Goal: Task Accomplishment & Management: Manage account settings

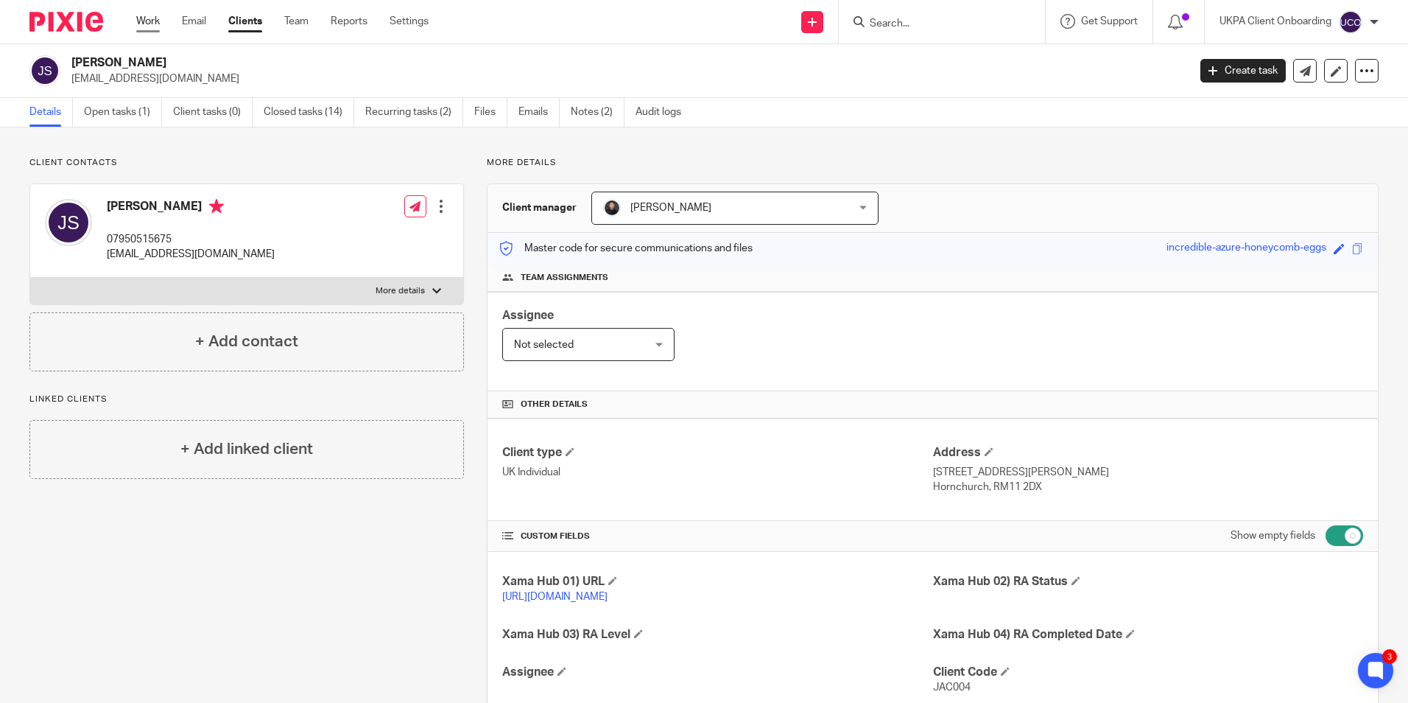
click at [147, 20] on link "Work" at bounding box center [148, 21] width 24 height 15
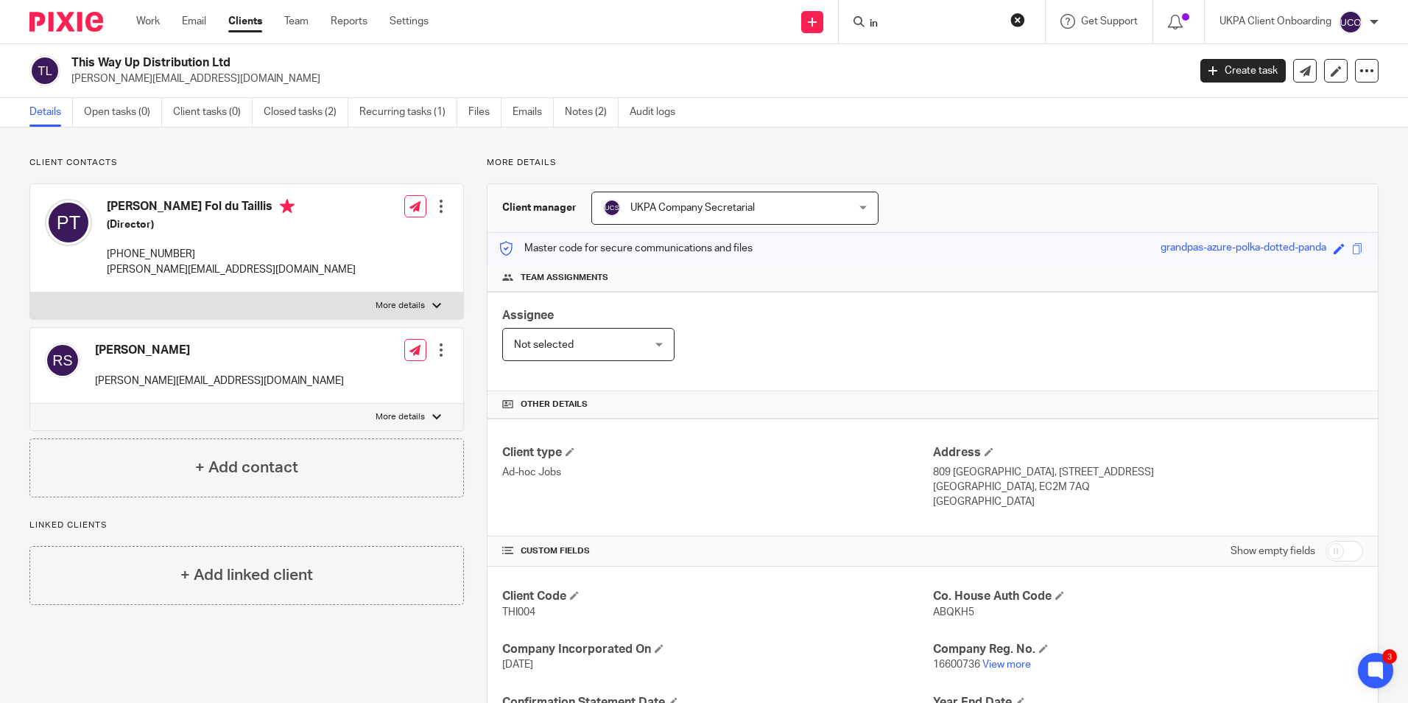
scroll to position [127, 0]
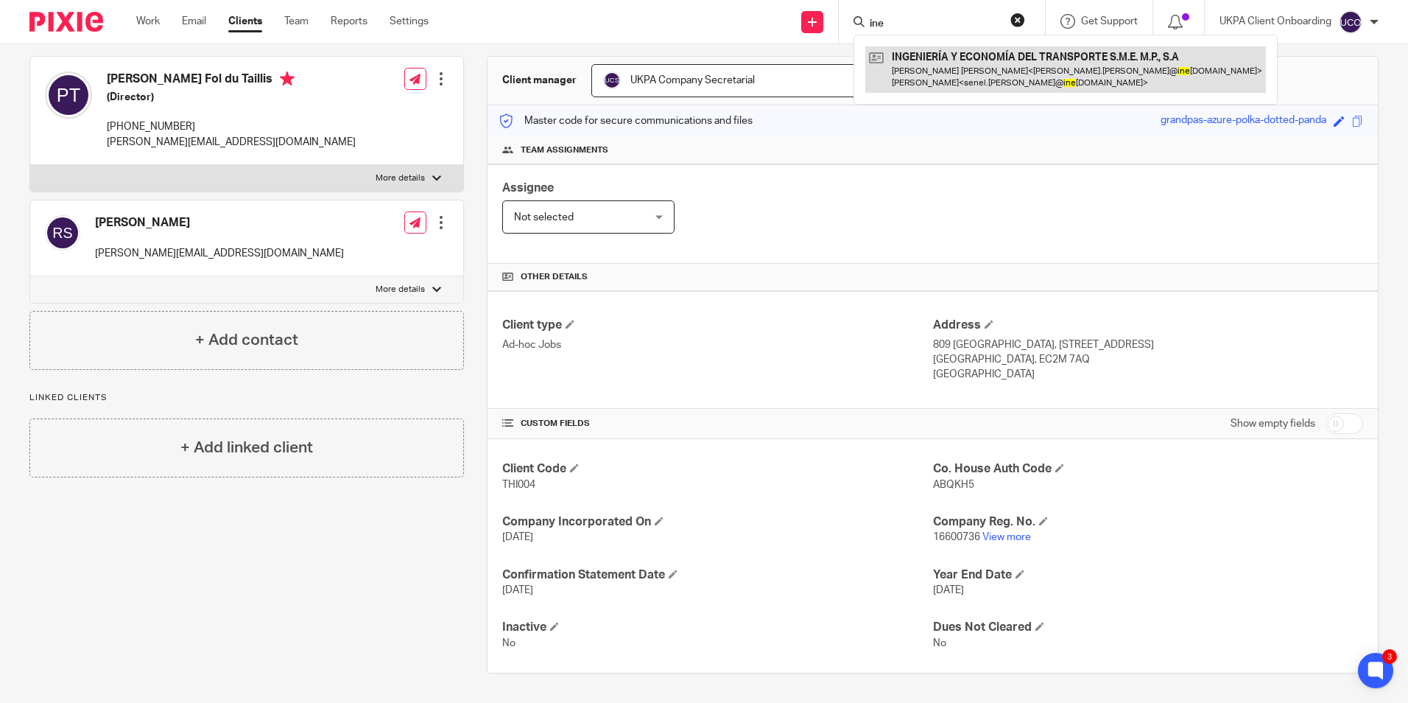
type input "ine"
click at [928, 59] on link at bounding box center [1066, 69] width 401 height 46
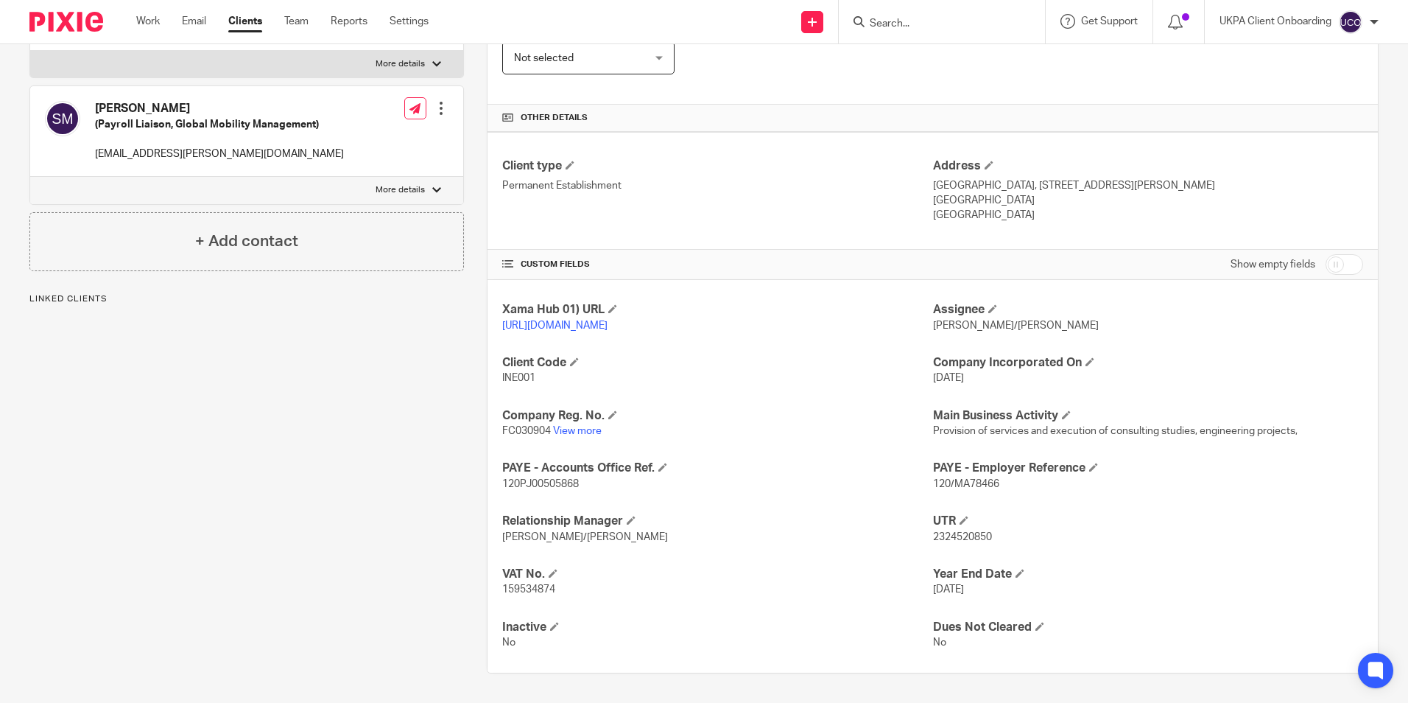
click at [1332, 254] on input "checkbox" at bounding box center [1345, 264] width 38 height 21
checkbox input "true"
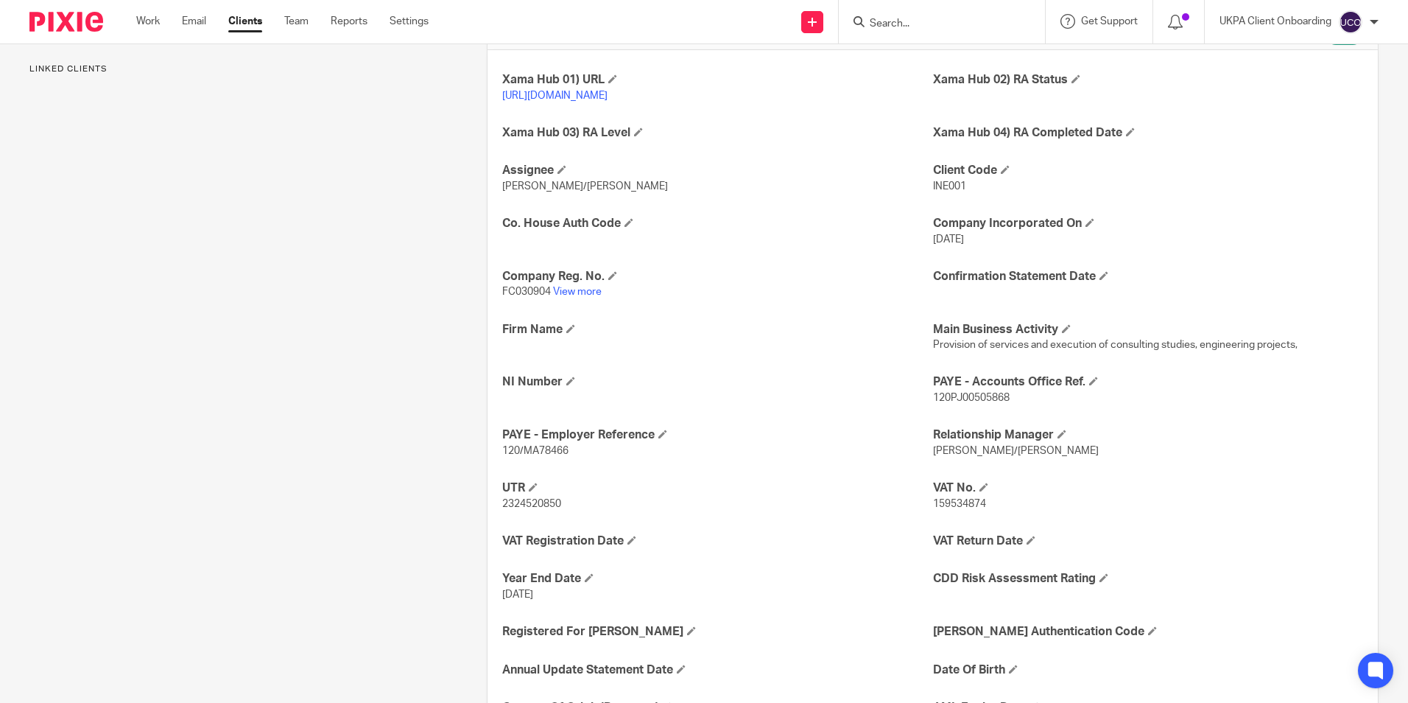
scroll to position [522, 0]
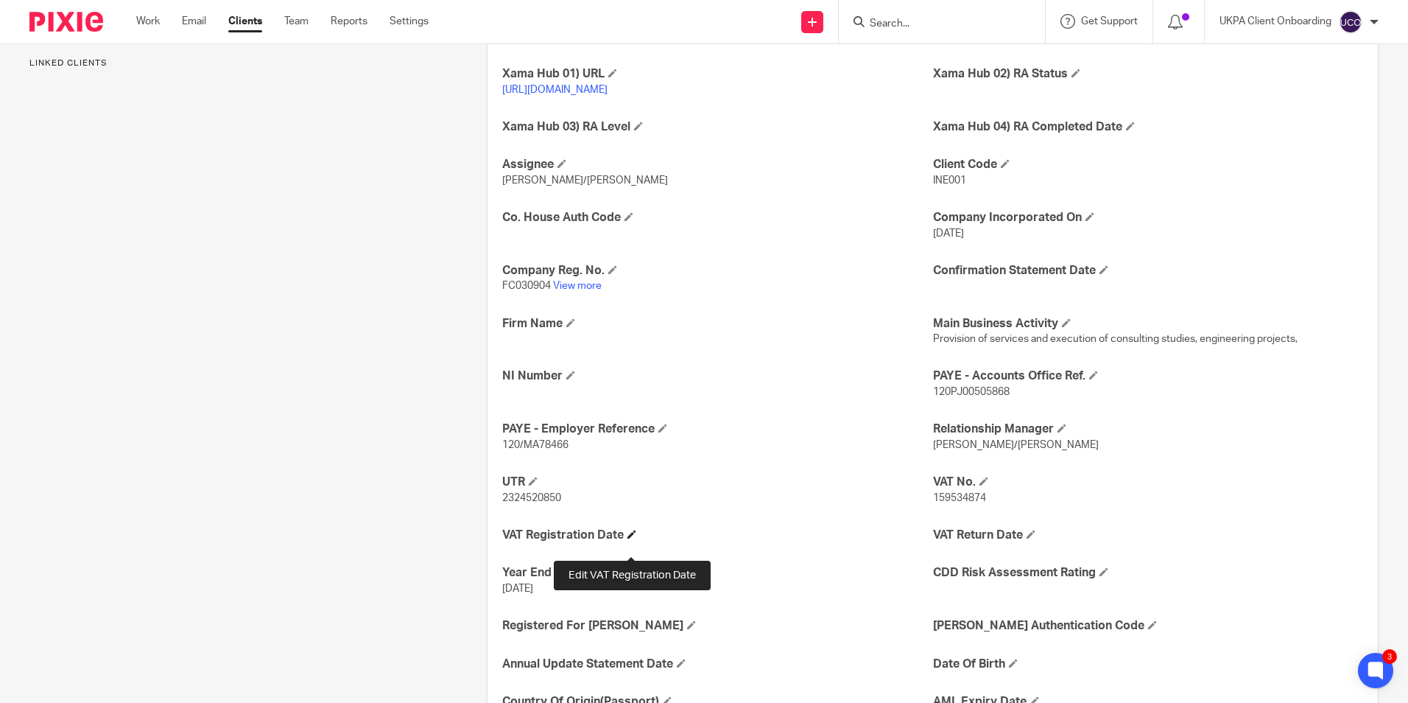
click at [631, 538] on span at bounding box center [632, 534] width 9 height 9
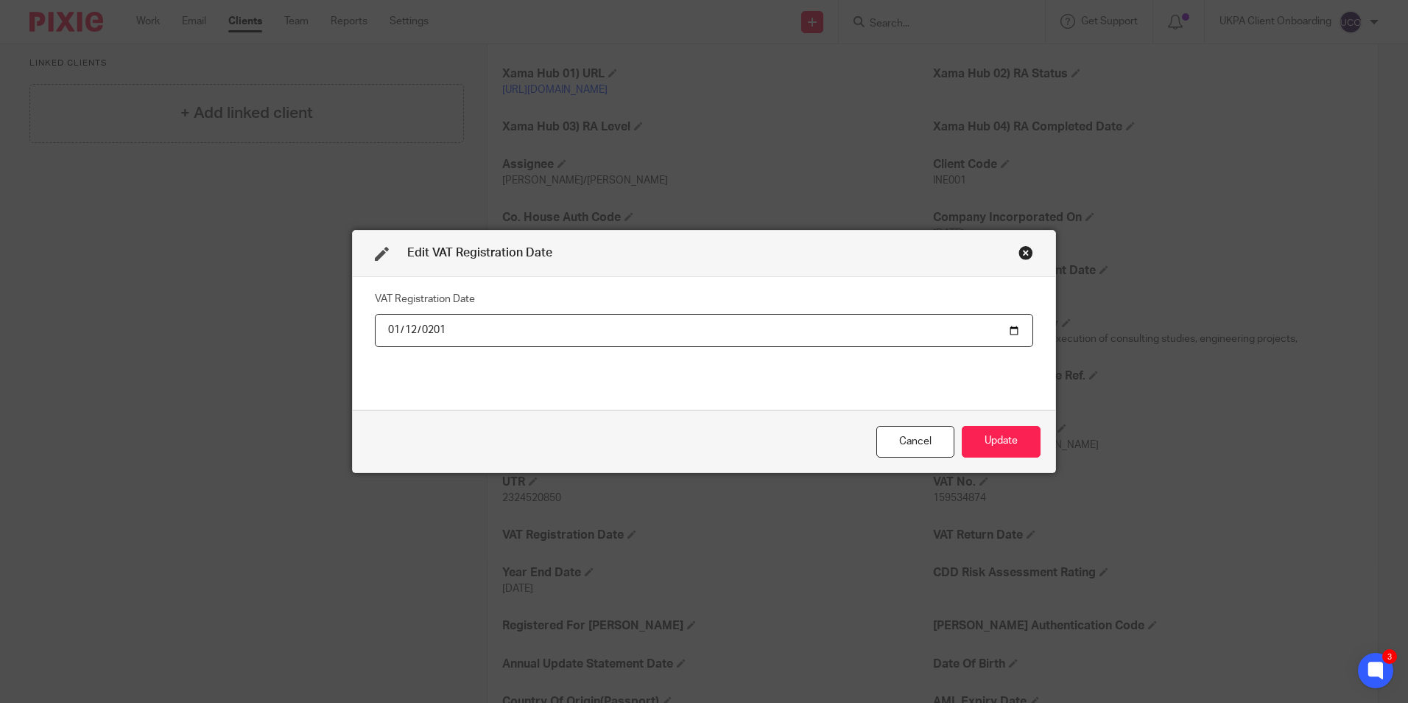
type input "2012-01-12"
click at [985, 445] on button "Update" at bounding box center [1001, 442] width 79 height 32
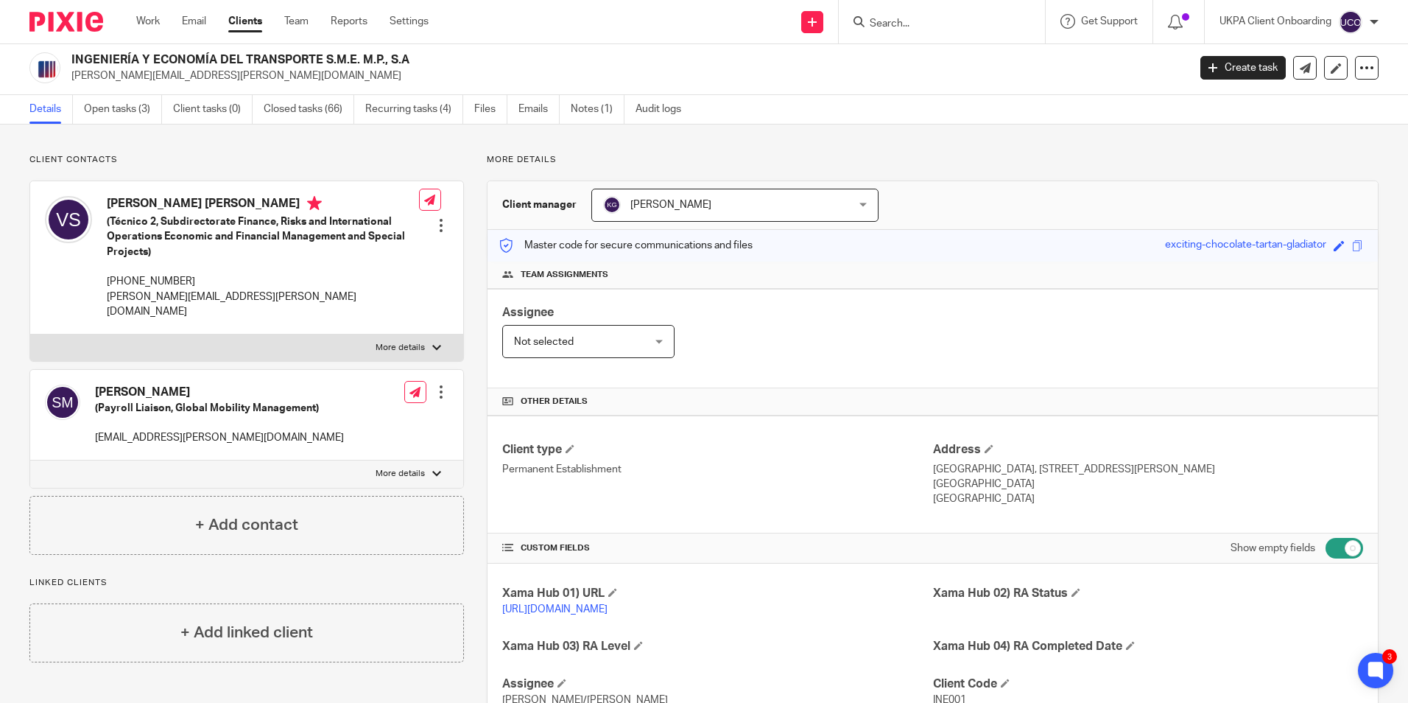
scroll to position [0, 0]
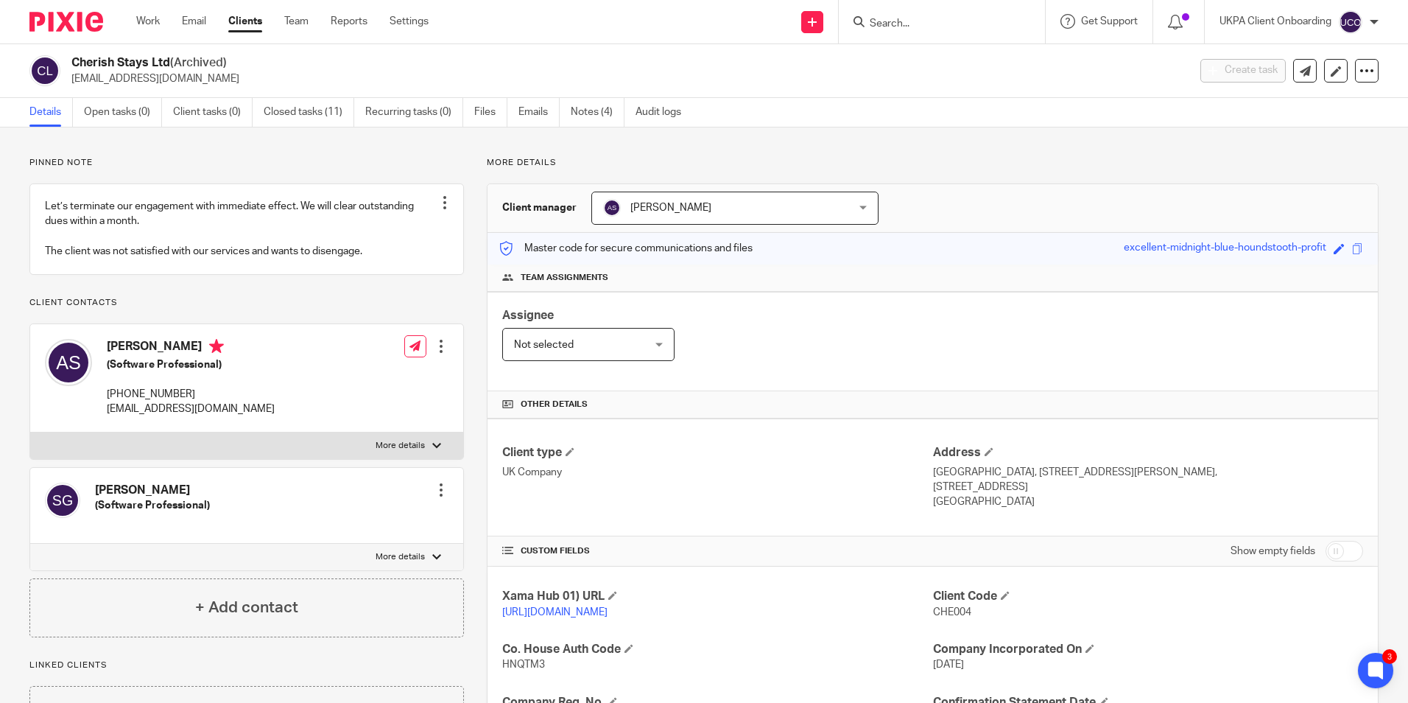
click at [908, 23] on input "Search" at bounding box center [935, 24] width 133 height 13
paste input "Double Diamond Consulting Limited"
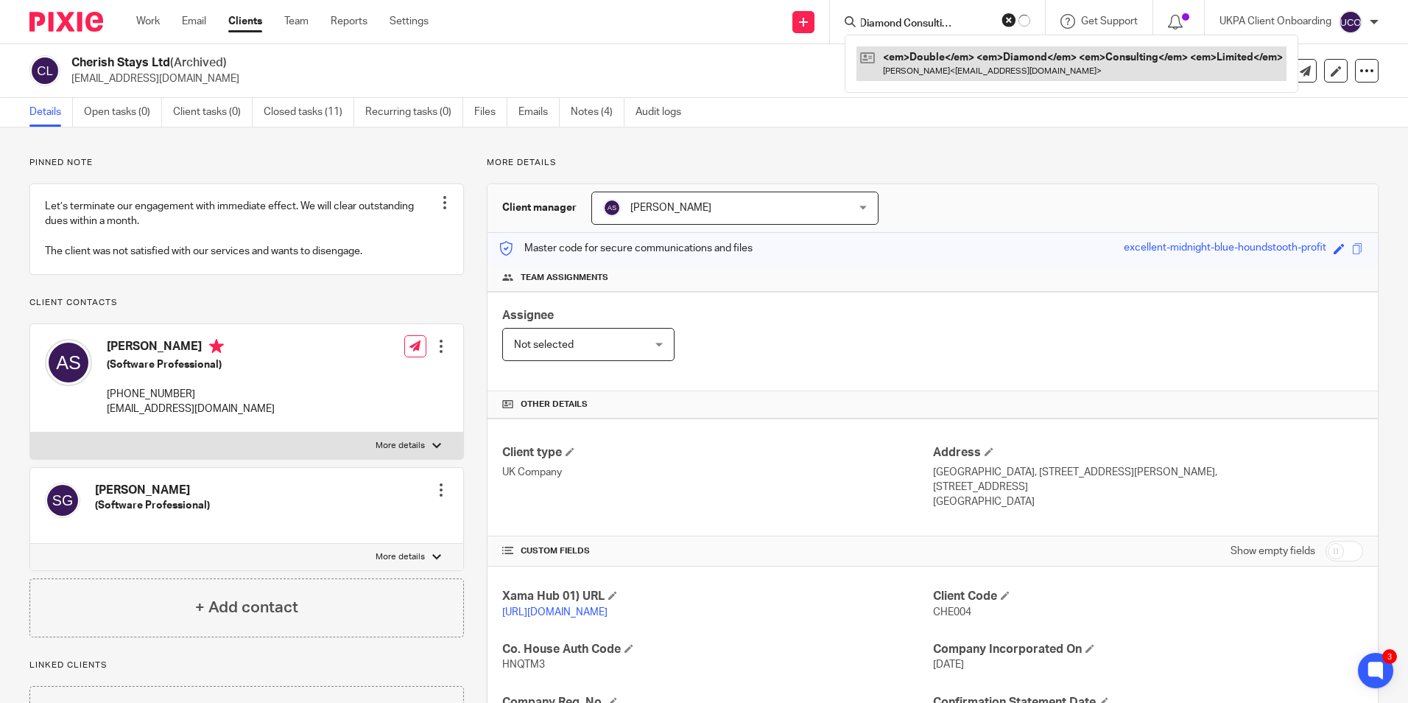
type input "Double Diamond Consulting Limited"
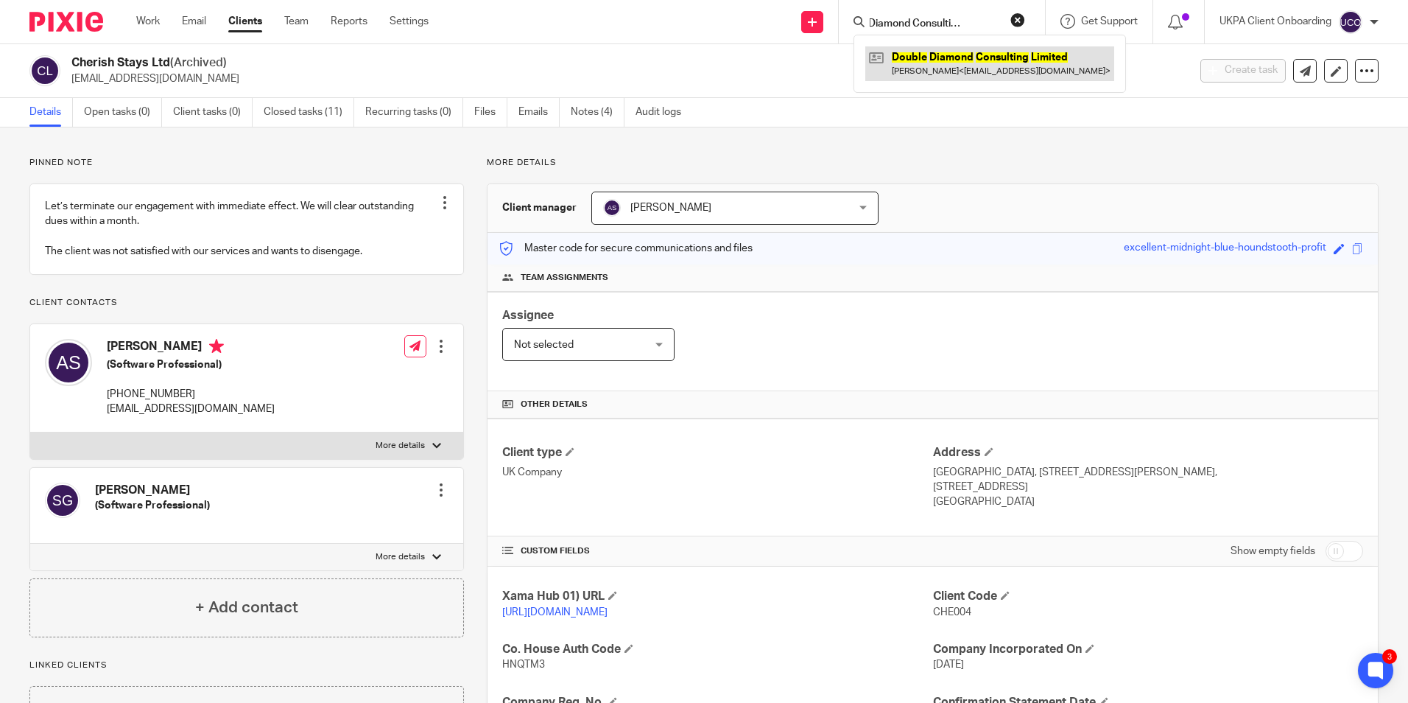
click at [920, 62] on link at bounding box center [990, 63] width 249 height 34
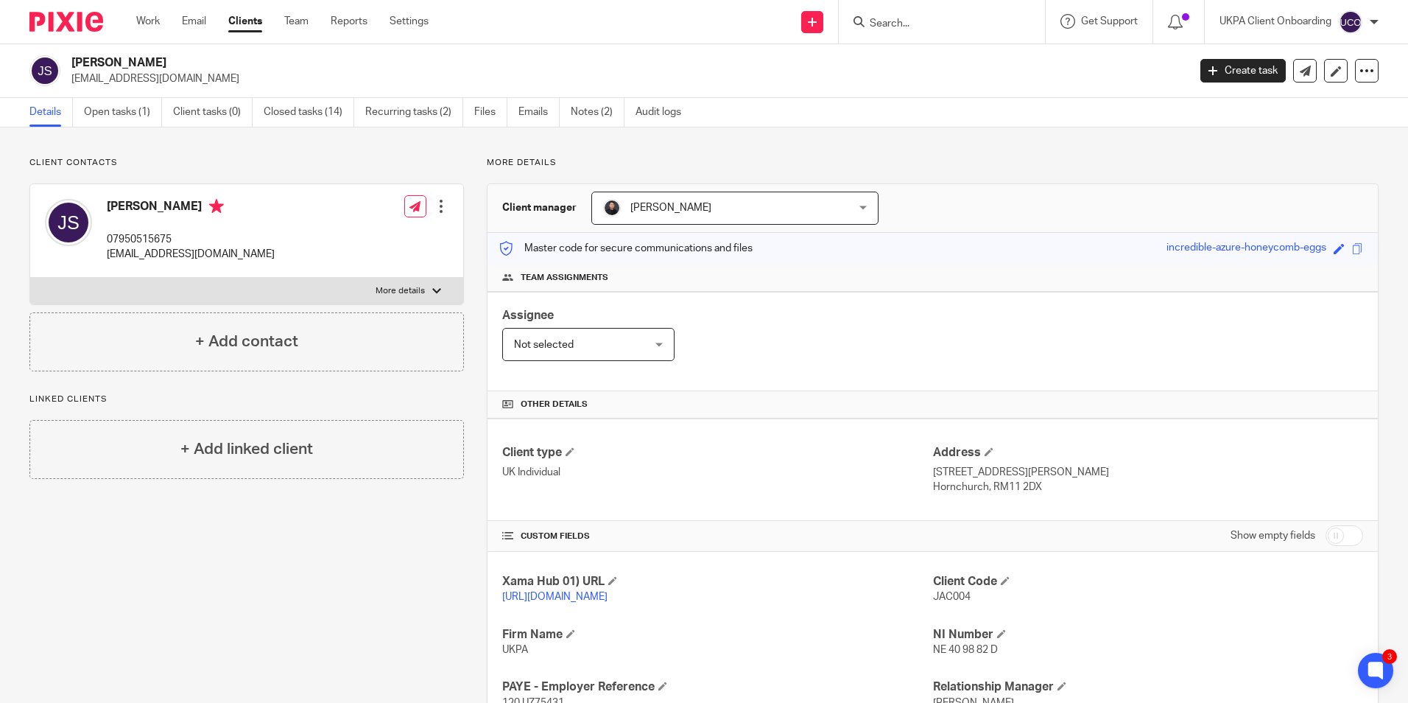
click at [899, 21] on input "Search" at bounding box center [935, 24] width 133 height 13
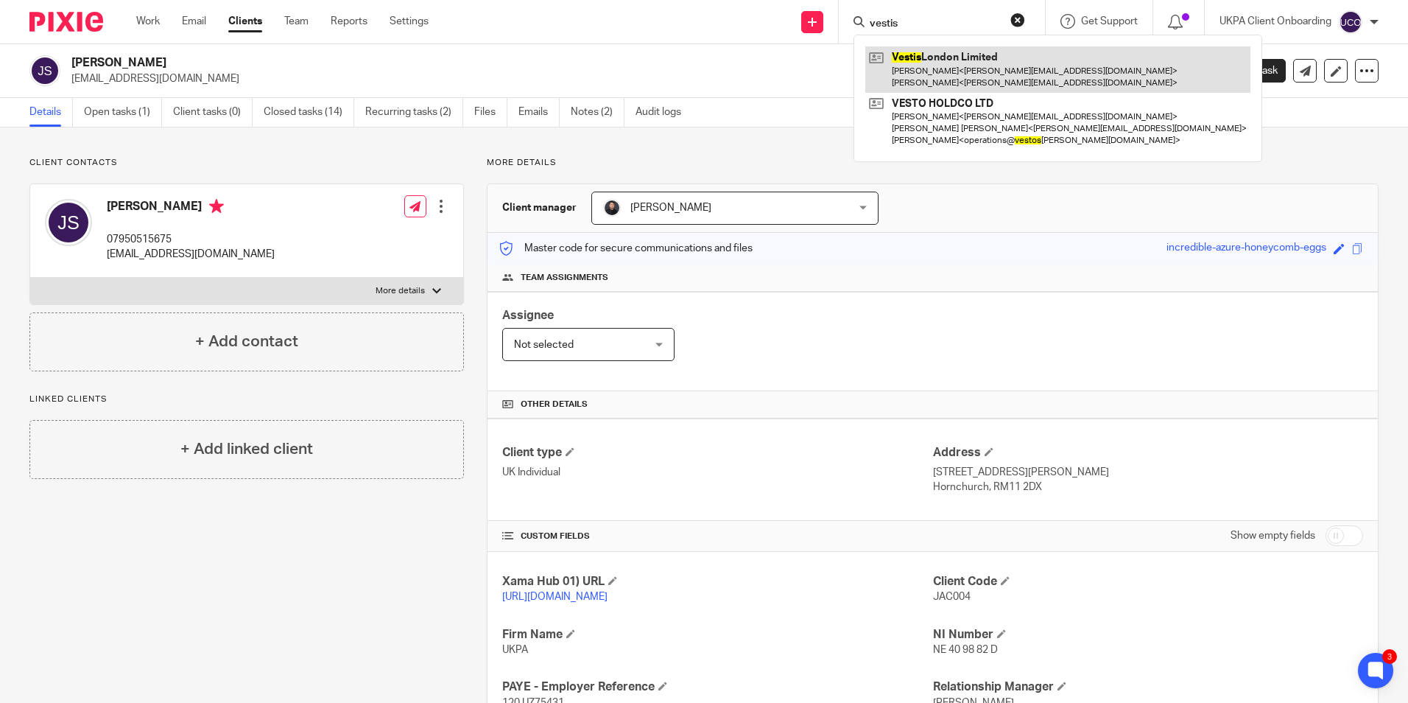
type input "vestis"
click at [925, 62] on link at bounding box center [1058, 69] width 385 height 46
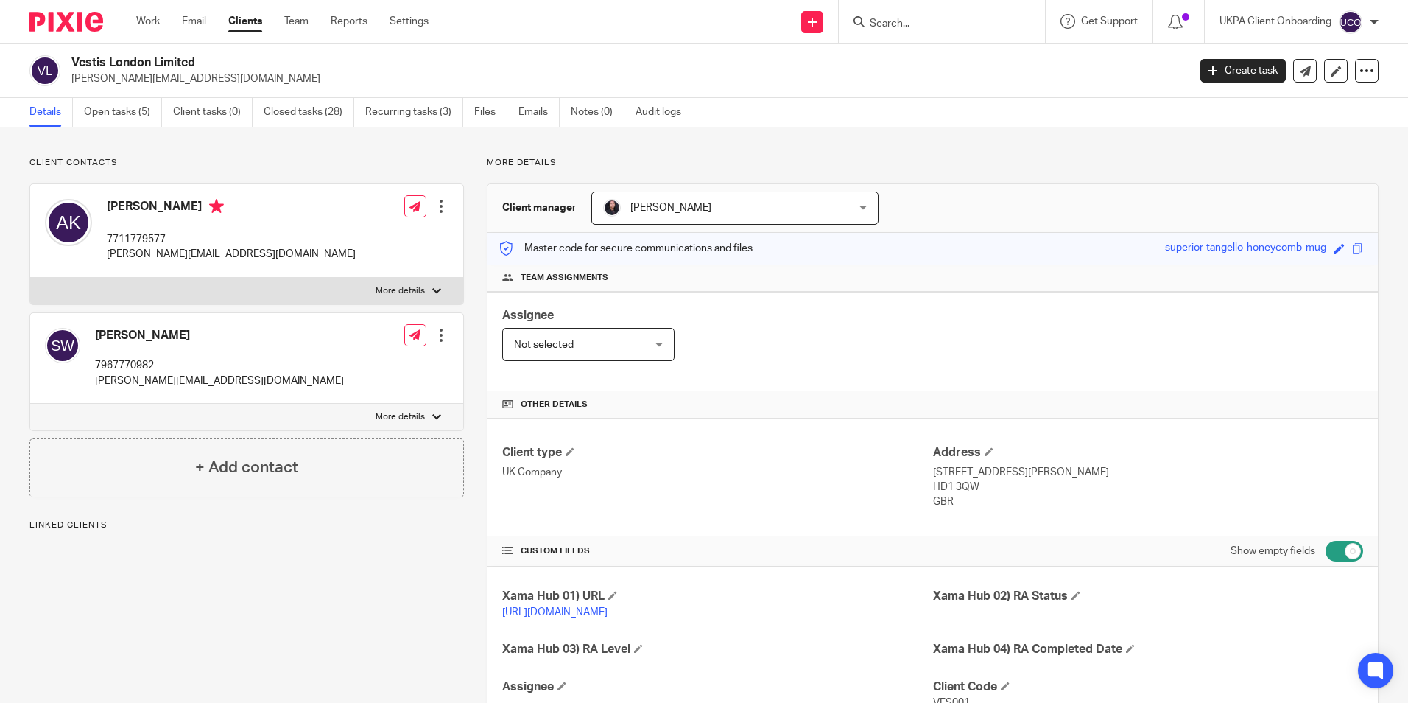
scroll to position [615, 0]
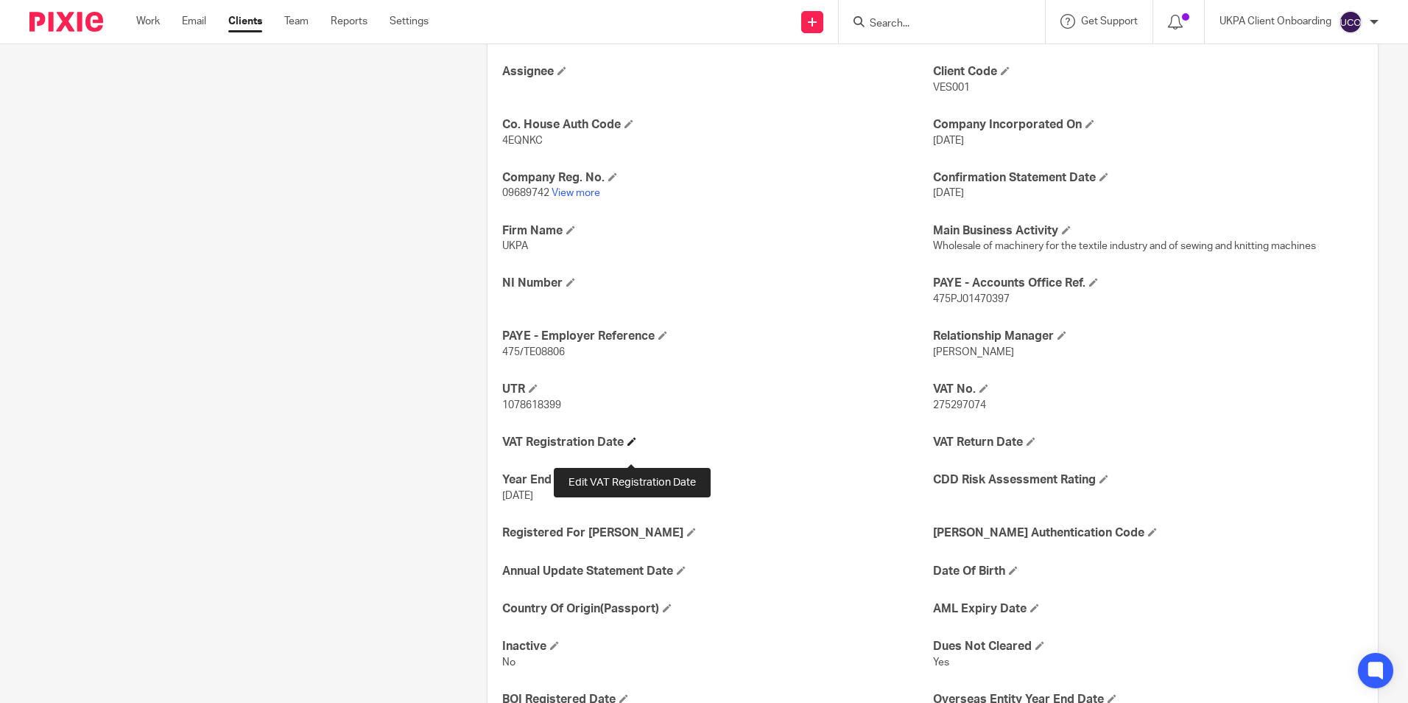
click at [633, 446] on span at bounding box center [632, 441] width 9 height 9
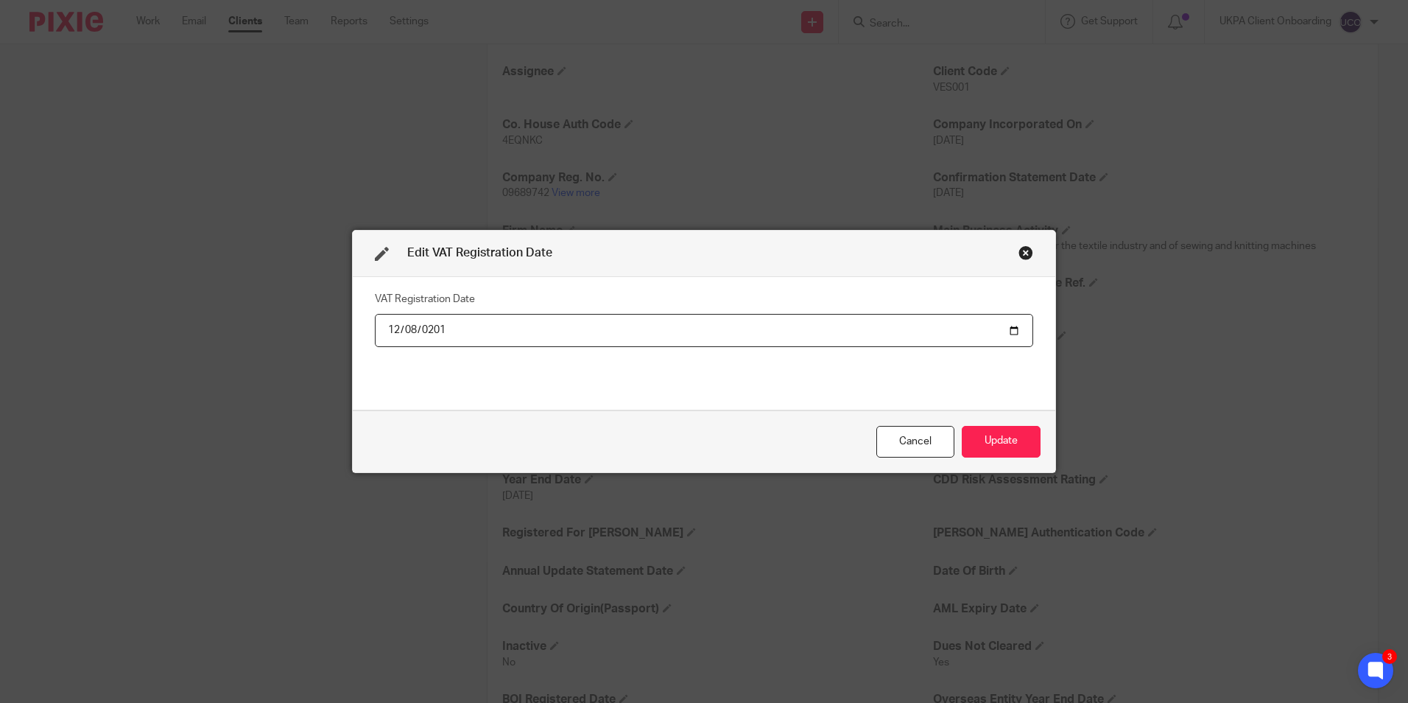
type input "[DATE]"
click at [1008, 445] on button "Update" at bounding box center [1001, 442] width 79 height 32
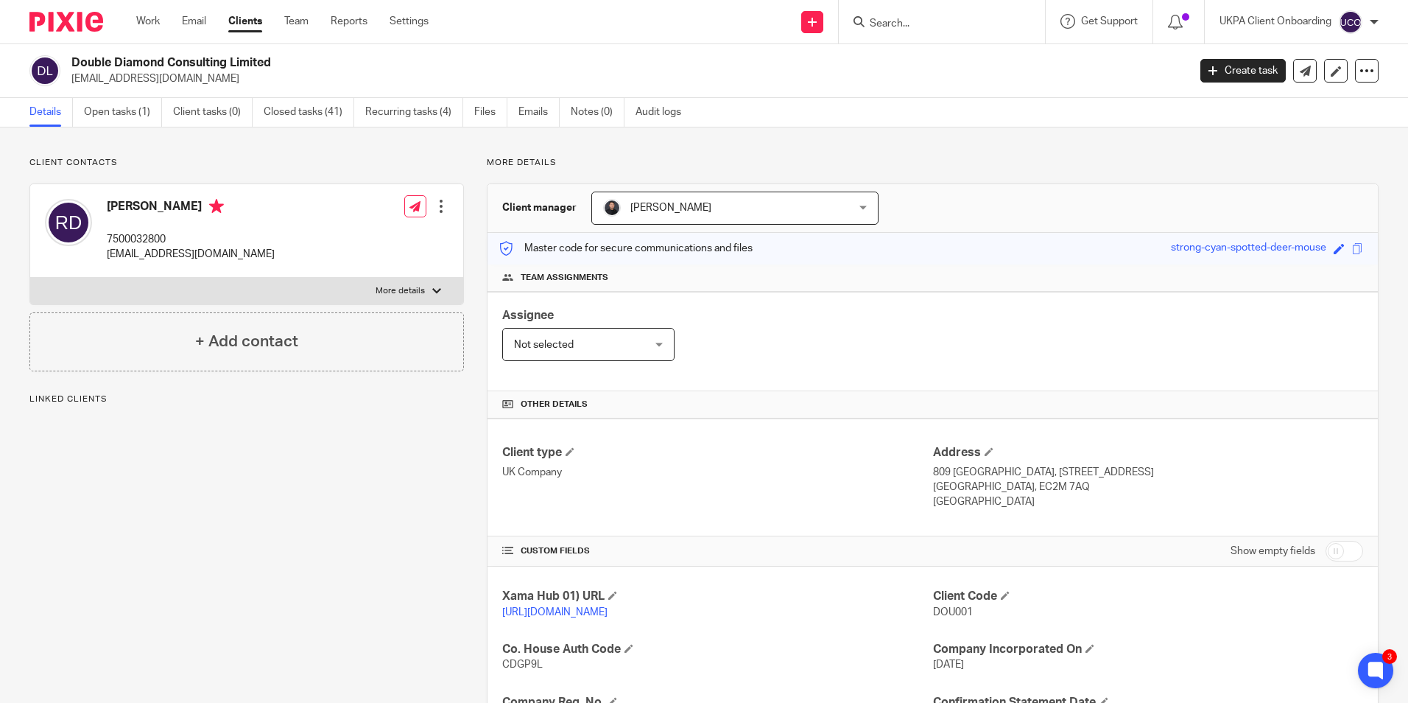
scroll to position [354, 0]
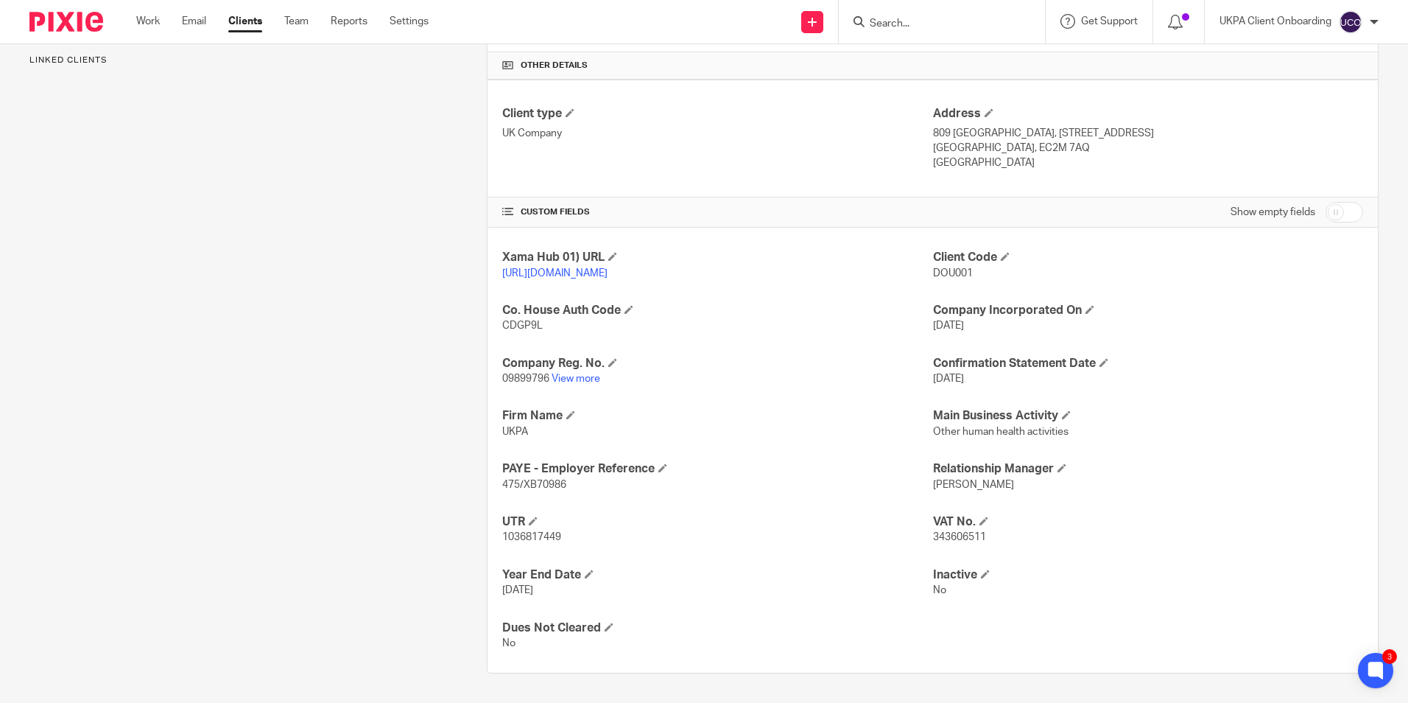
click at [948, 538] on span "343606511" at bounding box center [959, 537] width 53 height 10
copy span "343606511"
click at [1332, 202] on input "checkbox" at bounding box center [1345, 212] width 38 height 21
checkbox input "true"
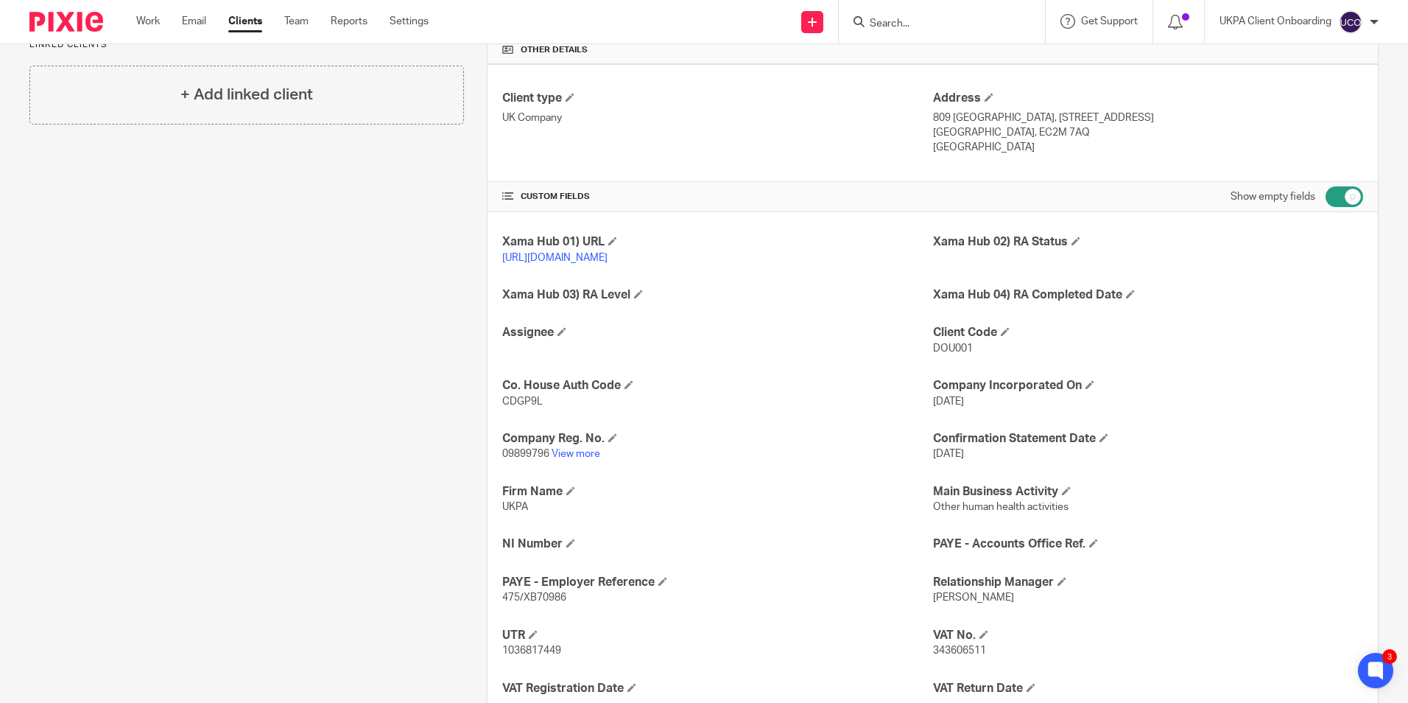
scroll to position [649, 0]
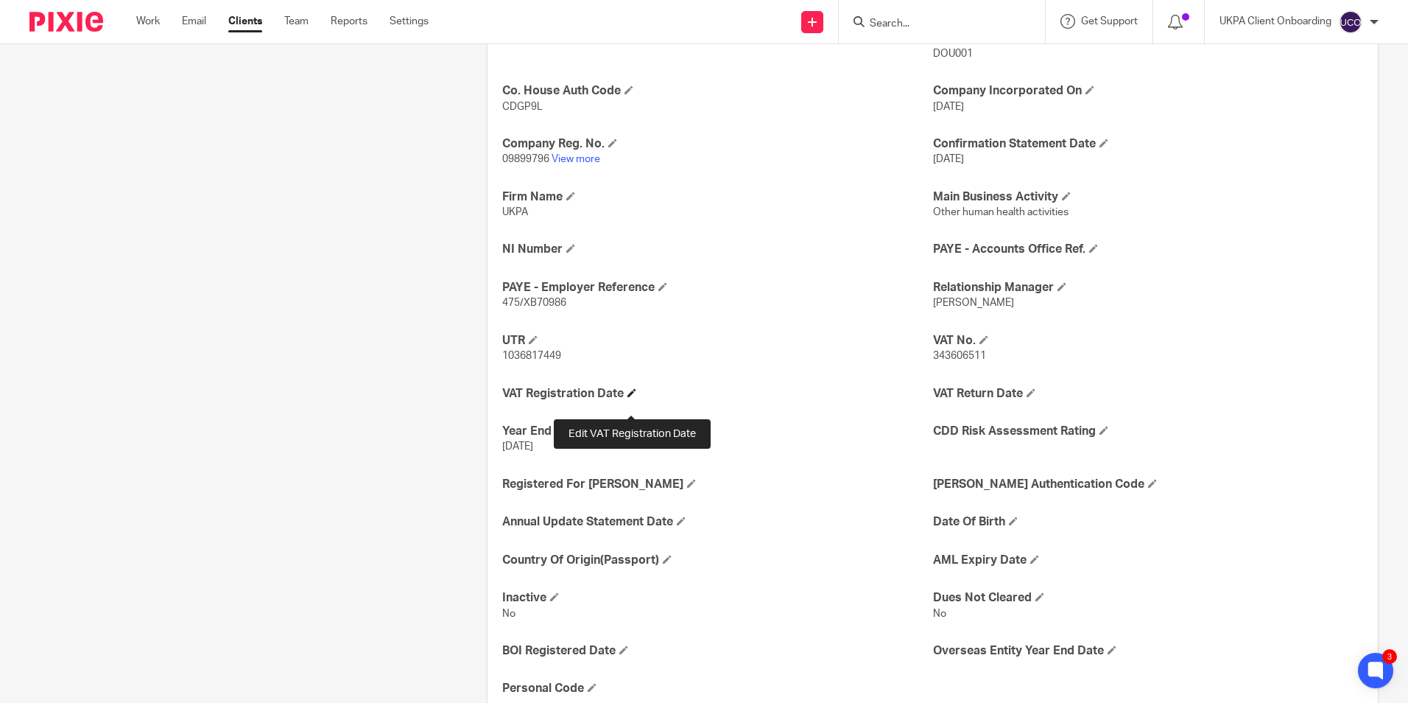
click at [631, 397] on span at bounding box center [632, 392] width 9 height 9
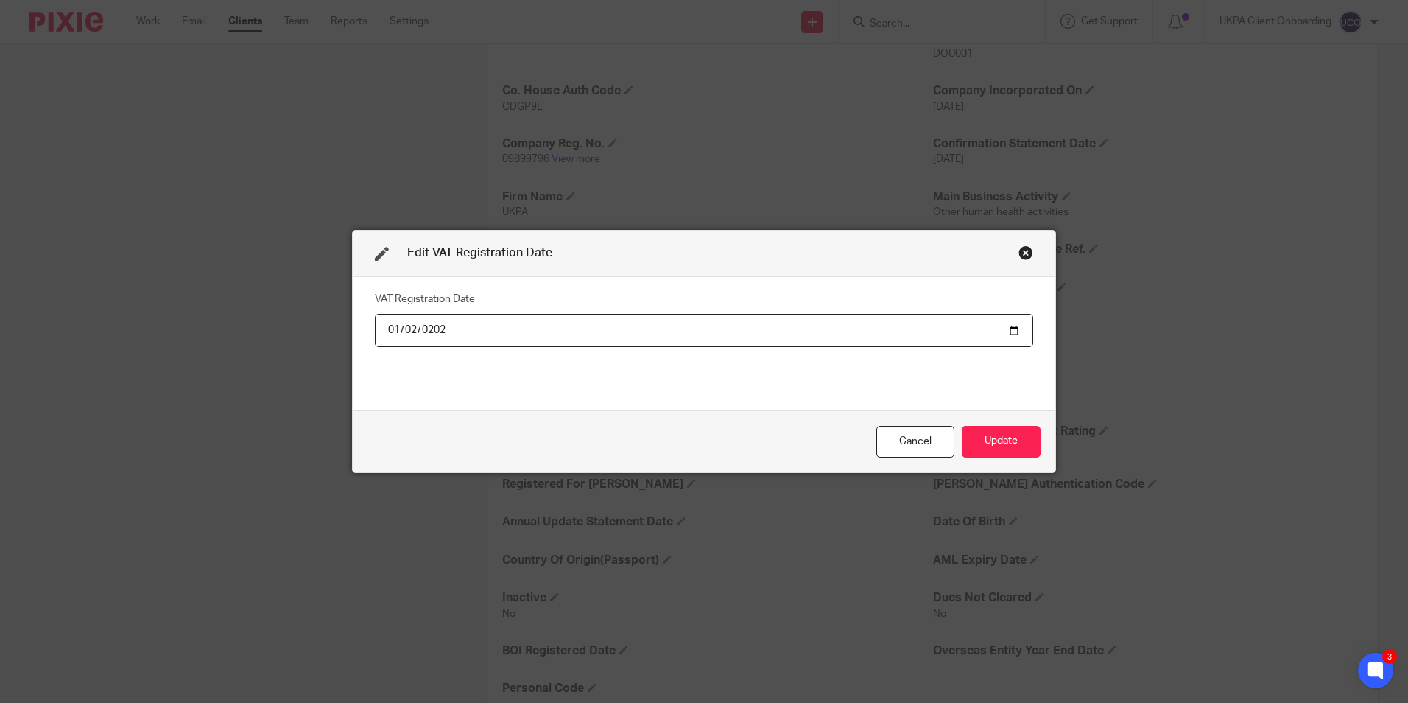
type input "2020-01-02"
click at [990, 430] on button "Update" at bounding box center [1001, 442] width 79 height 32
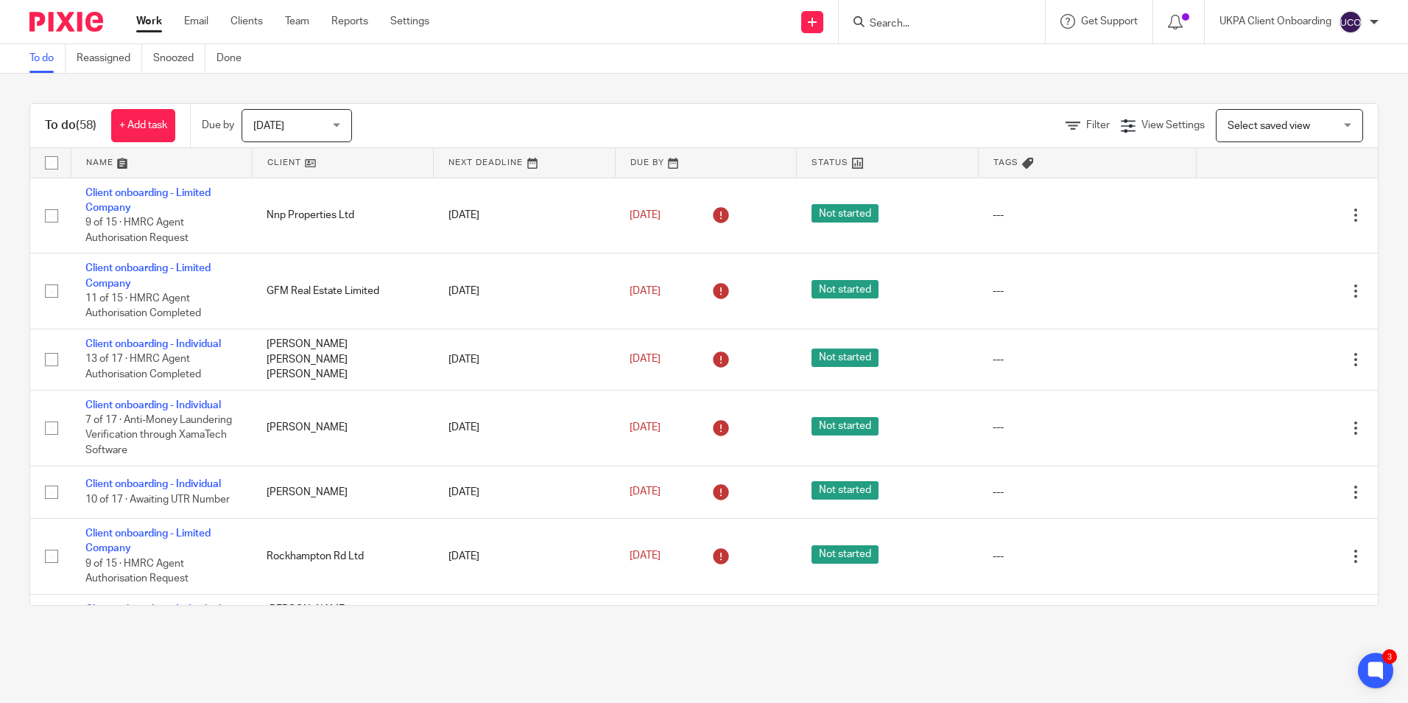
click at [144, 18] on link "Work" at bounding box center [149, 21] width 26 height 15
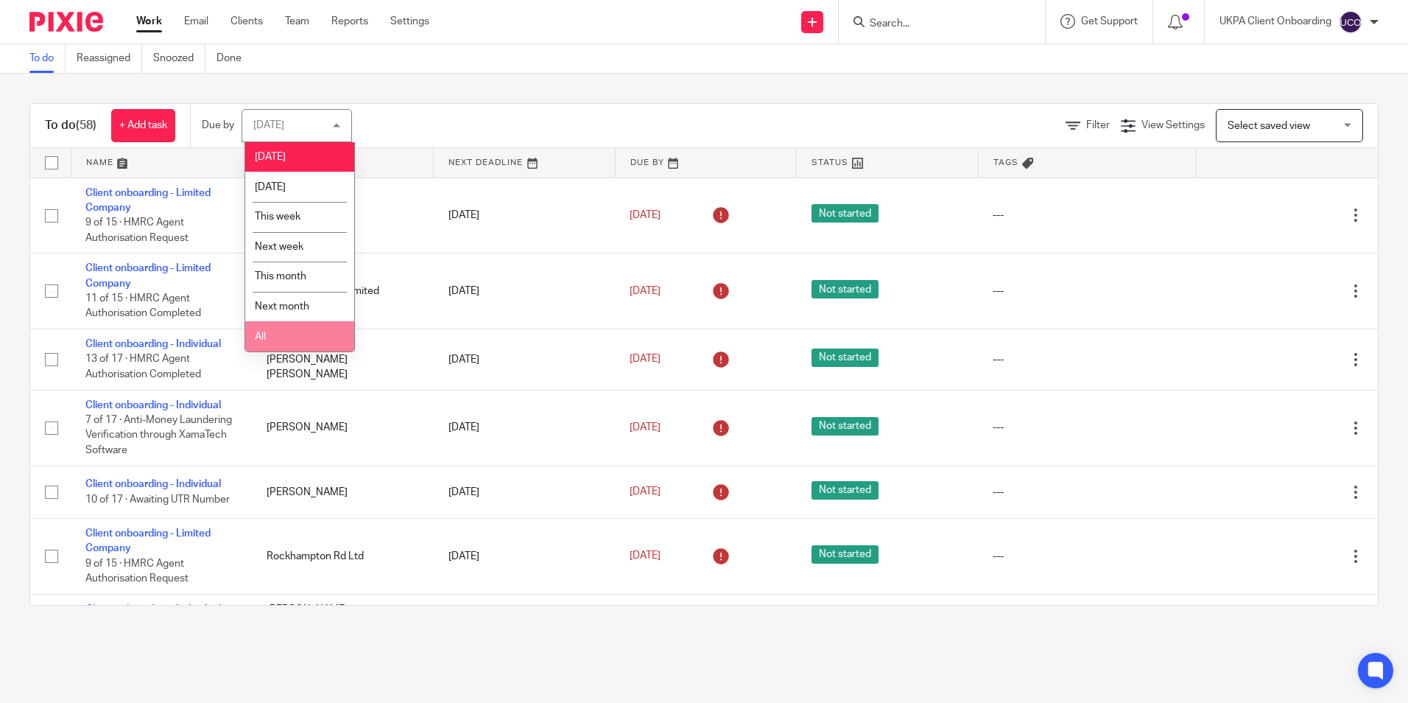
click at [321, 326] on li "All" at bounding box center [299, 336] width 109 height 30
click at [321, 326] on td "GFM Real Estate Limited" at bounding box center [342, 291] width 181 height 76
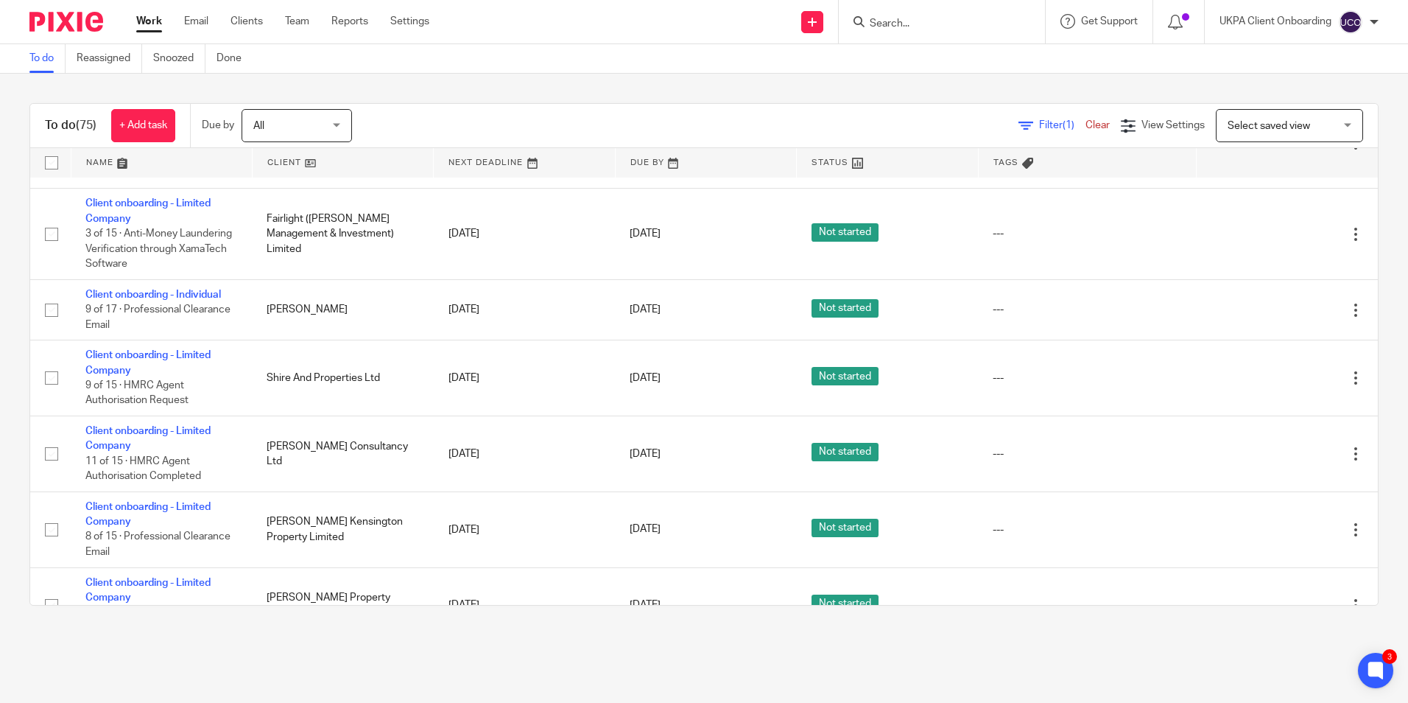
scroll to position [4720, 0]
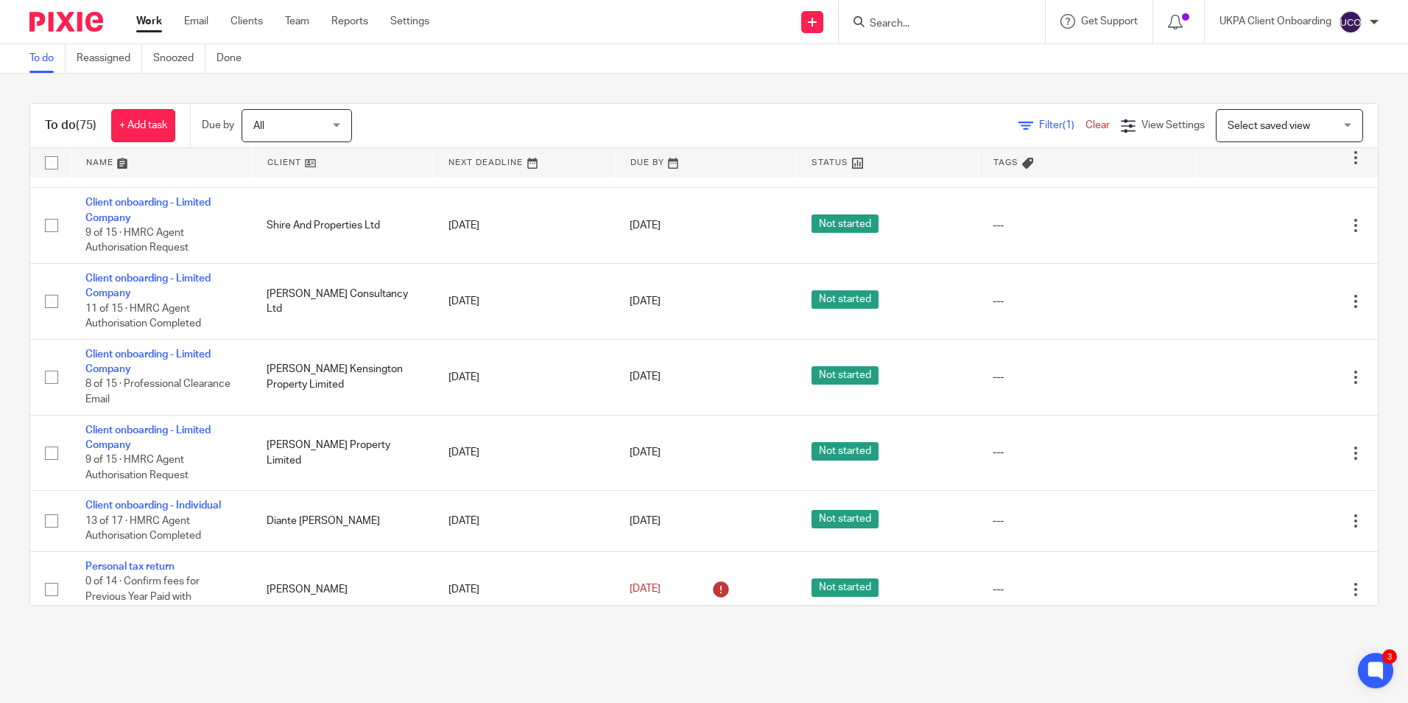
click at [894, 27] on input "Search" at bounding box center [935, 24] width 133 height 13
paste input "muneebma@hotmail.com"
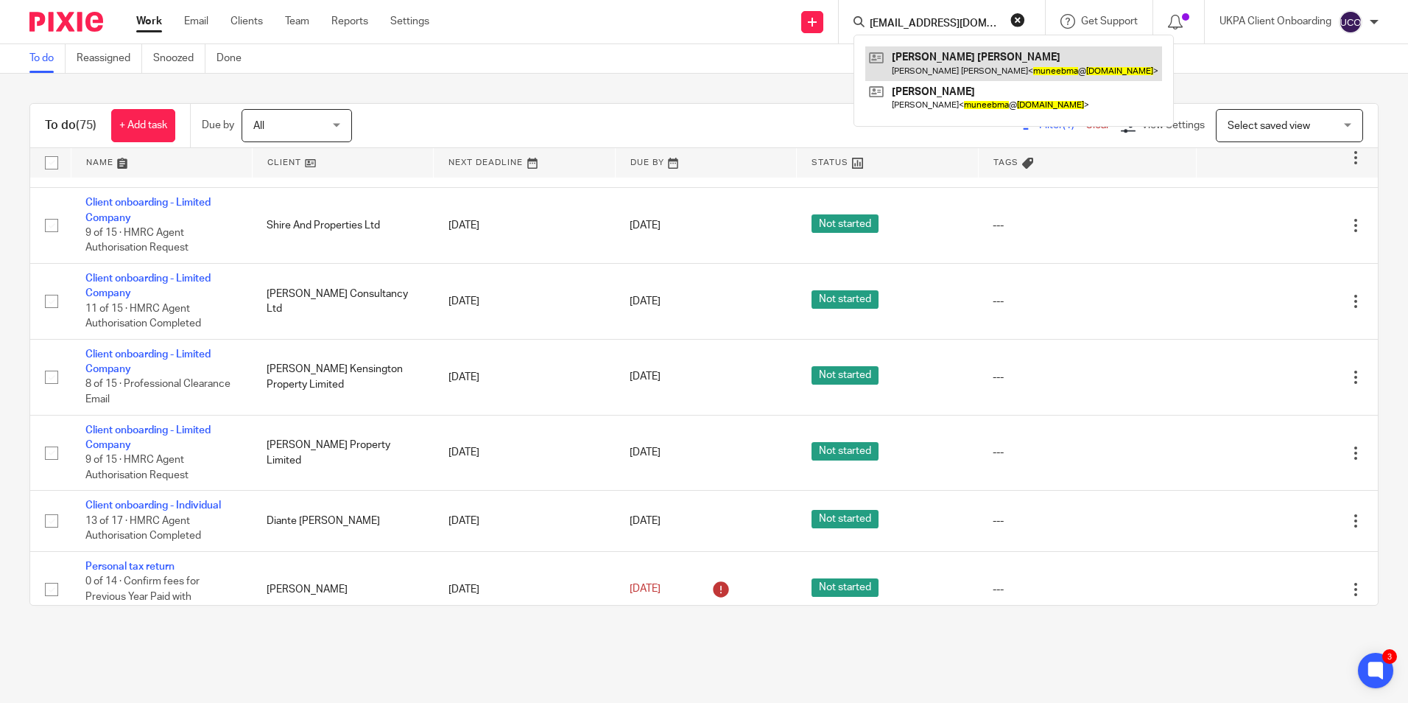
type input "muneebma@hotmail.com"
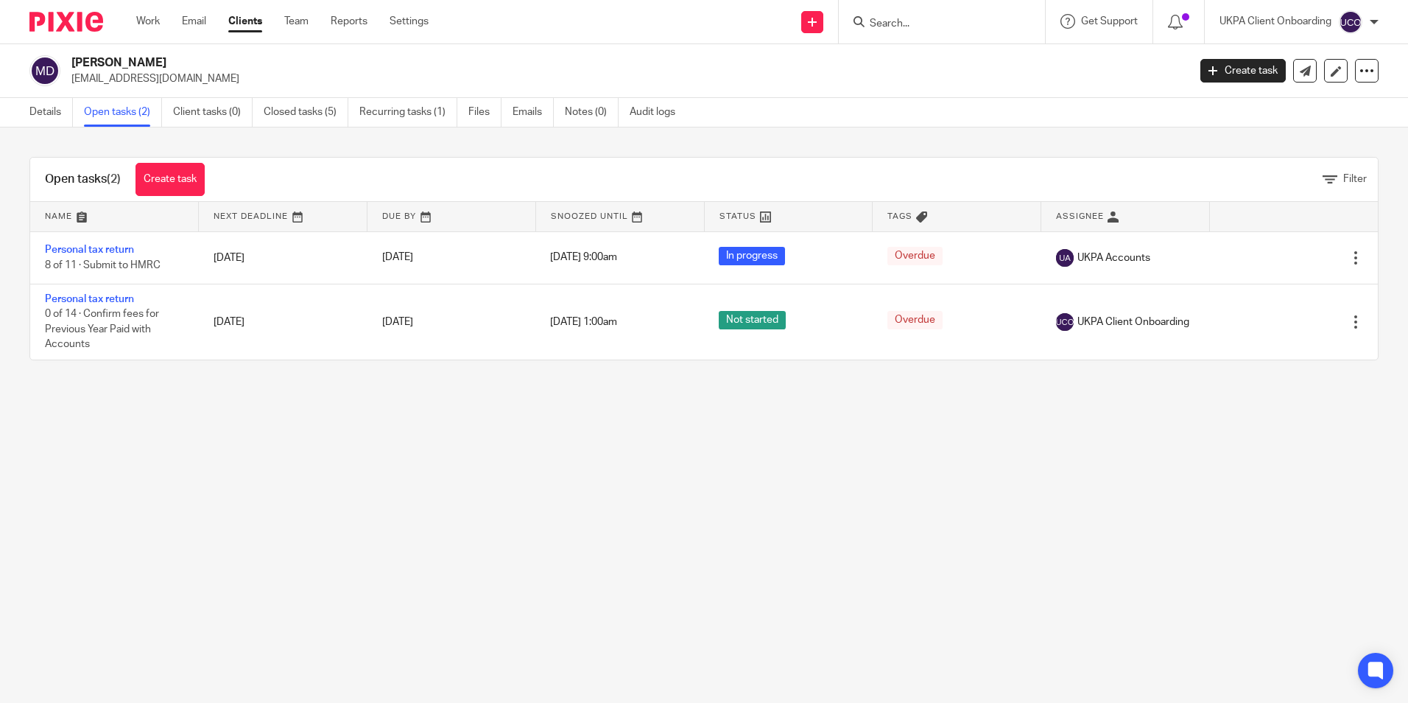
click at [127, 299] on link "Personal tax return" at bounding box center [89, 299] width 89 height 10
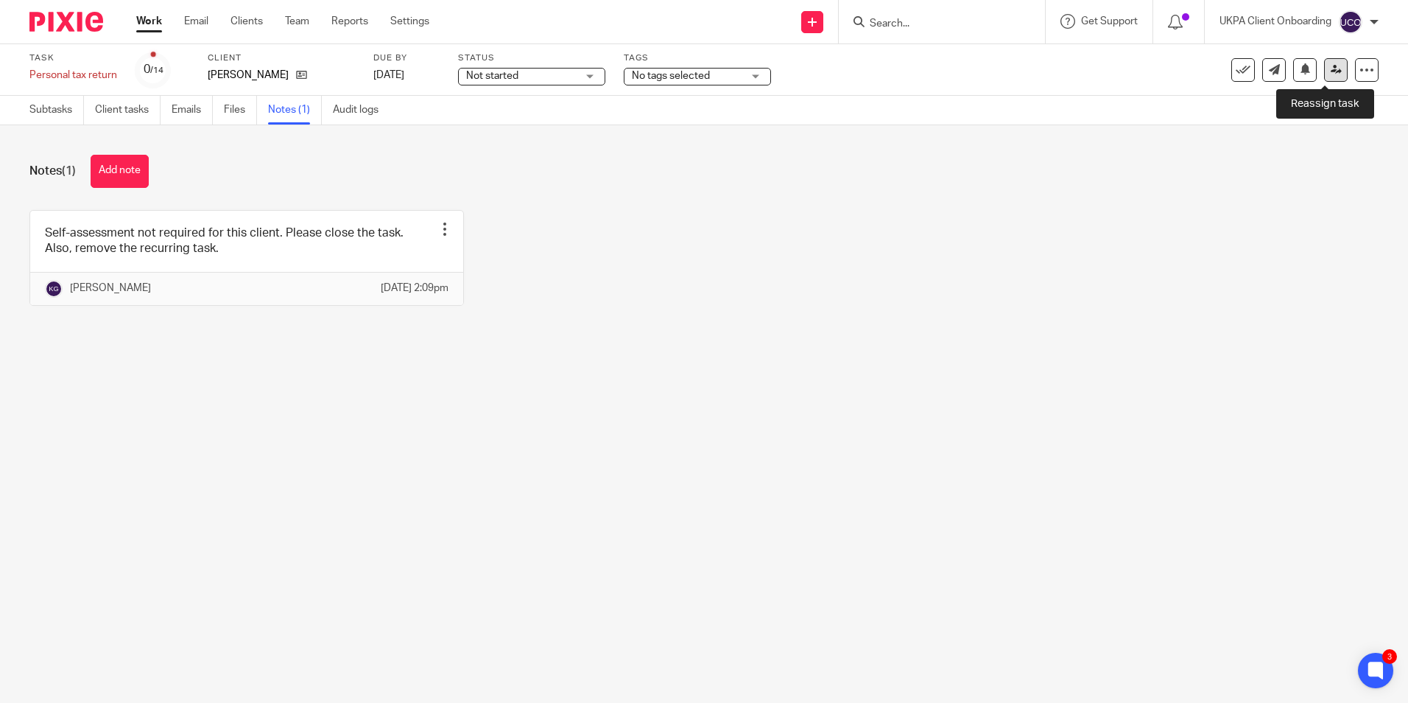
click at [1331, 71] on icon at bounding box center [1336, 69] width 11 height 11
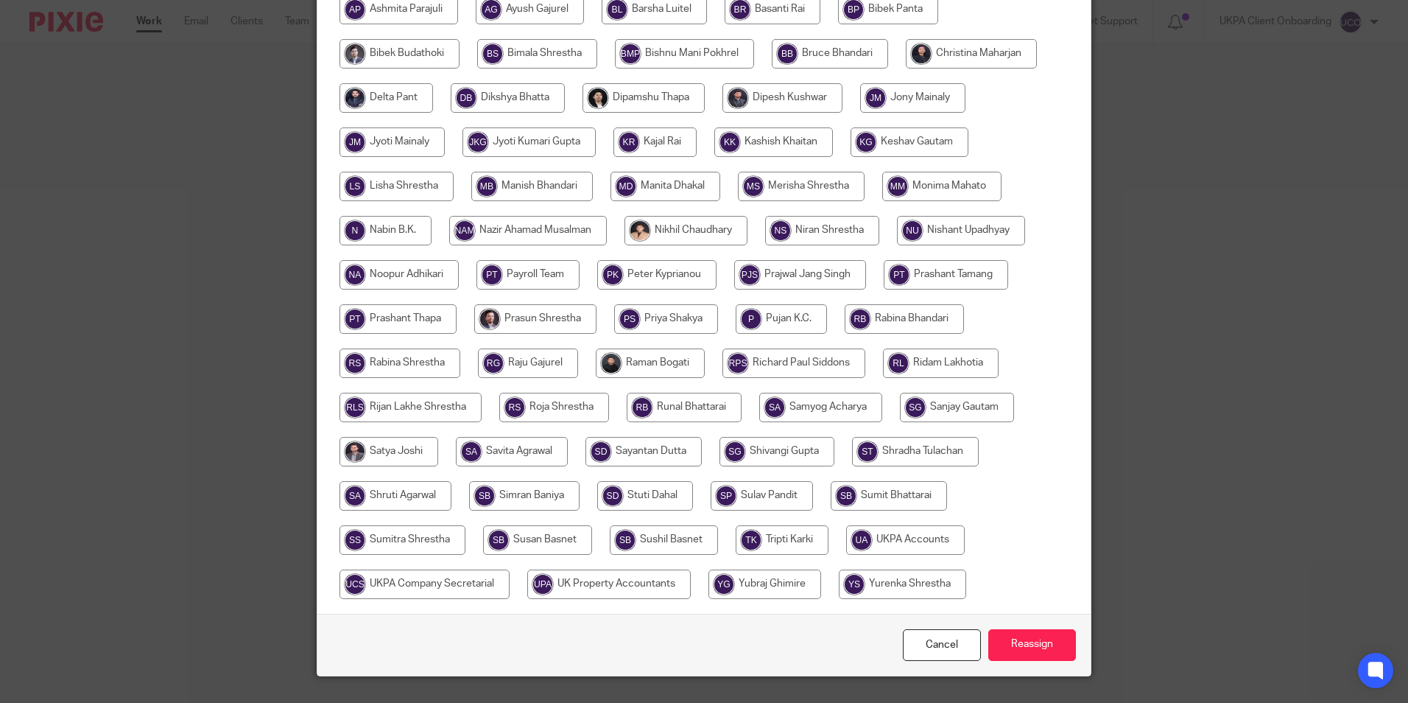
scroll to position [368, 0]
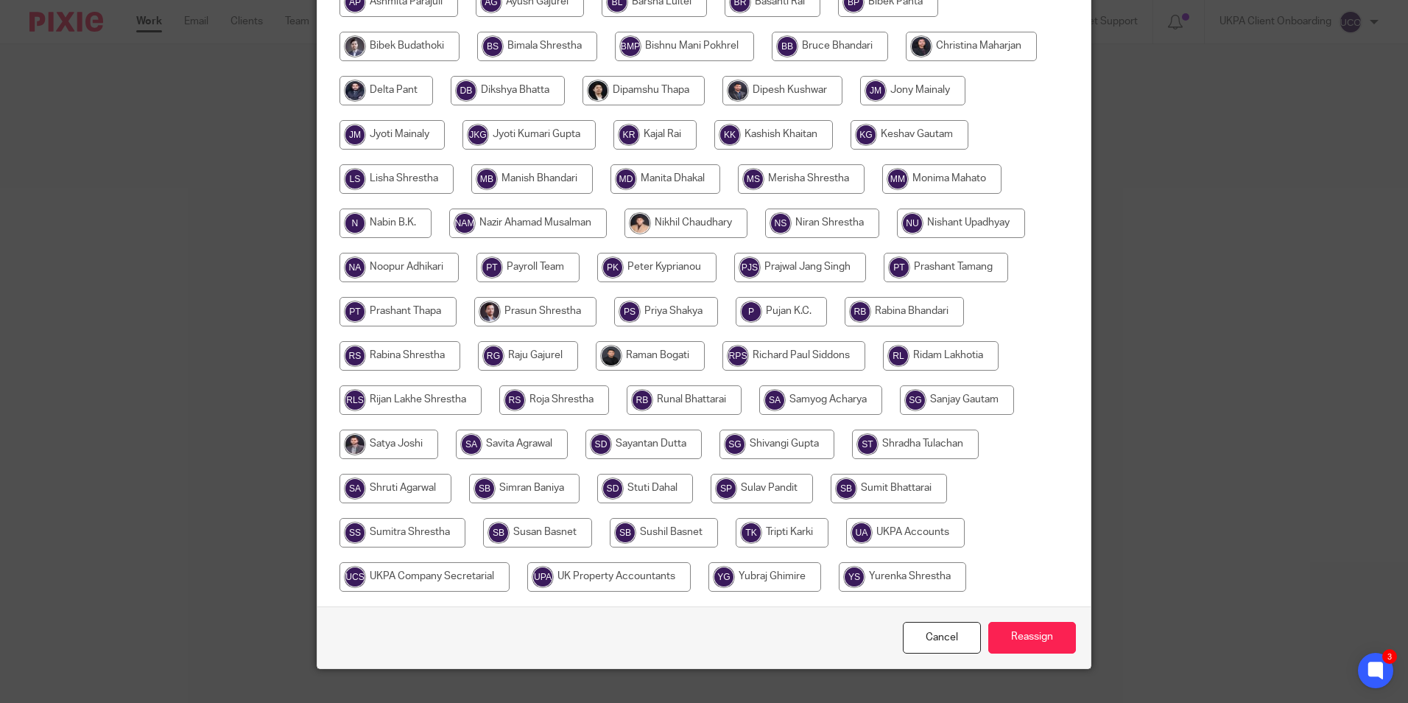
click at [851, 150] on input "radio" at bounding box center [910, 134] width 118 height 29
radio input "true"
click at [1040, 653] on input "Reassign" at bounding box center [1033, 638] width 88 height 32
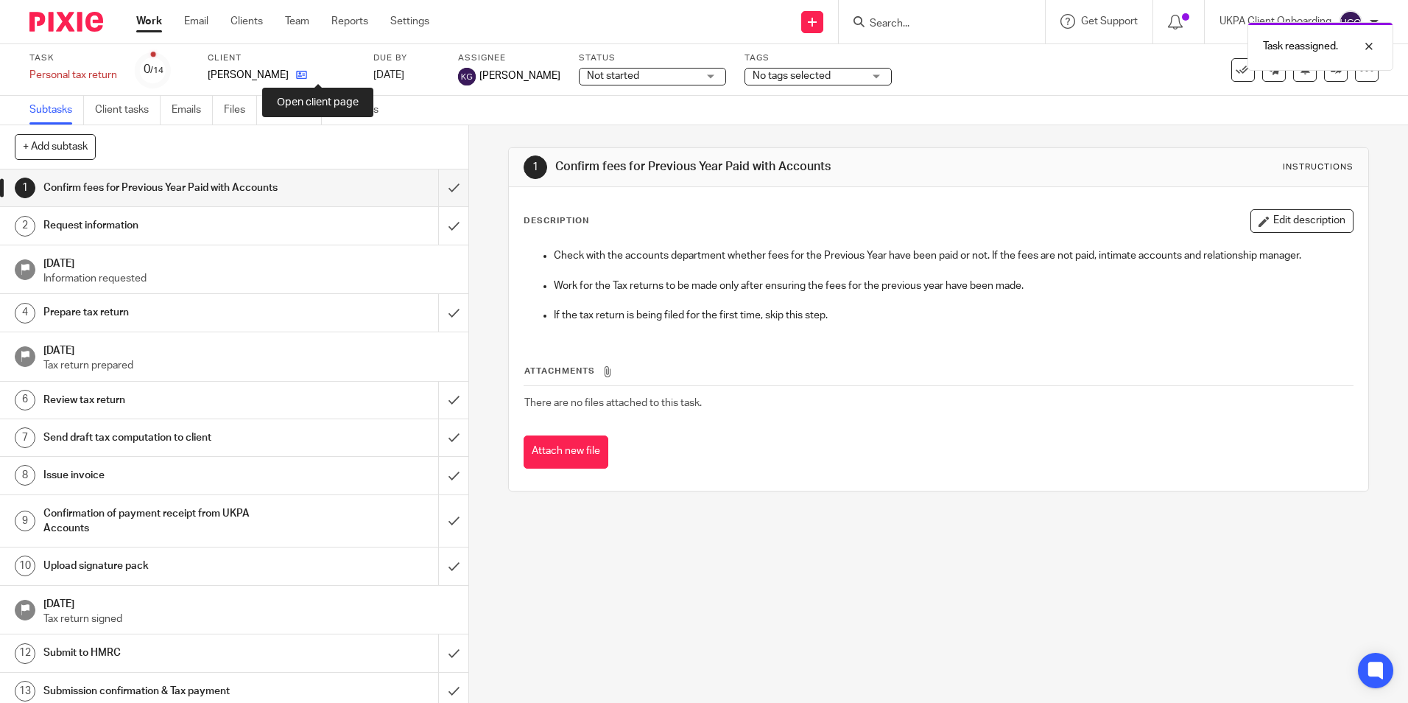
click at [307, 74] on icon at bounding box center [301, 74] width 11 height 11
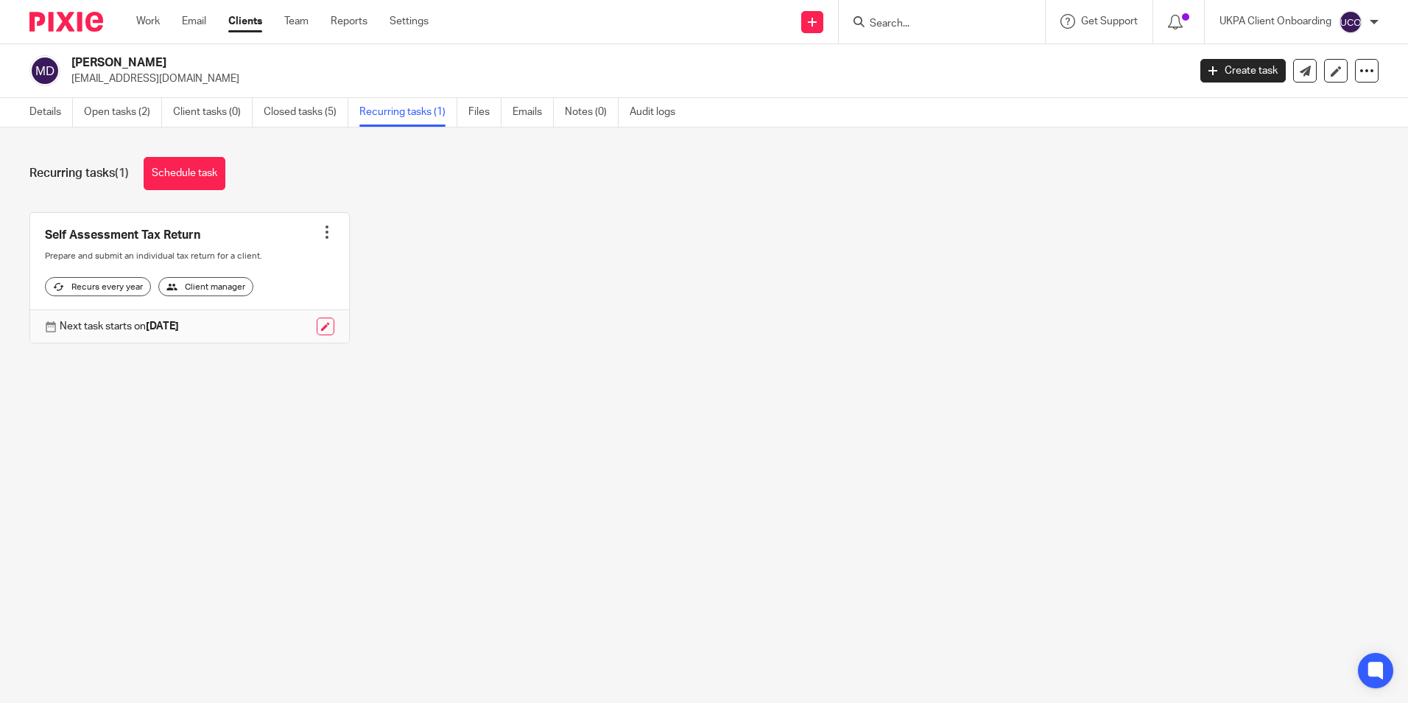
click at [320, 233] on div at bounding box center [327, 232] width 15 height 15
click at [292, 323] on span "Cancel schedule" at bounding box center [266, 325] width 77 height 10
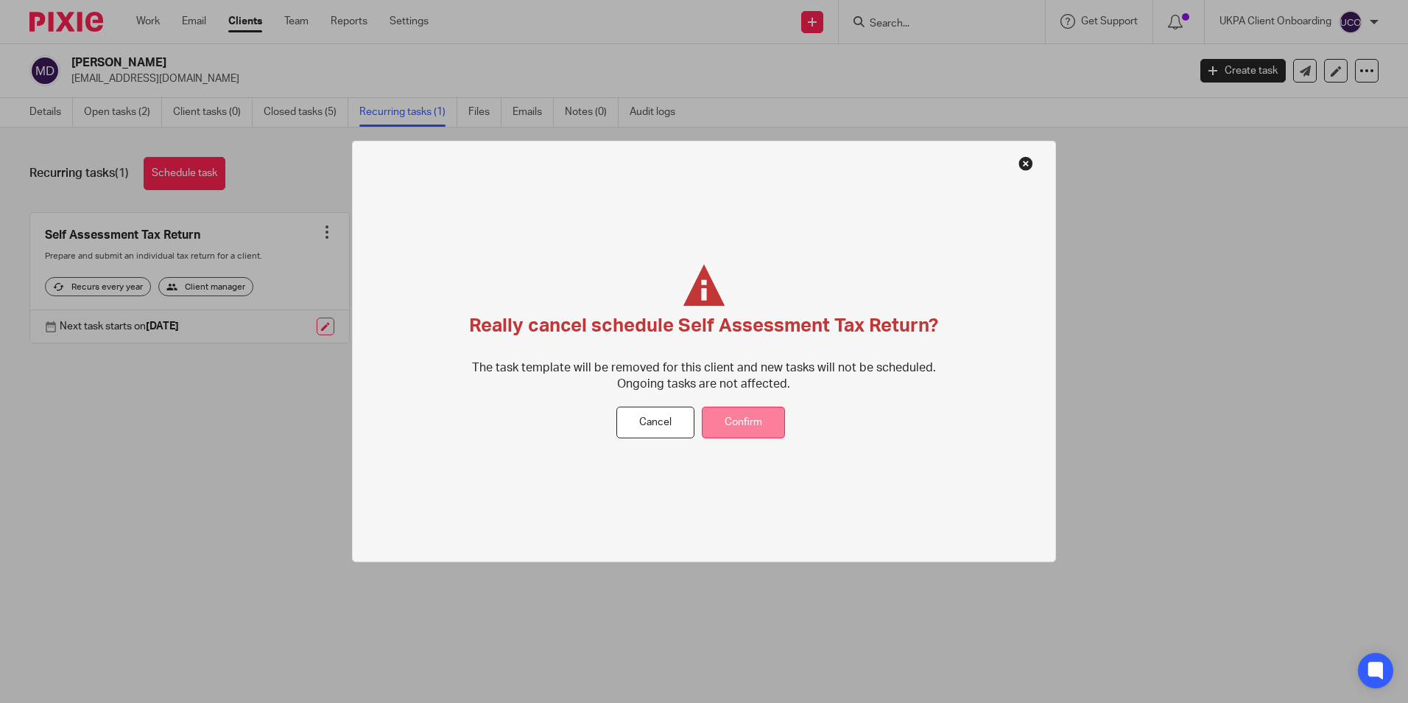
click at [759, 423] on button "Confirm" at bounding box center [743, 423] width 83 height 32
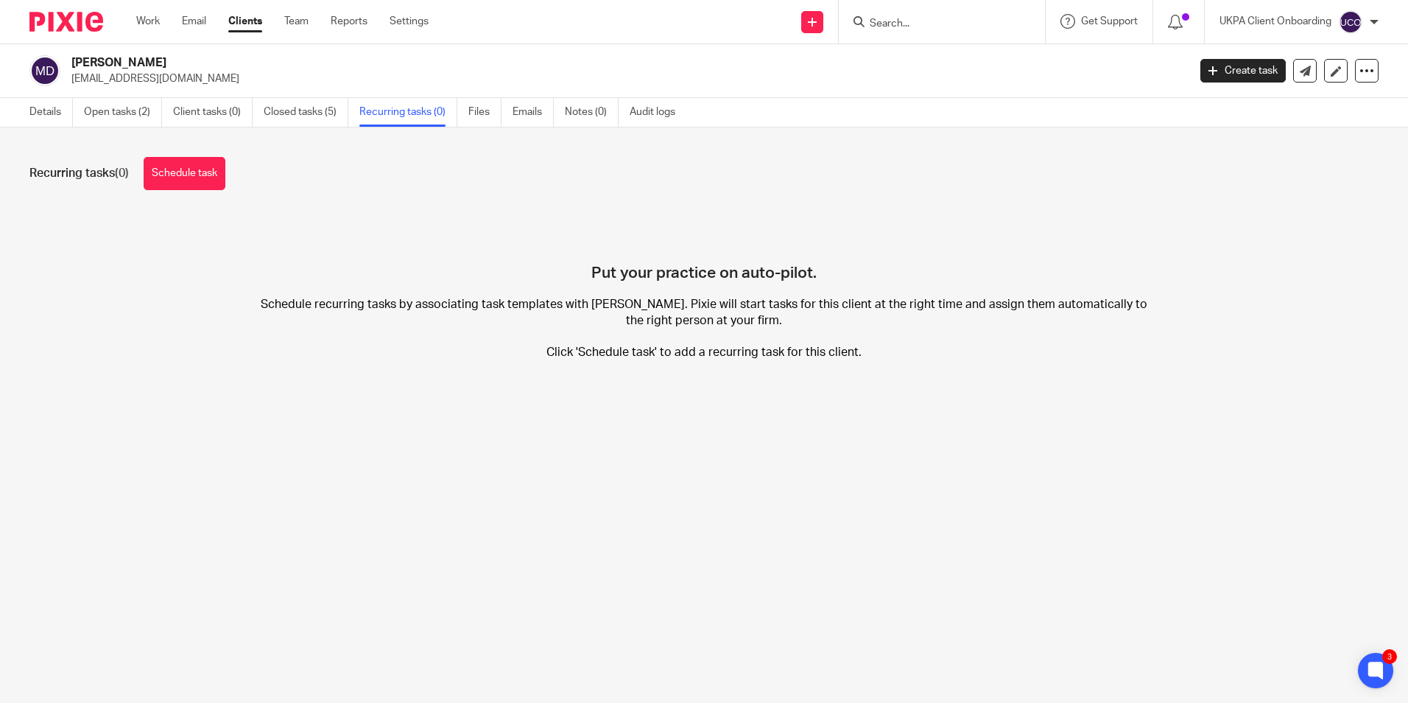
click at [903, 21] on input "Search" at bounding box center [935, 24] width 133 height 13
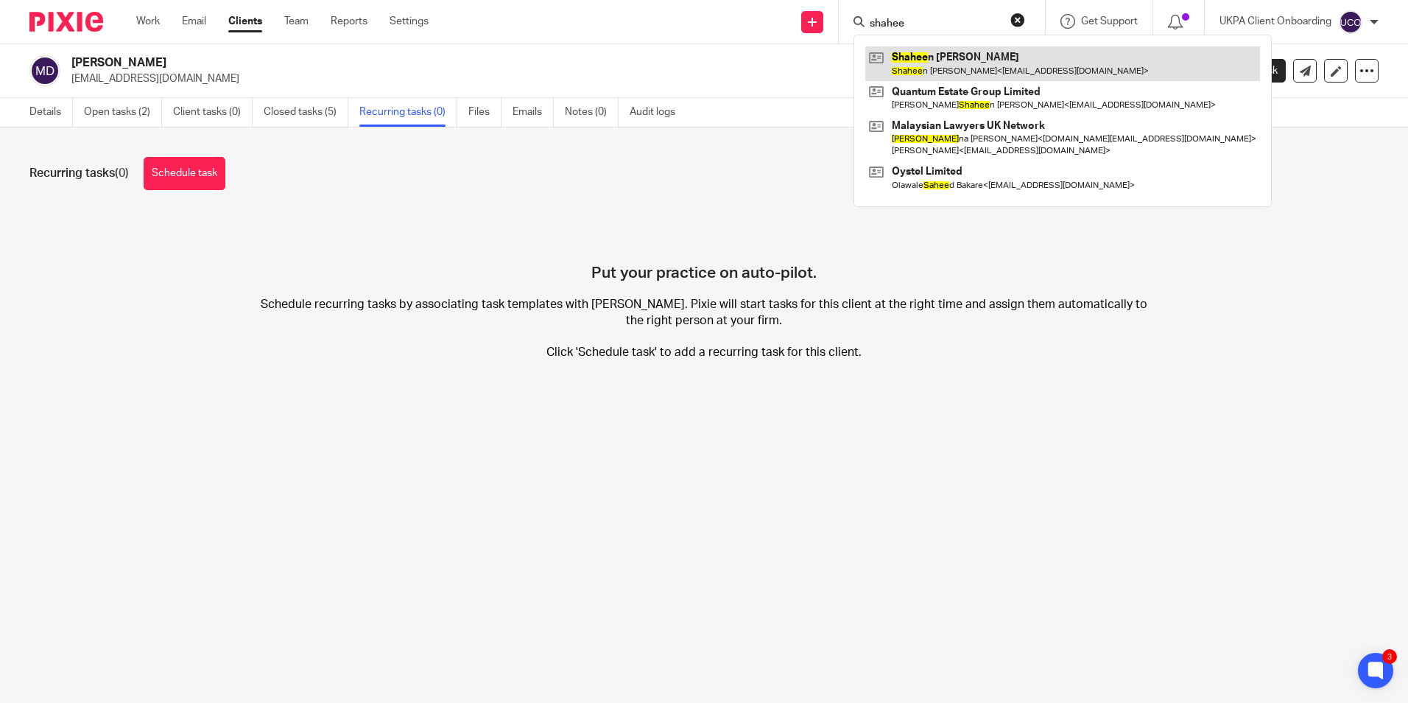
type input "shahee"
click at [934, 63] on link at bounding box center [1063, 63] width 395 height 34
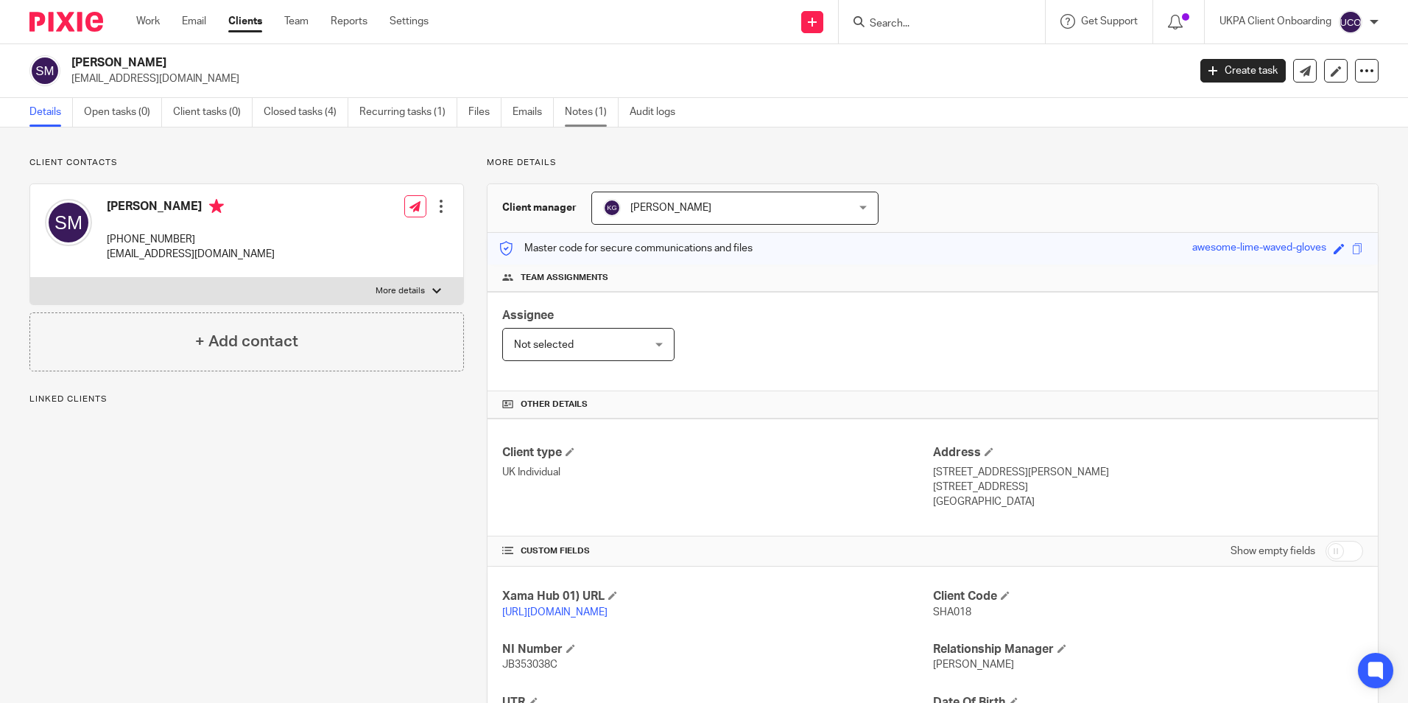
click at [608, 112] on link "Notes (1)" at bounding box center [592, 112] width 54 height 29
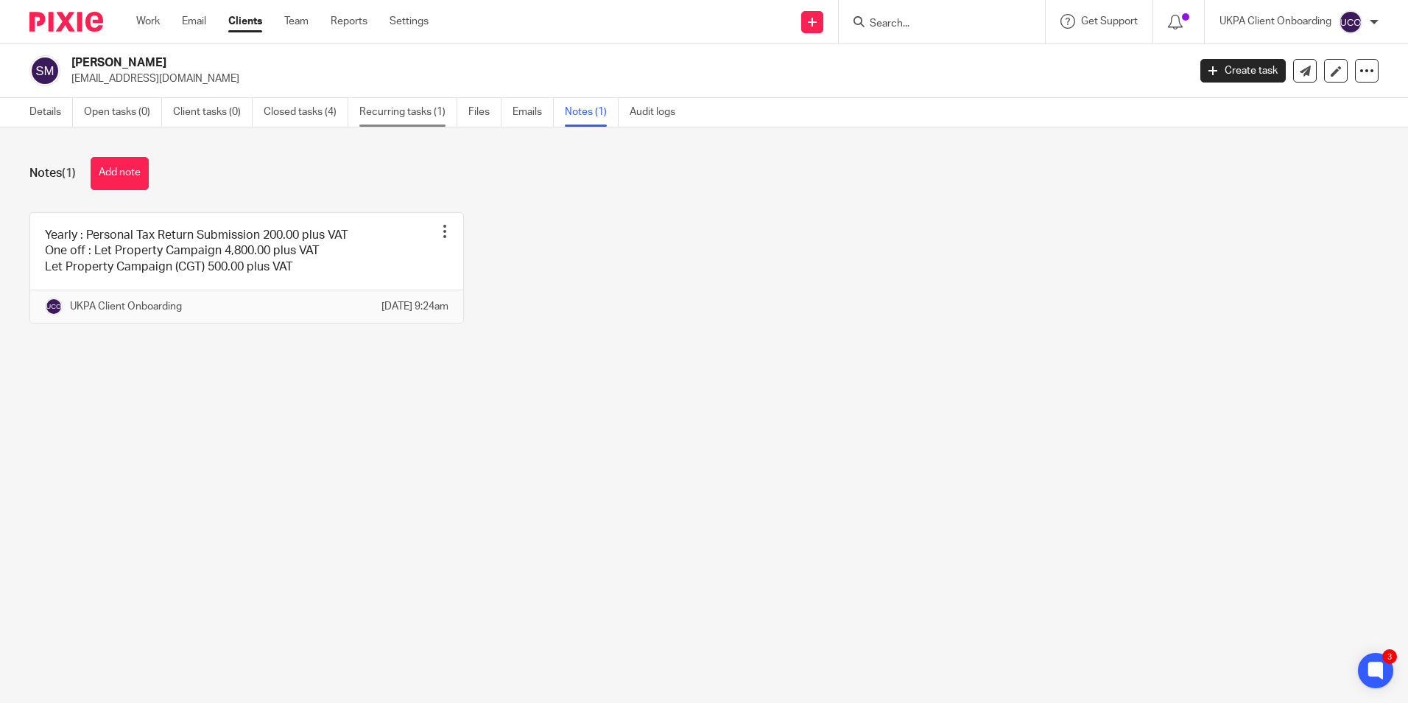
click at [390, 124] on link "Recurring tasks (1)" at bounding box center [408, 112] width 98 height 29
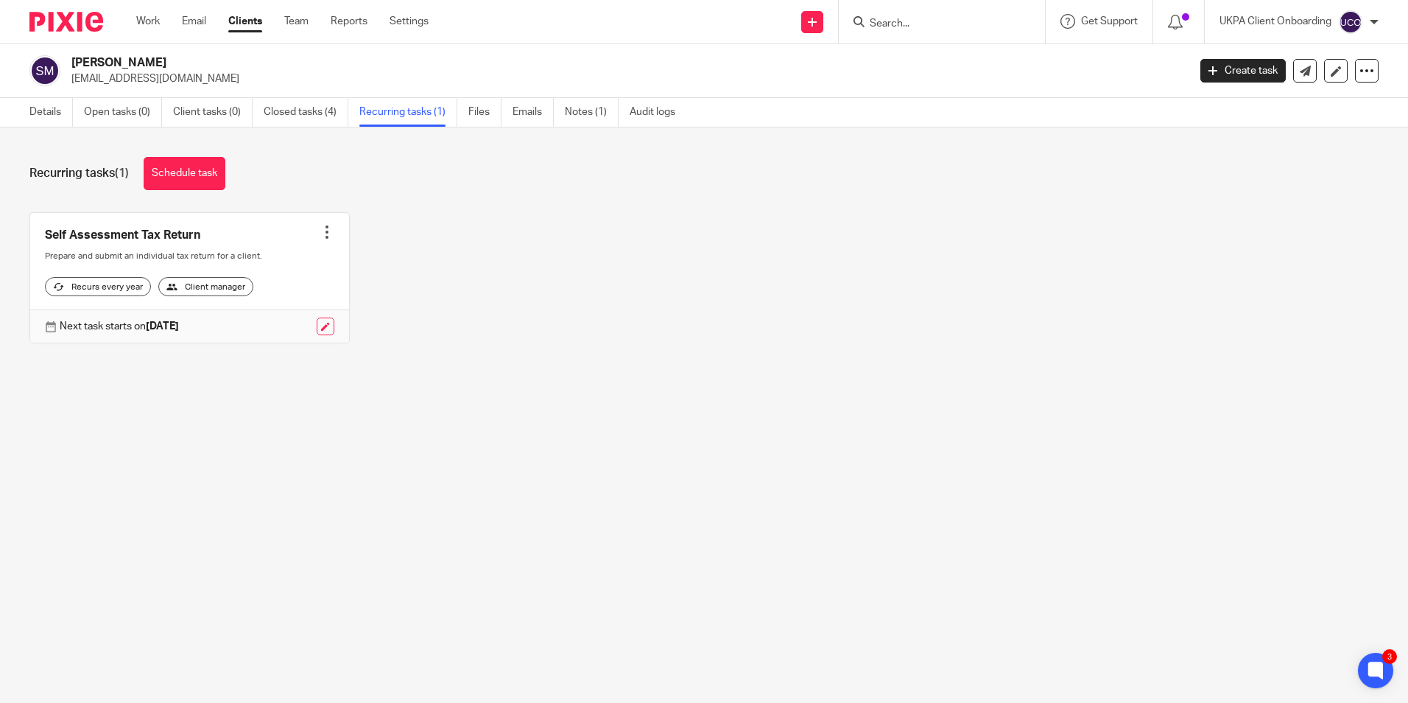
click at [323, 231] on div at bounding box center [327, 232] width 15 height 15
click at [266, 329] on span "Cancel schedule" at bounding box center [266, 325] width 77 height 10
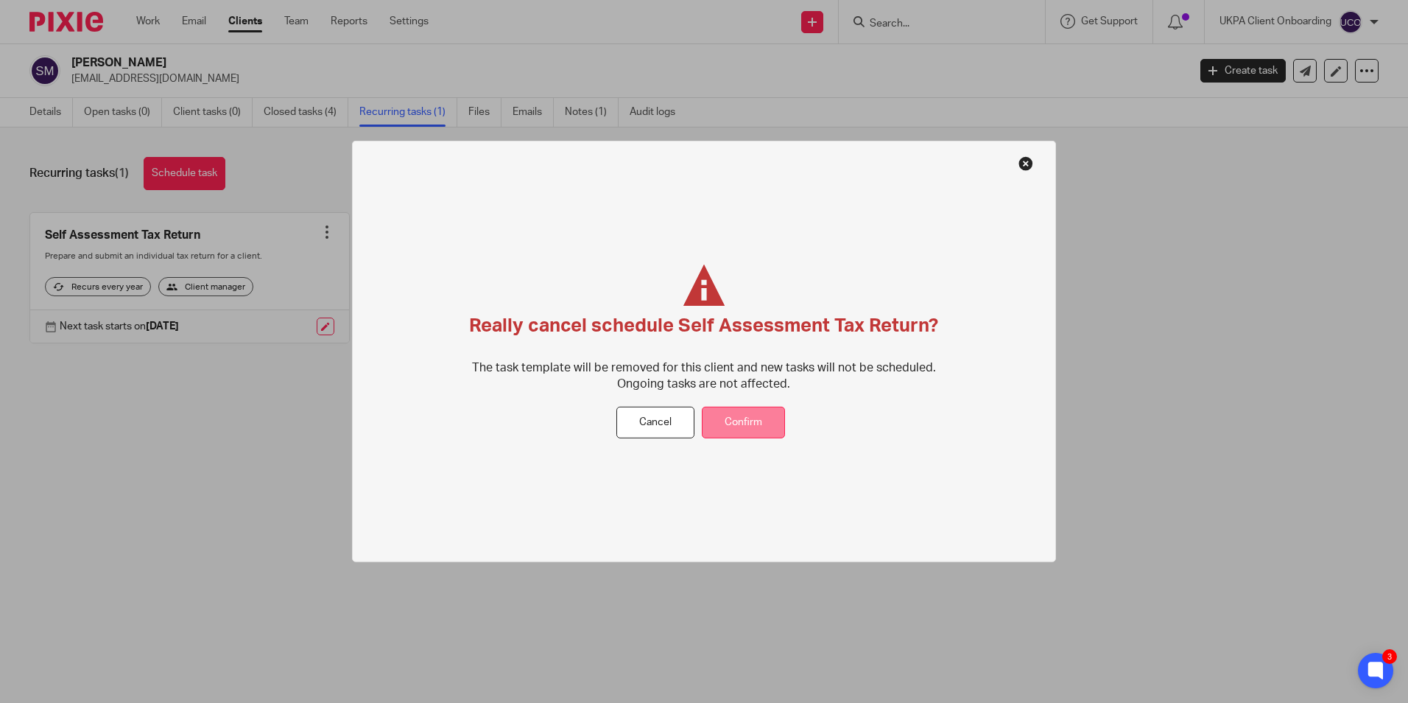
click at [763, 407] on button "Confirm" at bounding box center [743, 423] width 83 height 32
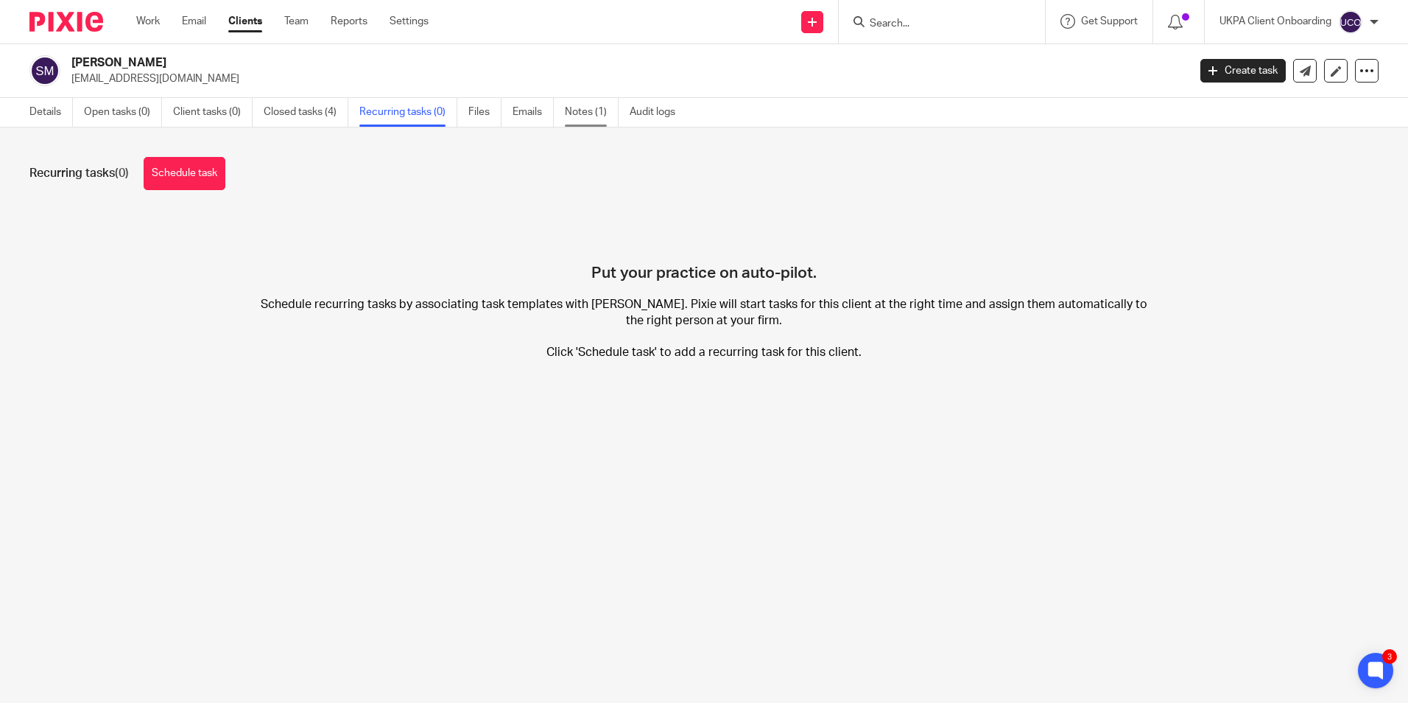
click at [586, 115] on link "Notes (1)" at bounding box center [592, 112] width 54 height 29
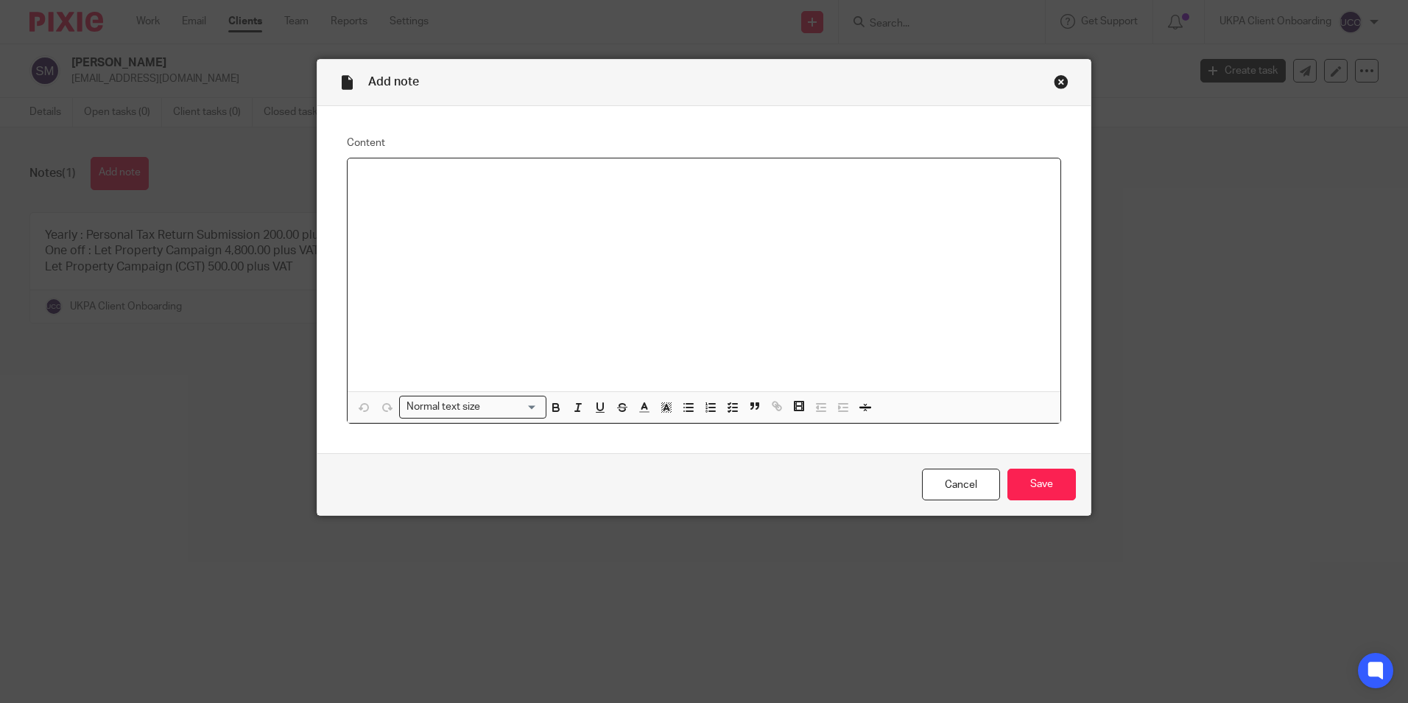
click at [481, 224] on div at bounding box center [704, 274] width 713 height 233
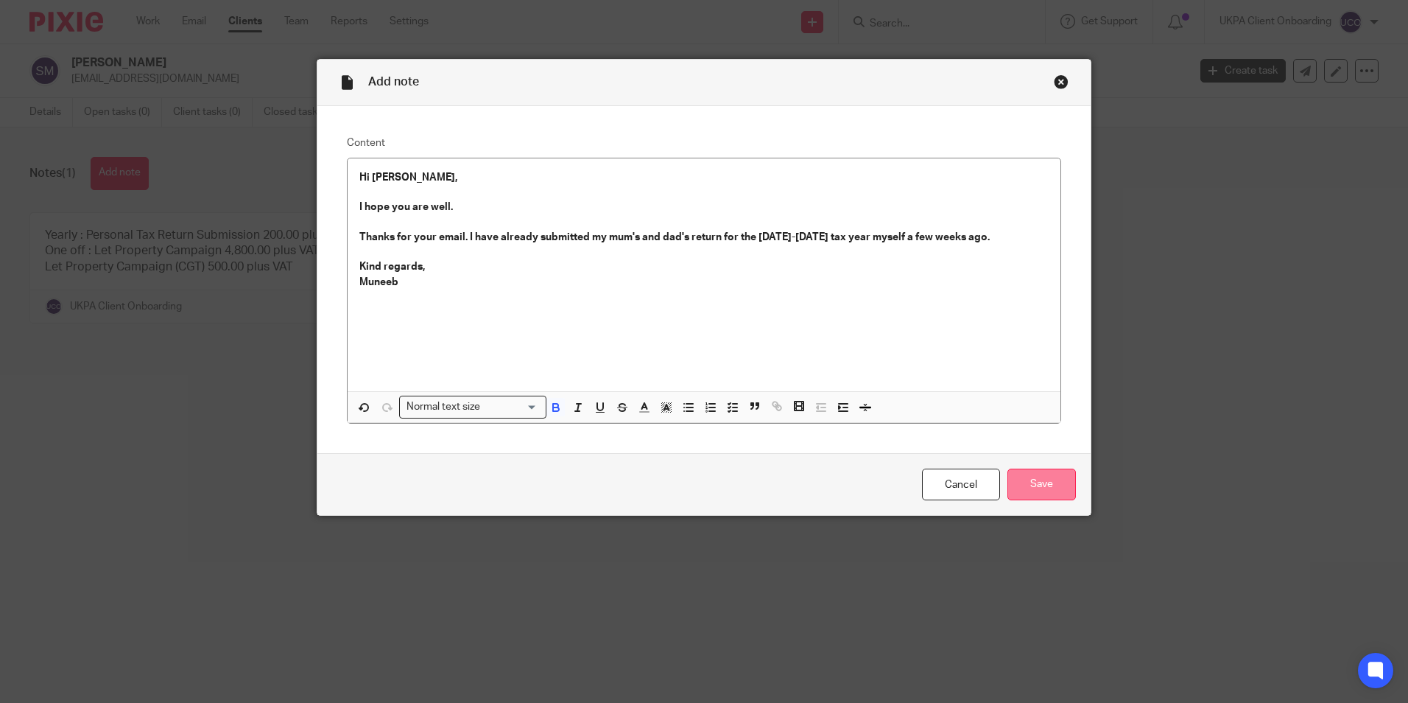
click at [1038, 477] on input "Save" at bounding box center [1042, 485] width 69 height 32
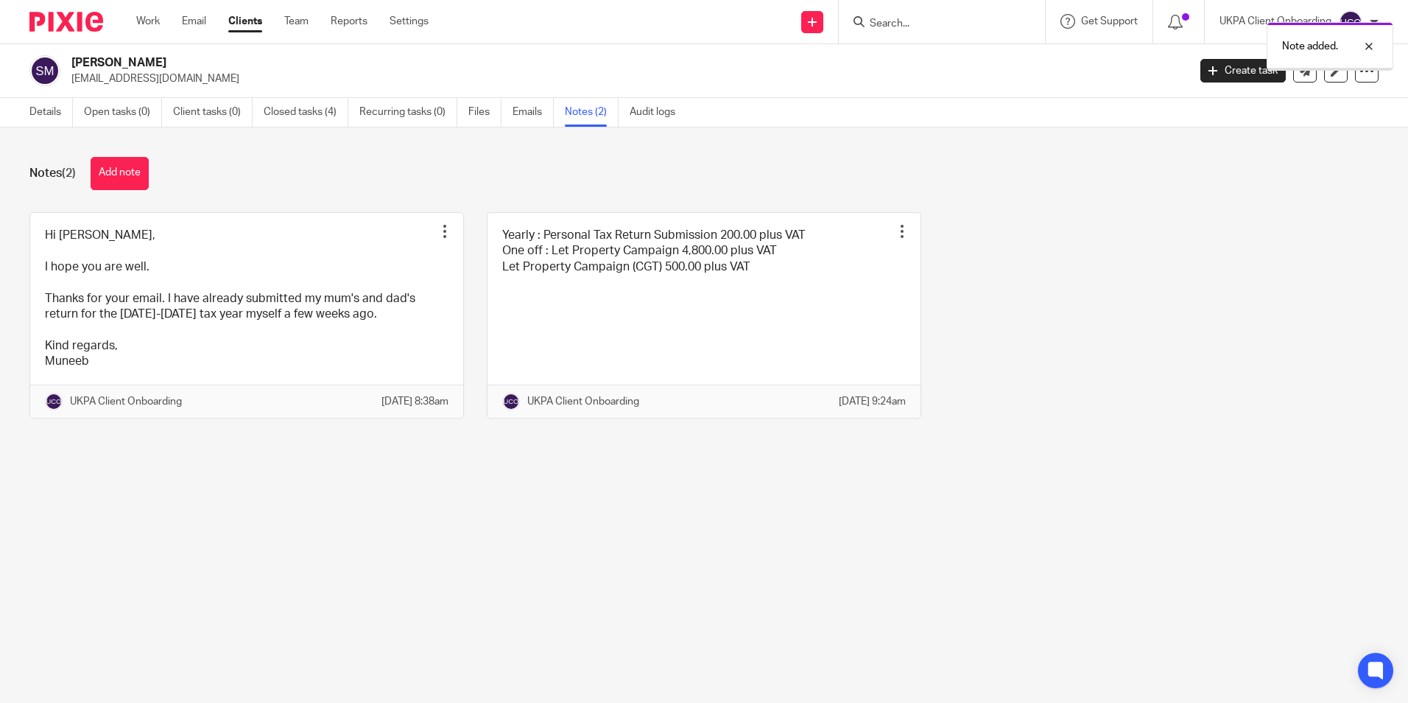
click at [163, 83] on p "[EMAIL_ADDRESS][DOMAIN_NAME]" at bounding box center [624, 78] width 1107 height 15
drag, startPoint x: 0, startPoint y: 0, endPoint x: 163, endPoint y: 83, distance: 182.8
click at [163, 83] on p "[EMAIL_ADDRESS][DOMAIN_NAME]" at bounding box center [624, 78] width 1107 height 15
copy main "muneebma@hotmail.com Create task Update from Companies House Export data Merge …"
click at [931, 11] on div at bounding box center [942, 21] width 206 height 43
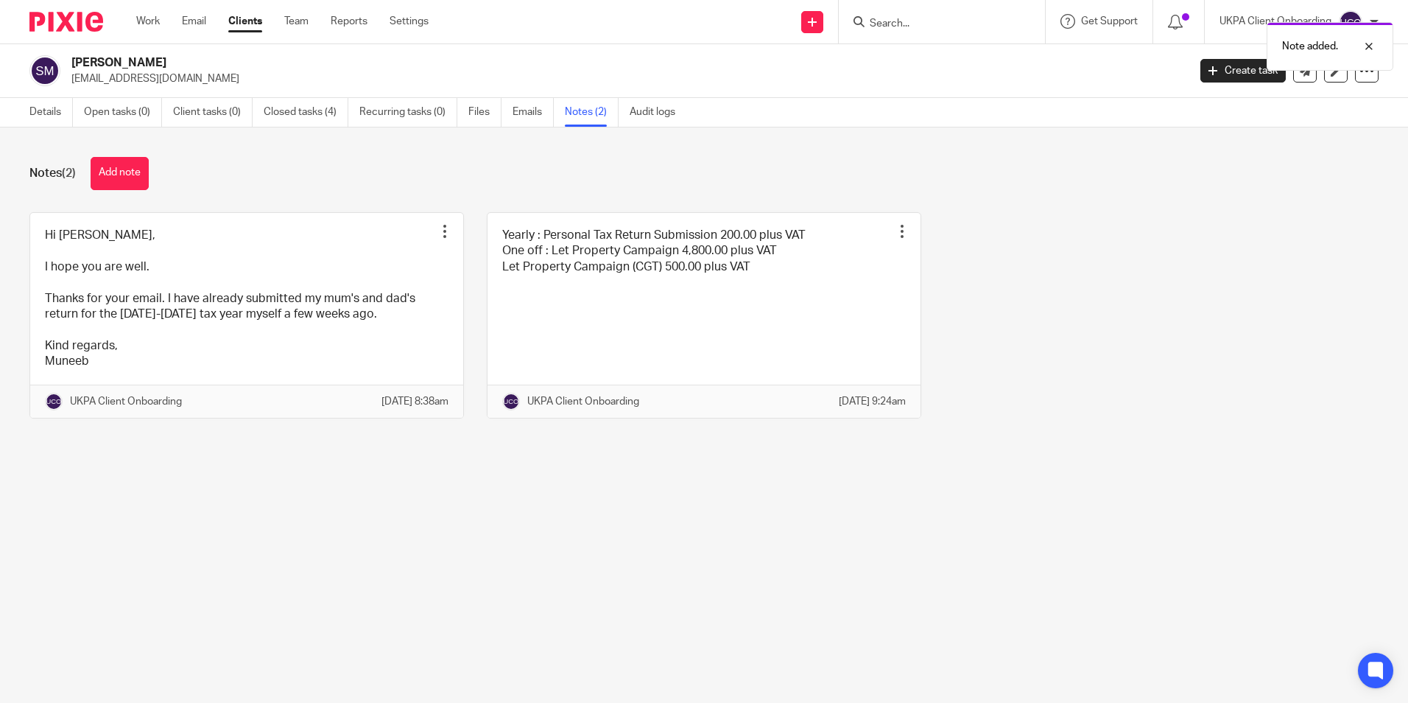
click at [921, 27] on div "Note added." at bounding box center [1048, 43] width 689 height 56
click at [909, 22] on div "Note added." at bounding box center [1048, 43] width 689 height 56
click at [932, 24] on input "Search" at bounding box center [935, 24] width 133 height 13
paste input "This Way Up Distribution Ltd"
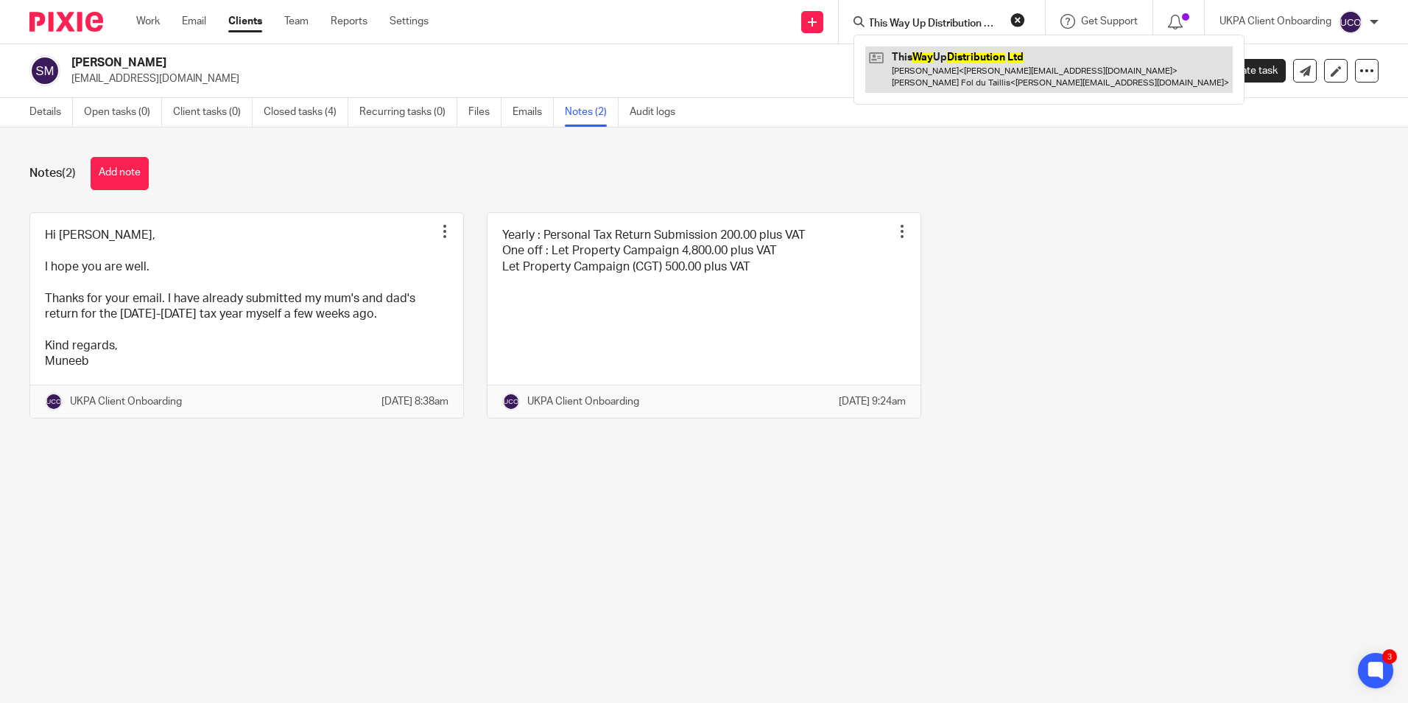
type input "This Way Up Distribution Ltd"
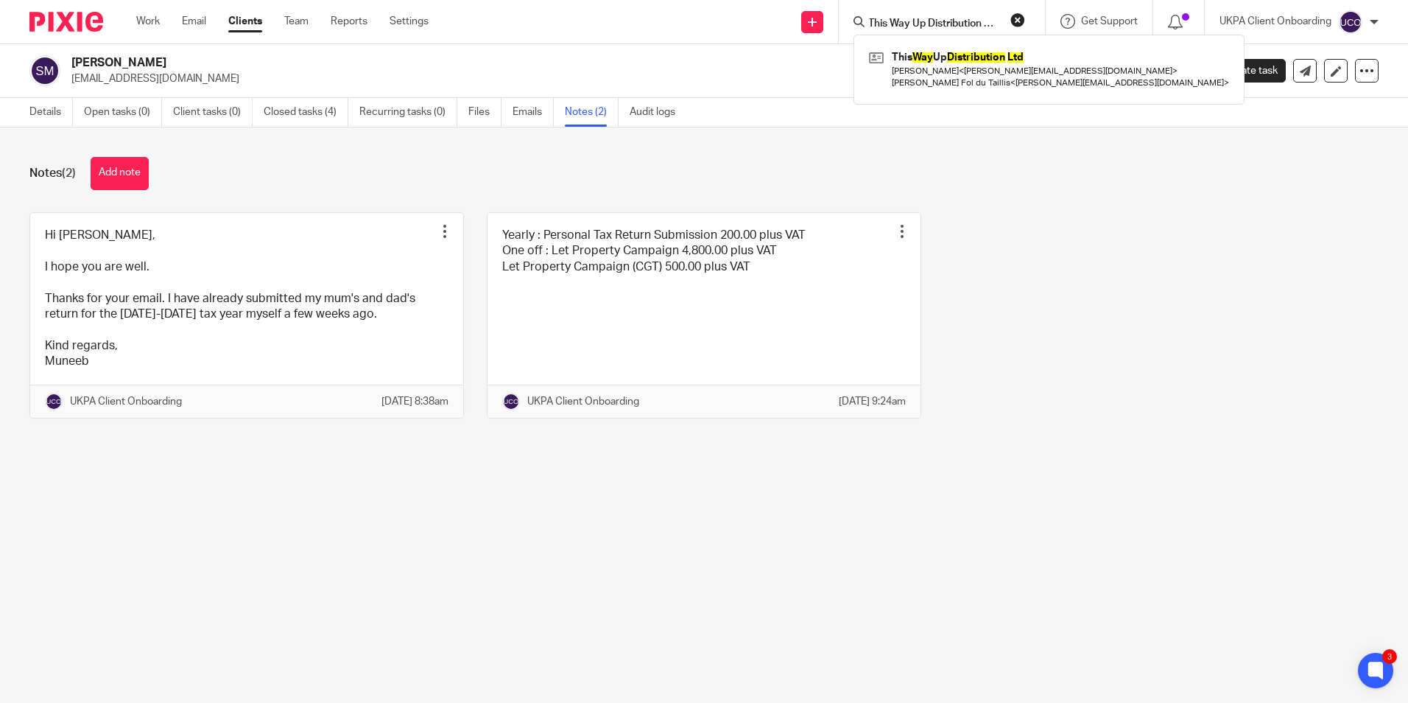
drag, startPoint x: 947, startPoint y: 64, endPoint x: 1151, endPoint y: 70, distance: 204.1
click at [947, 64] on link at bounding box center [1050, 69] width 368 height 46
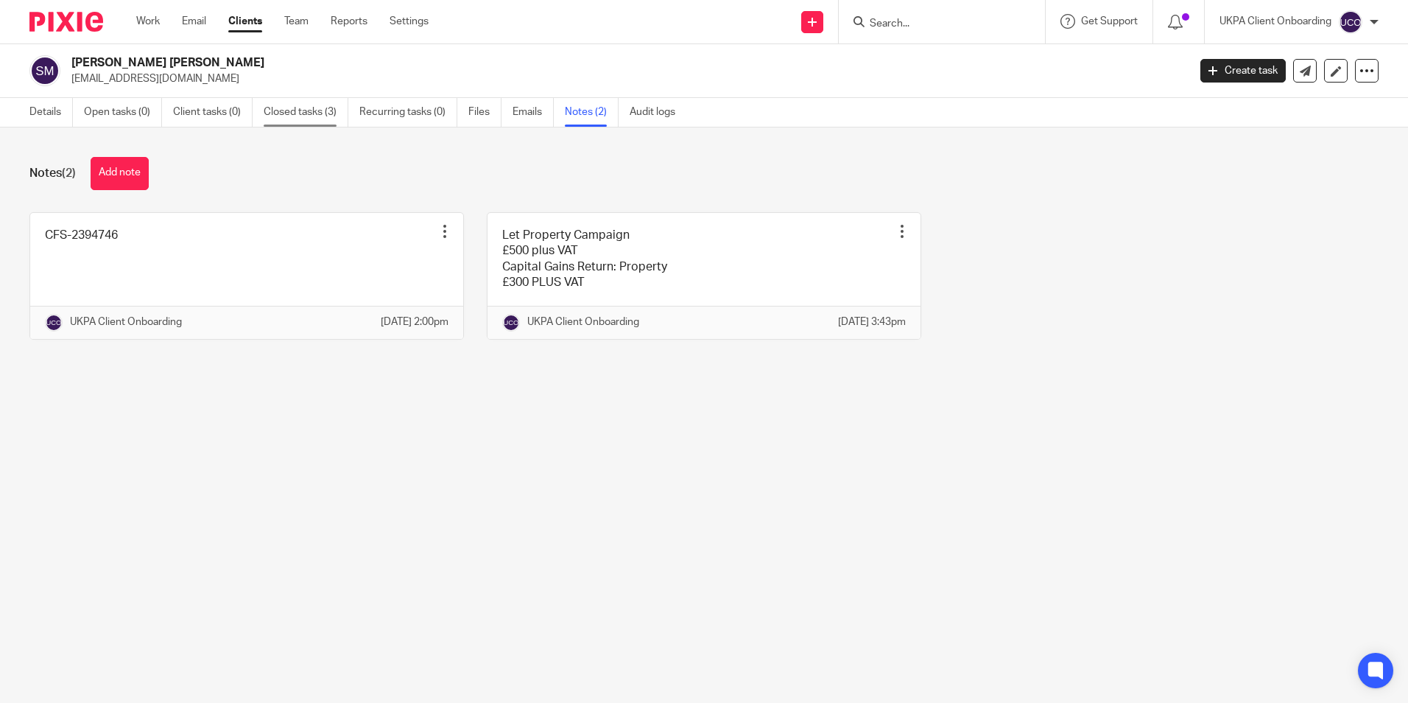
click at [301, 112] on link "Closed tasks (3)" at bounding box center [306, 112] width 85 height 29
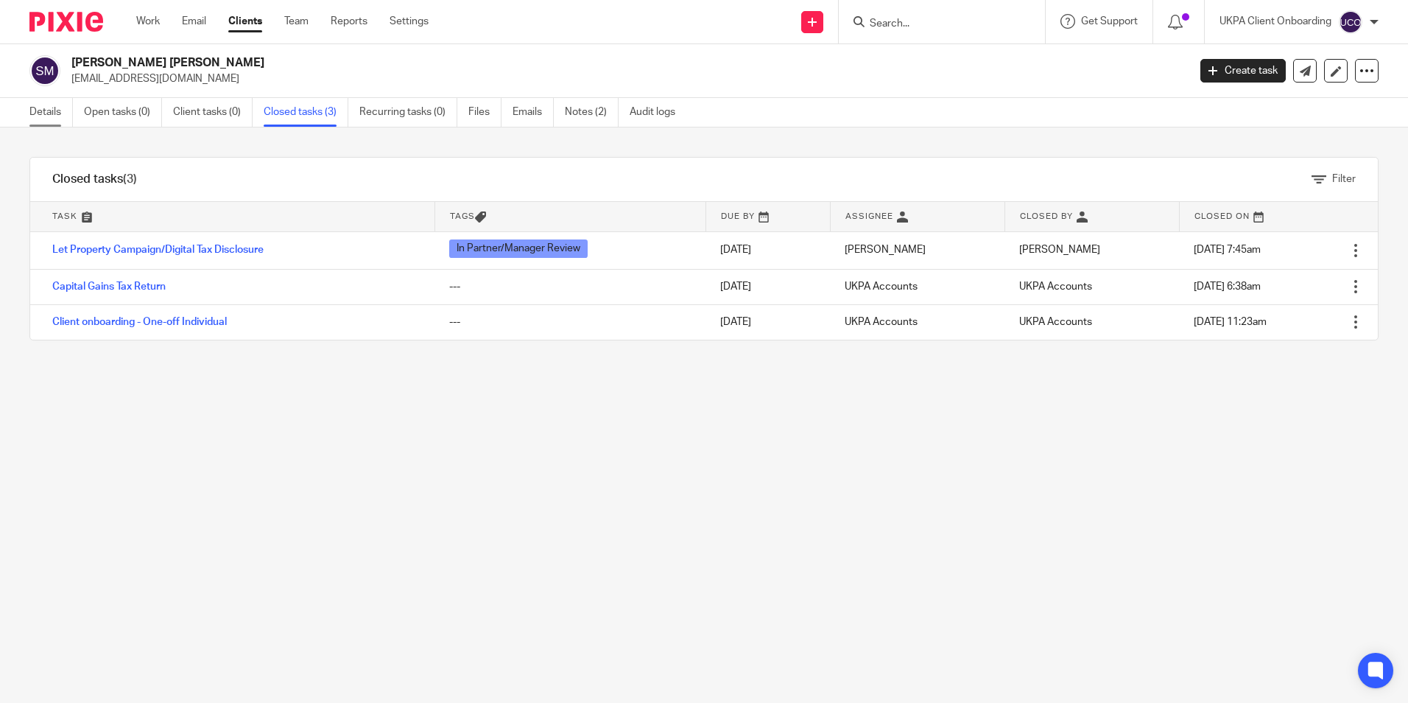
click at [50, 126] on link "Details" at bounding box center [50, 112] width 43 height 29
click at [49, 119] on link "Details" at bounding box center [50, 112] width 43 height 29
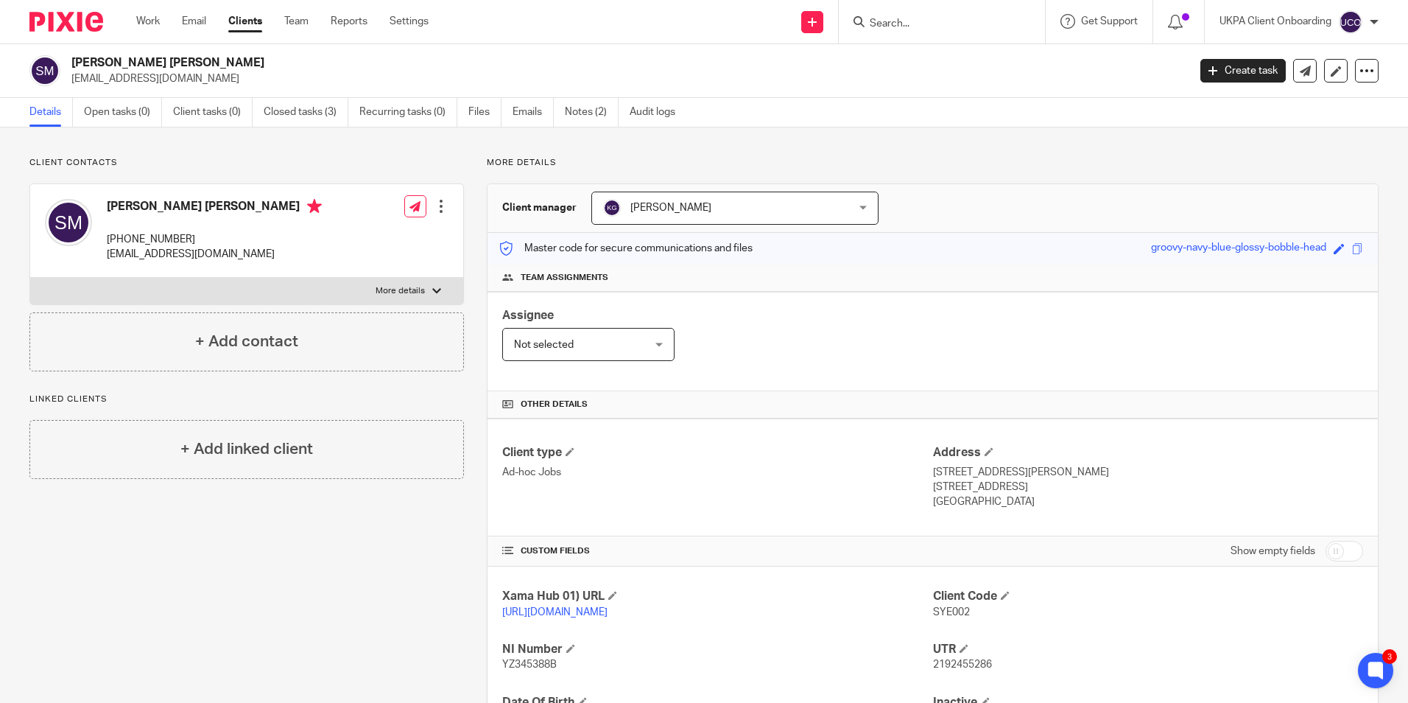
click at [896, 24] on input "Search" at bounding box center [935, 24] width 133 height 13
paste input "Mohammed Alshekh Deeb <mohammed.alshekhdeeb@gmail.com>"
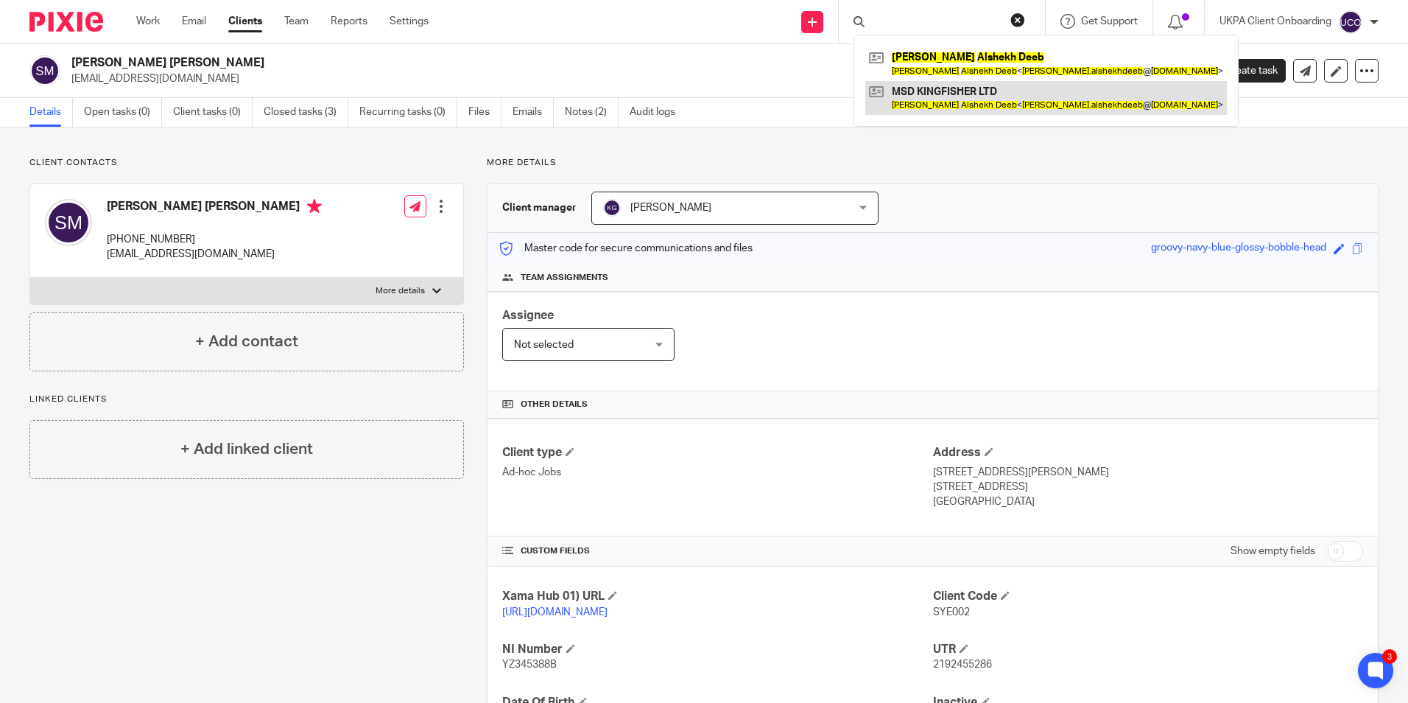
type input "Mohammed Alshekh Deeb <mohammed.alshekhdeeb@gmail.com>"
click at [931, 87] on link at bounding box center [1047, 98] width 362 height 34
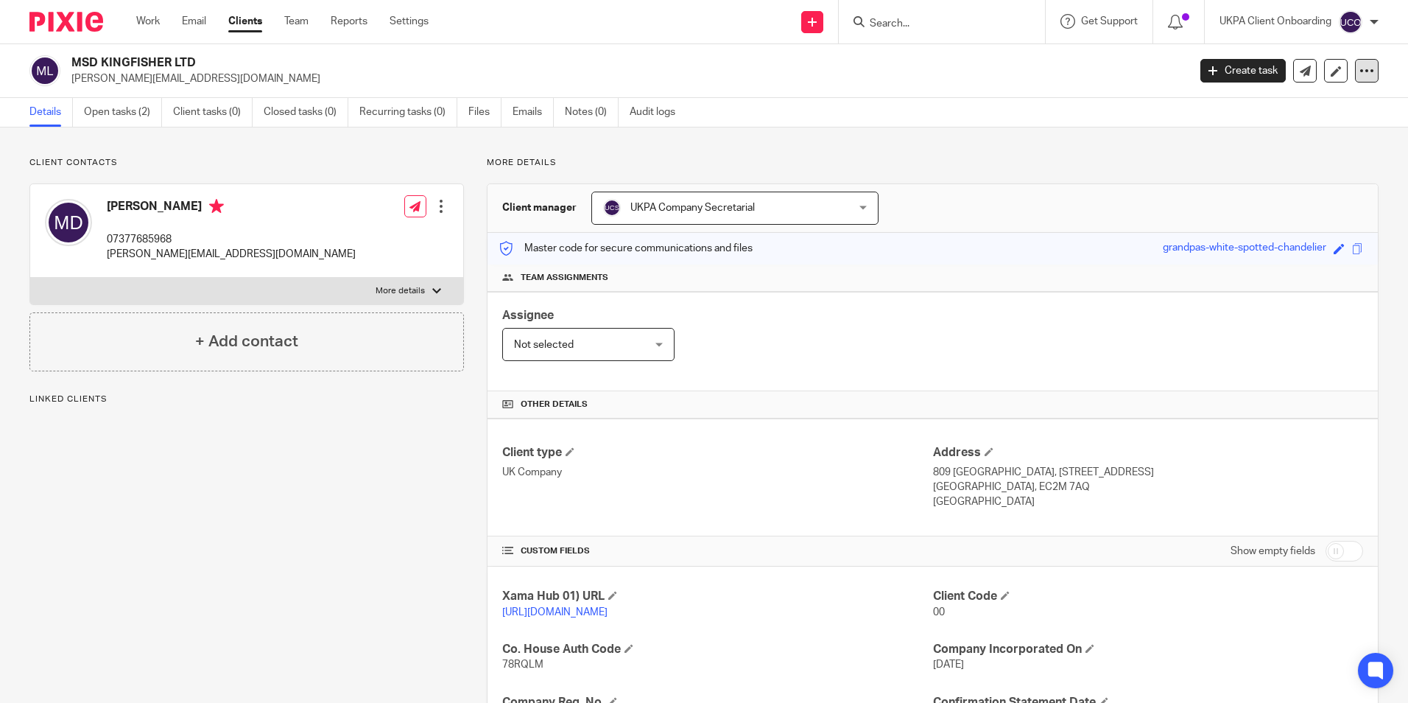
click at [1360, 69] on icon at bounding box center [1367, 70] width 15 height 15
click at [1248, 102] on link "Update from Companies House" at bounding box center [1275, 107] width 163 height 21
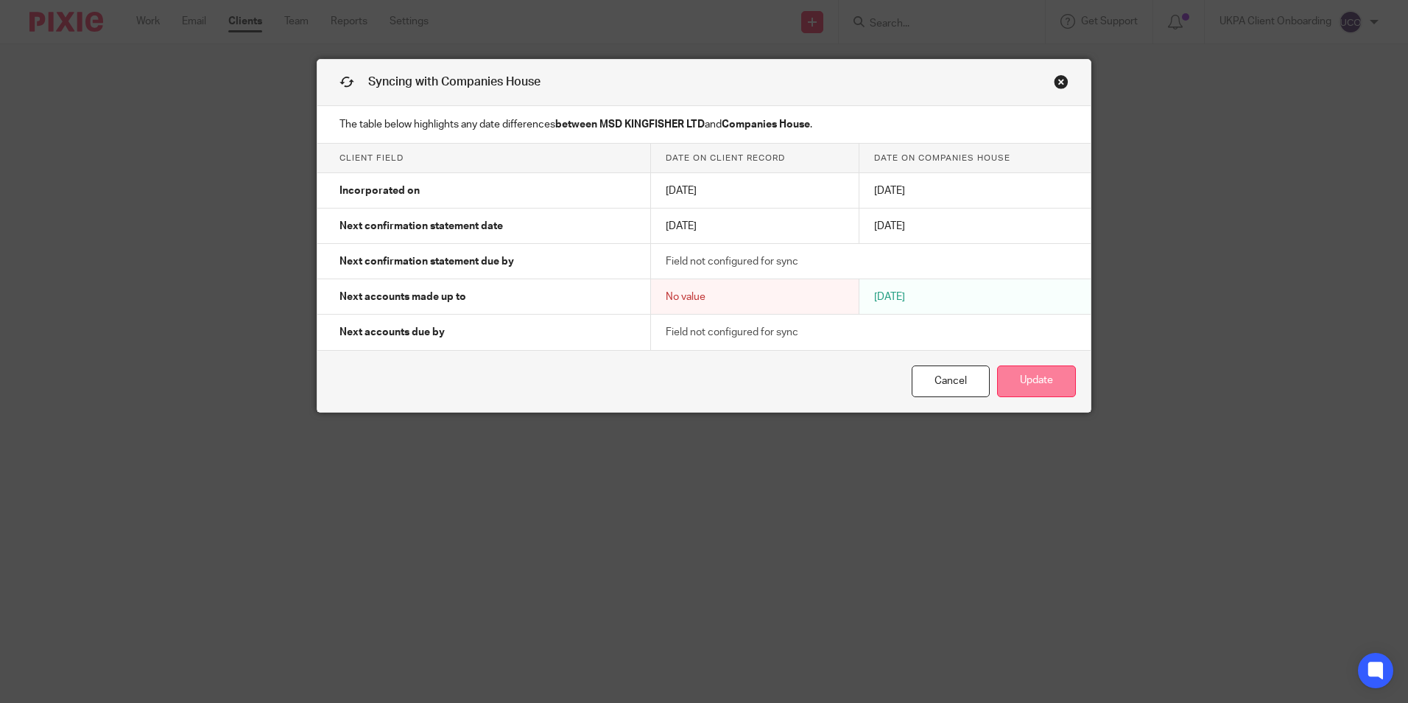
click at [1028, 390] on button "Update" at bounding box center [1036, 381] width 79 height 32
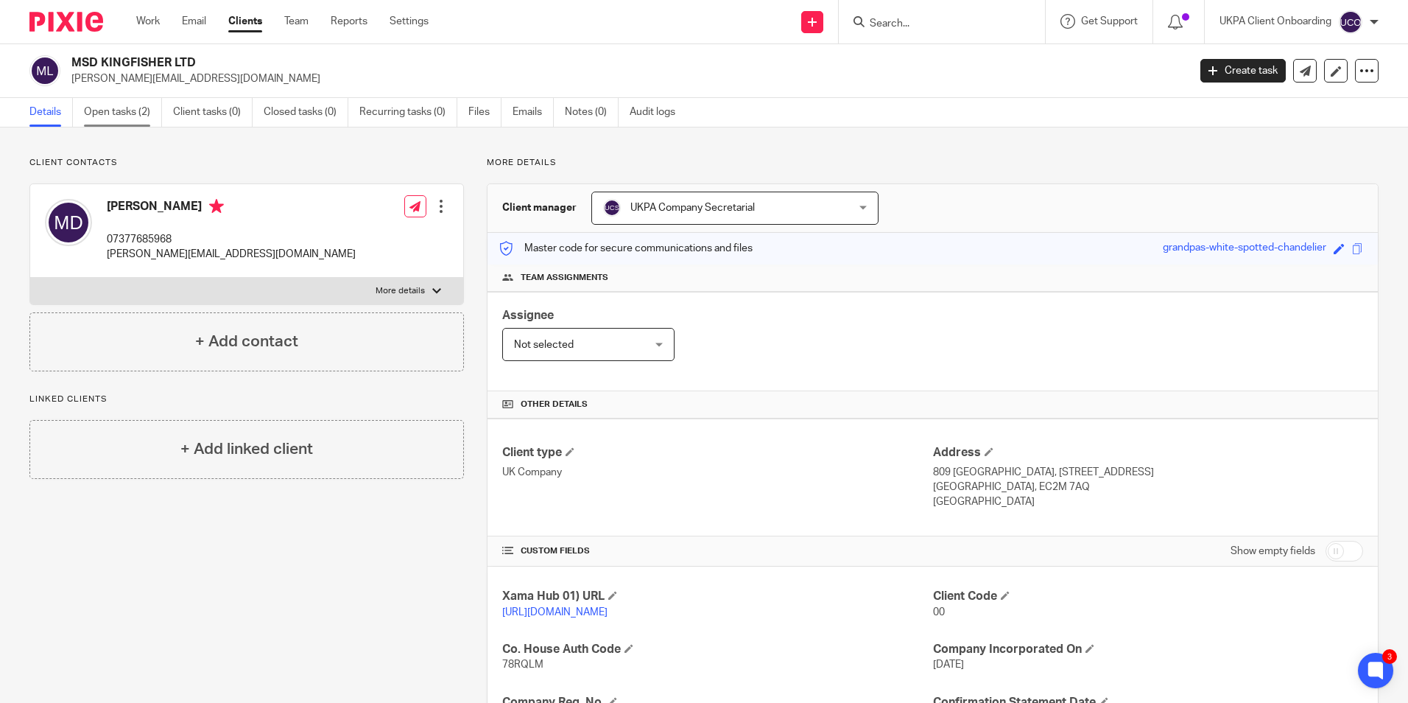
click at [127, 111] on link "Open tasks (2)" at bounding box center [123, 112] width 78 height 29
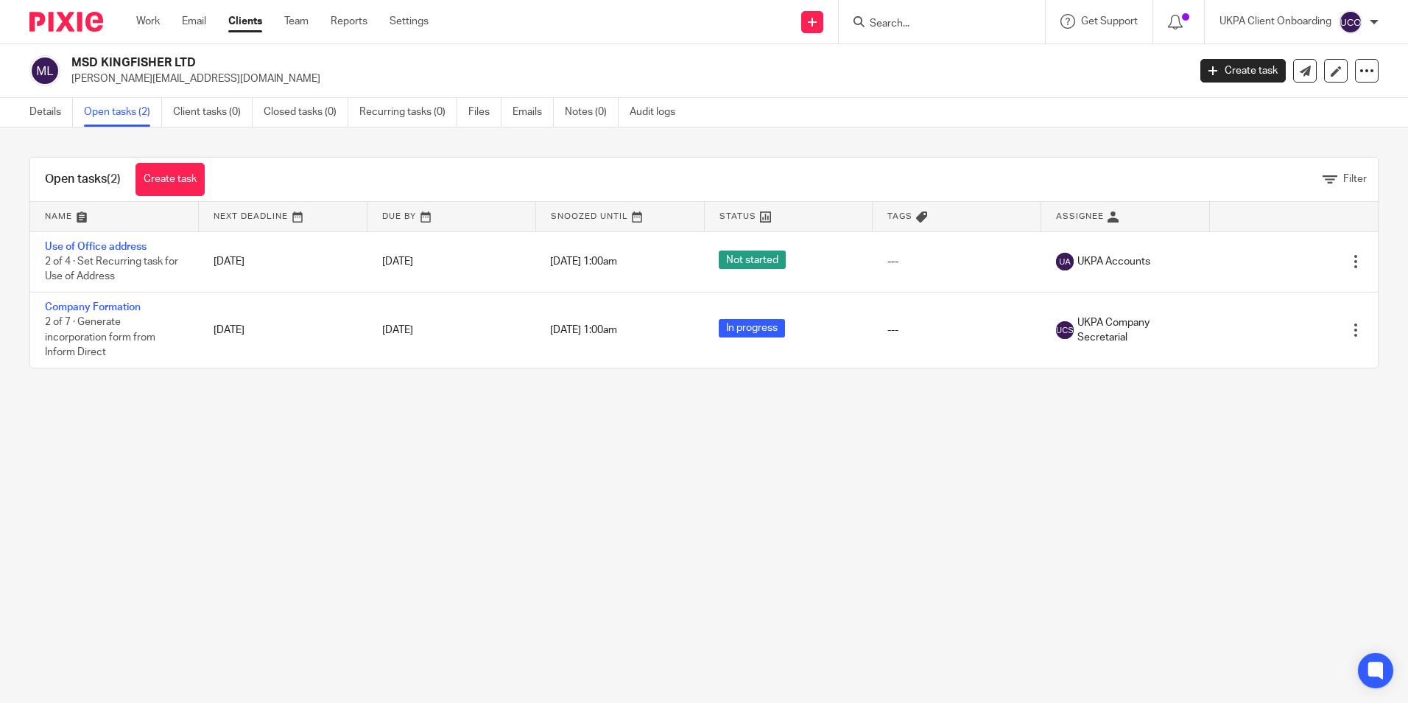
click at [163, 160] on div "Open tasks (2) Create task" at bounding box center [124, 179] width 189 height 43
click at [172, 173] on link "Create task" at bounding box center [170, 179] width 69 height 33
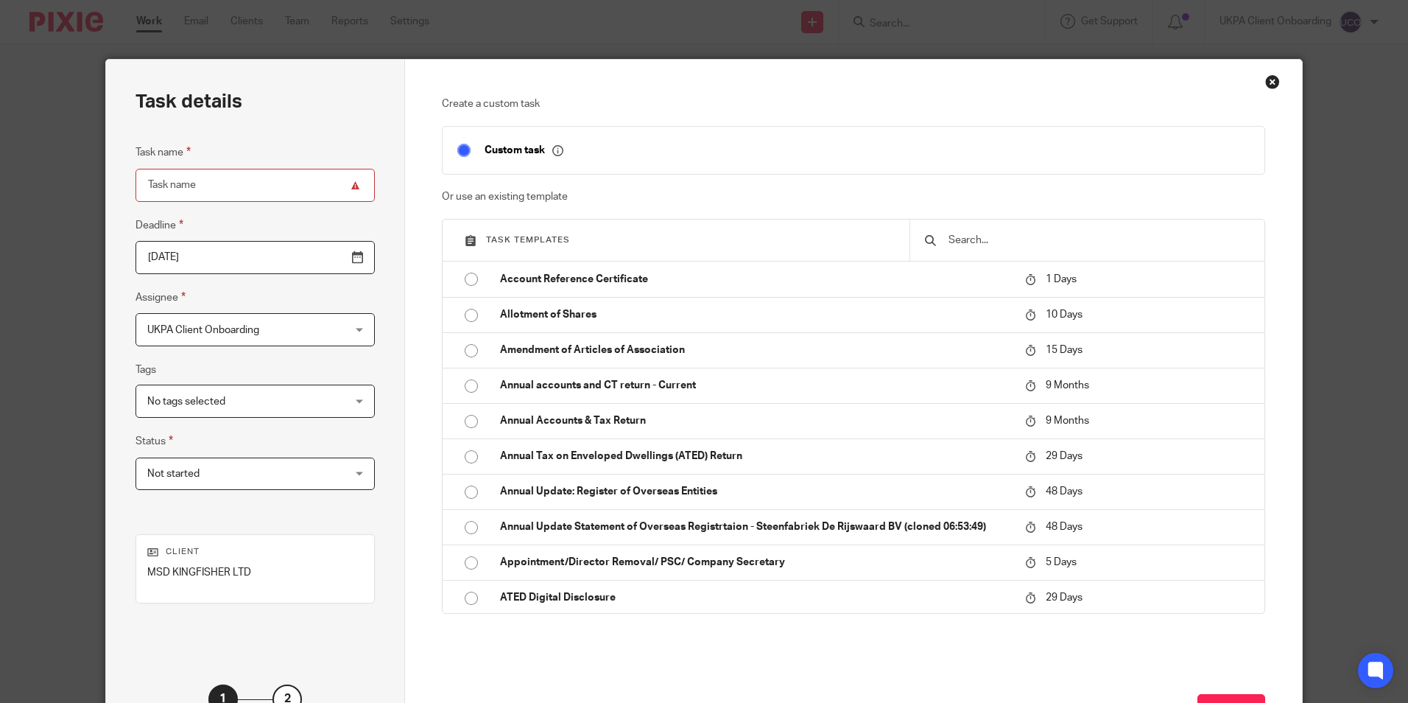
click at [979, 245] on input "text" at bounding box center [1098, 240] width 303 height 16
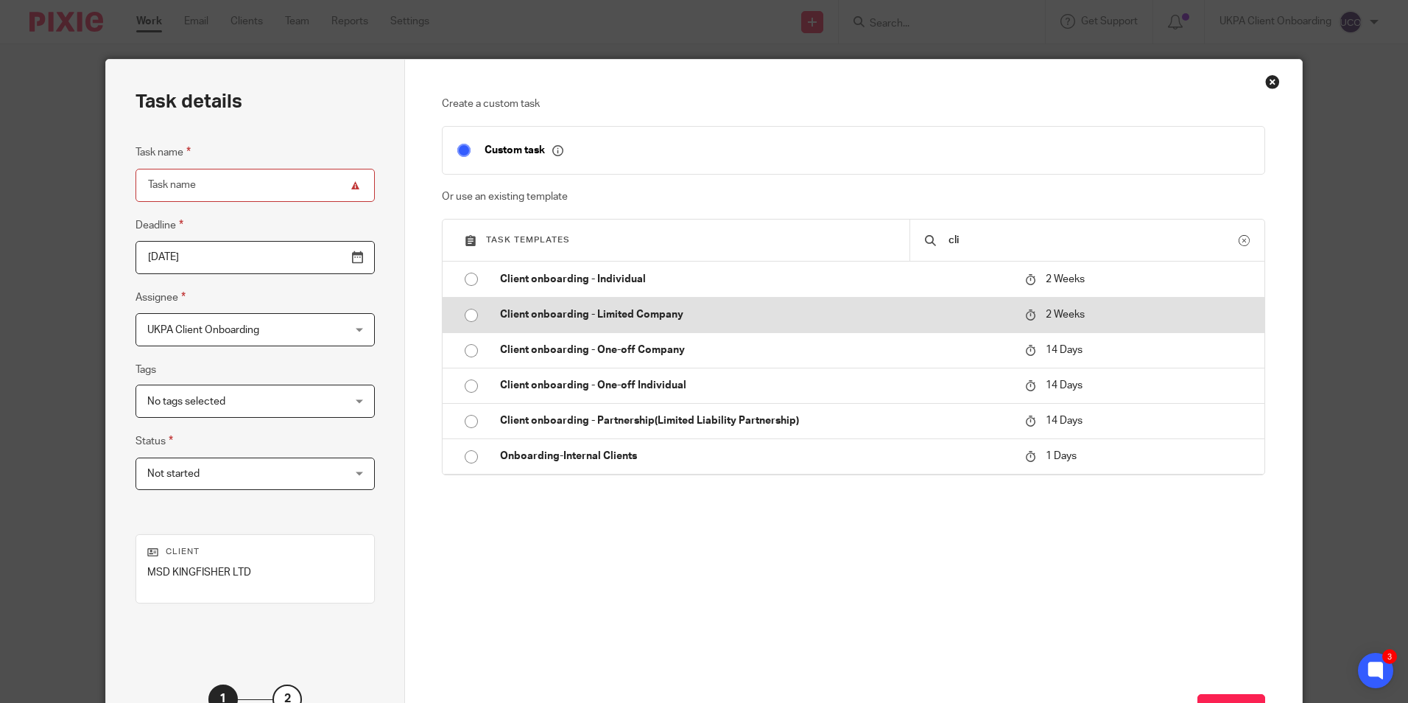
type input "cli"
click at [734, 299] on td "Client onboarding - Limited Company" at bounding box center [751, 314] width 533 height 35
type input "2025-08-26"
type input "Client onboarding - Limited Company"
checkbox input "false"
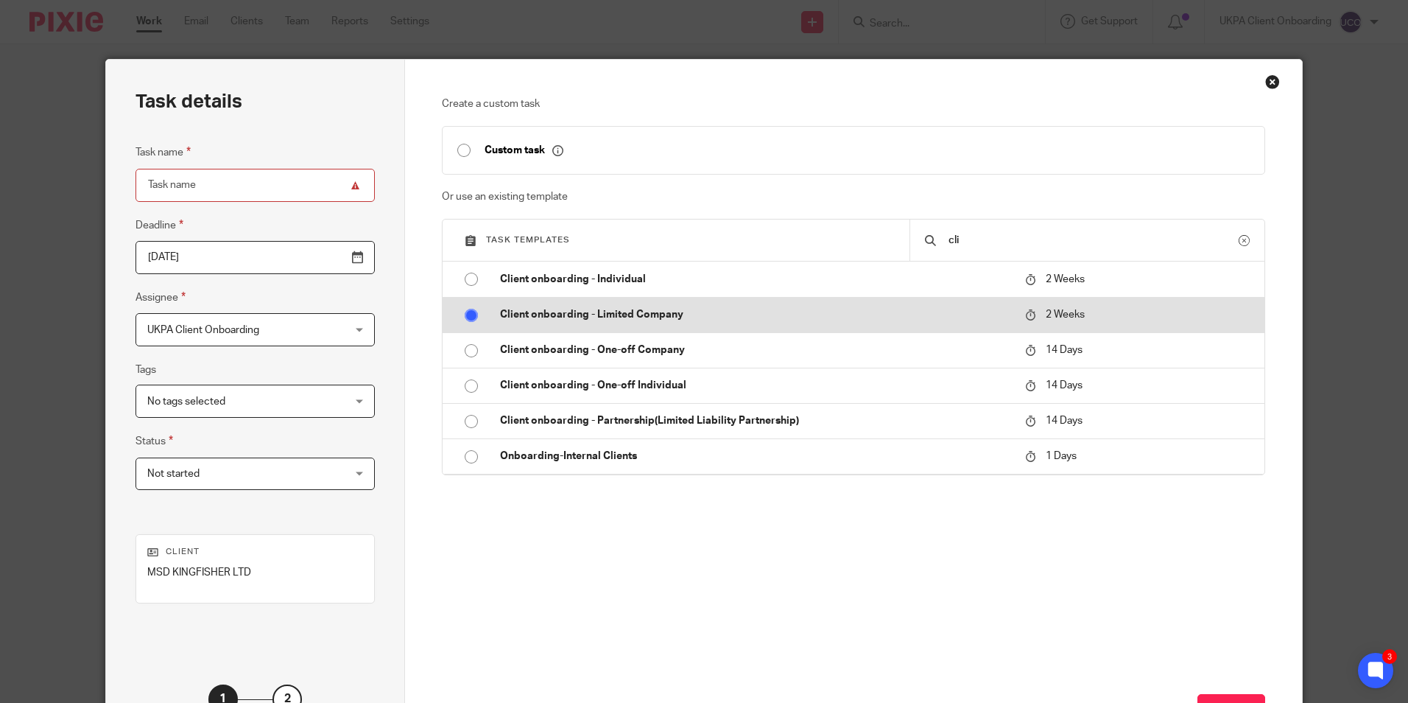
radio input "true"
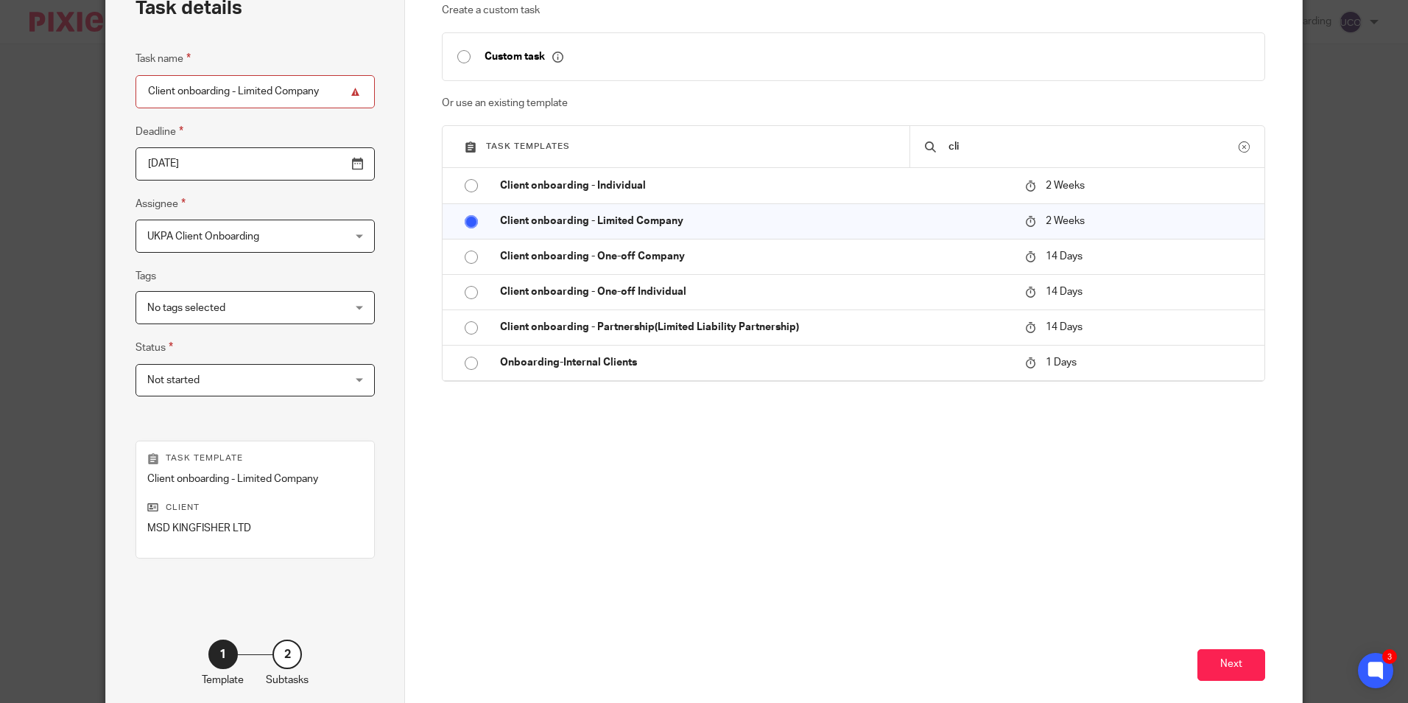
scroll to position [168, 0]
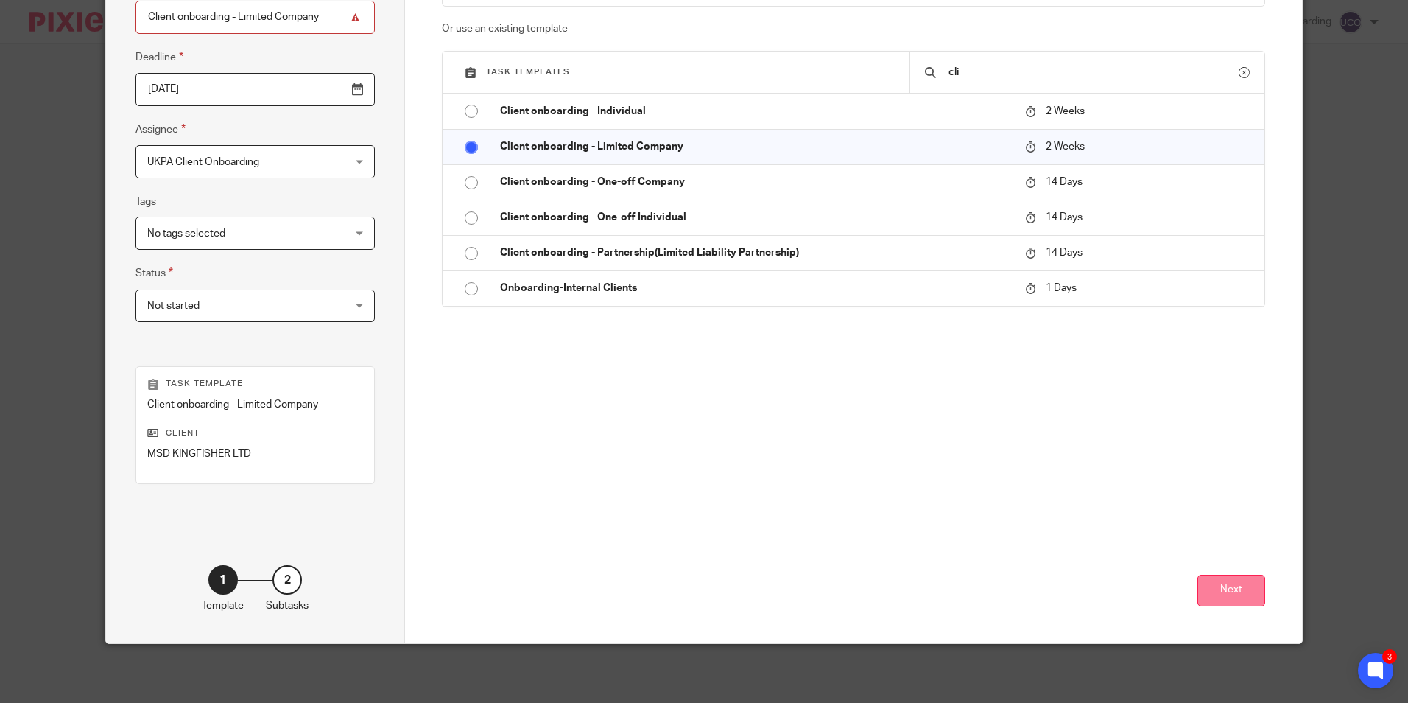
click at [1204, 587] on button "Next" at bounding box center [1232, 591] width 68 height 32
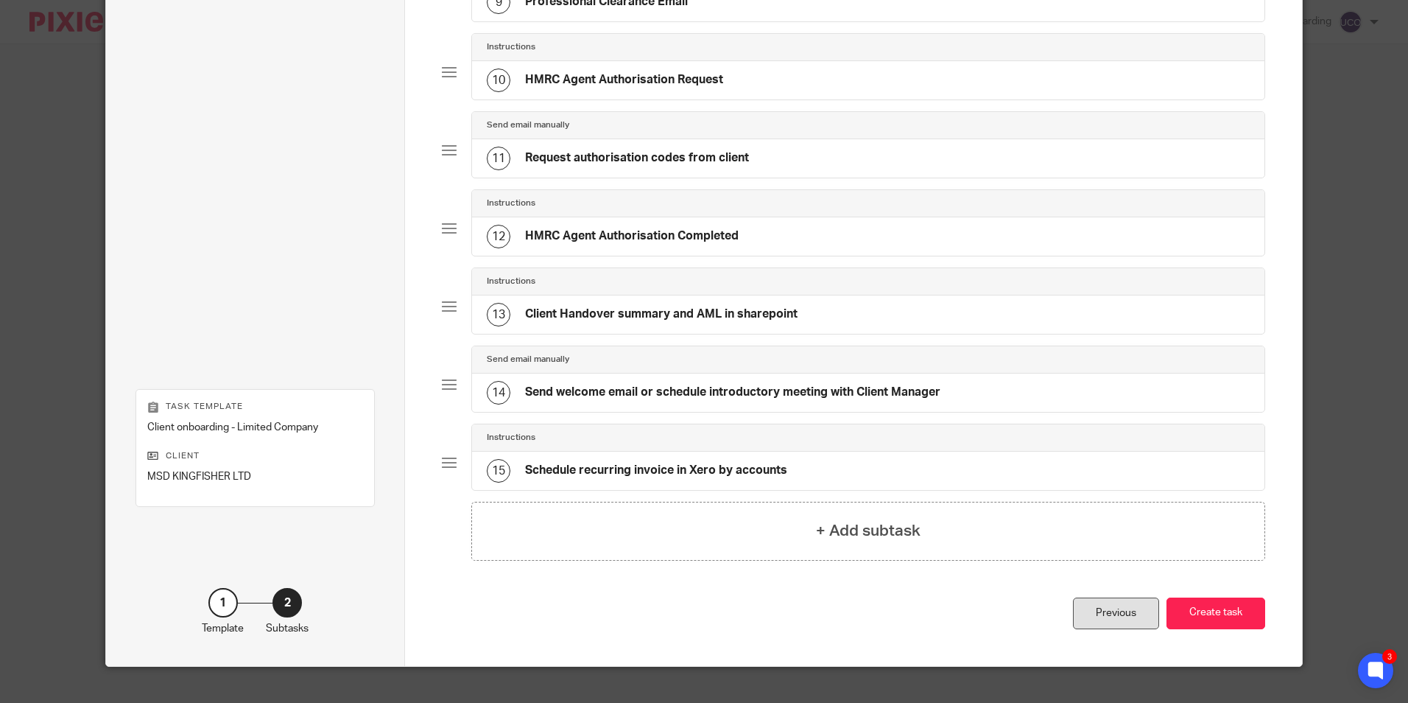
scroll to position [828, 0]
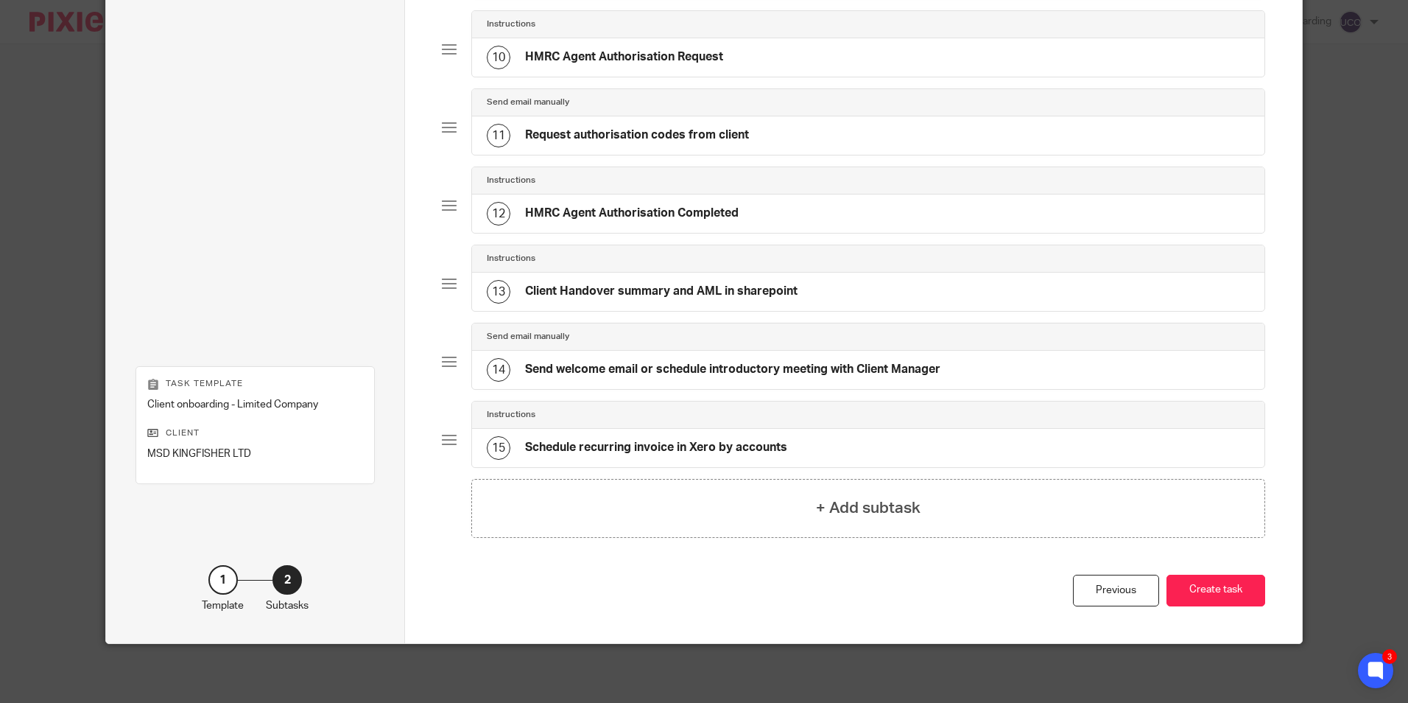
click at [1196, 580] on button "Create task" at bounding box center [1216, 591] width 99 height 32
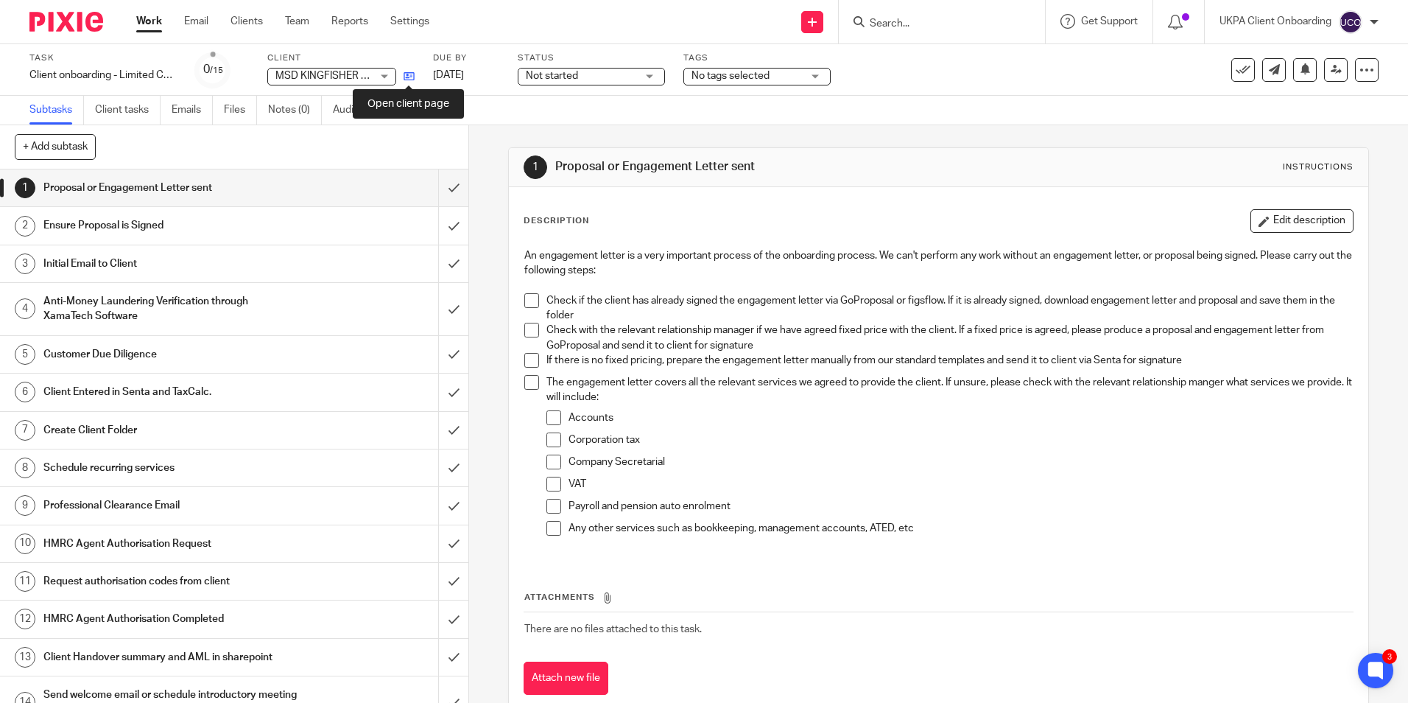
click at [411, 77] on icon at bounding box center [409, 76] width 11 height 11
click at [439, 181] on input "submit" at bounding box center [234, 187] width 469 height 37
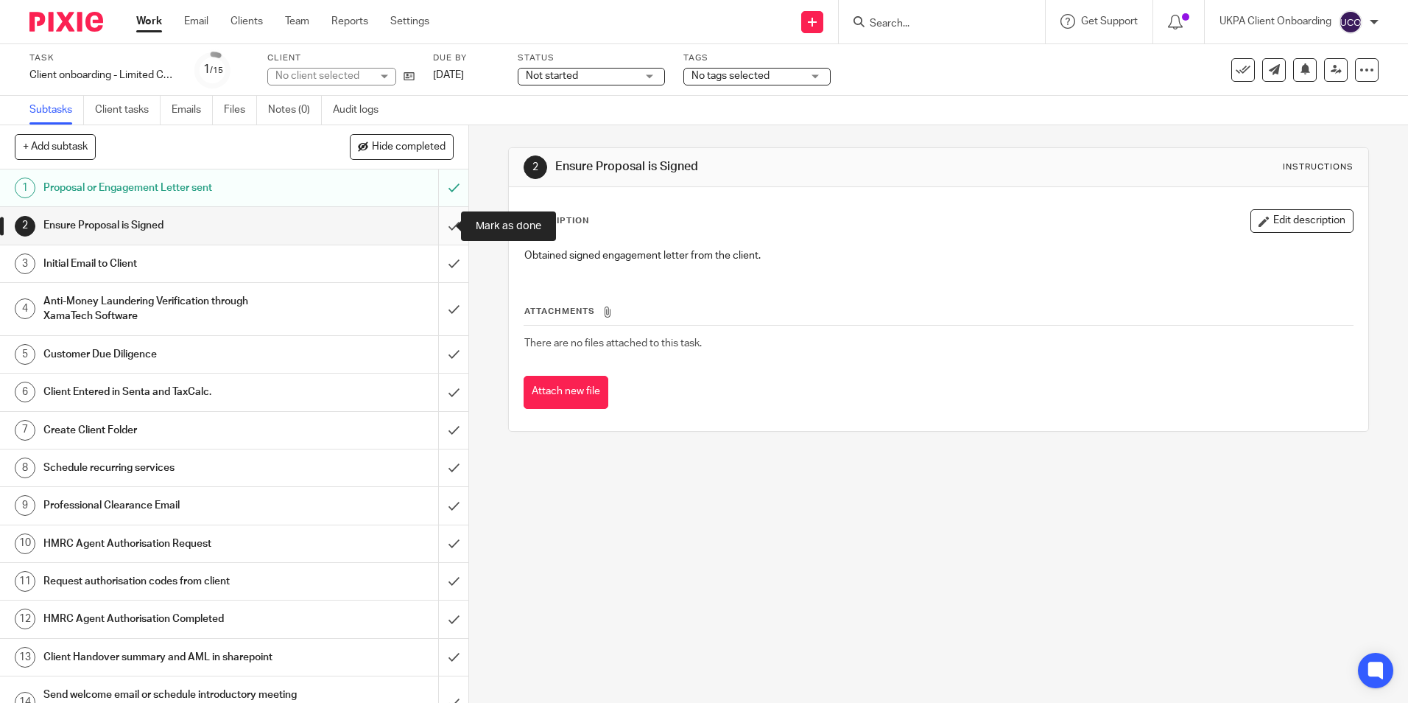
click at [438, 223] on input "submit" at bounding box center [234, 225] width 469 height 37
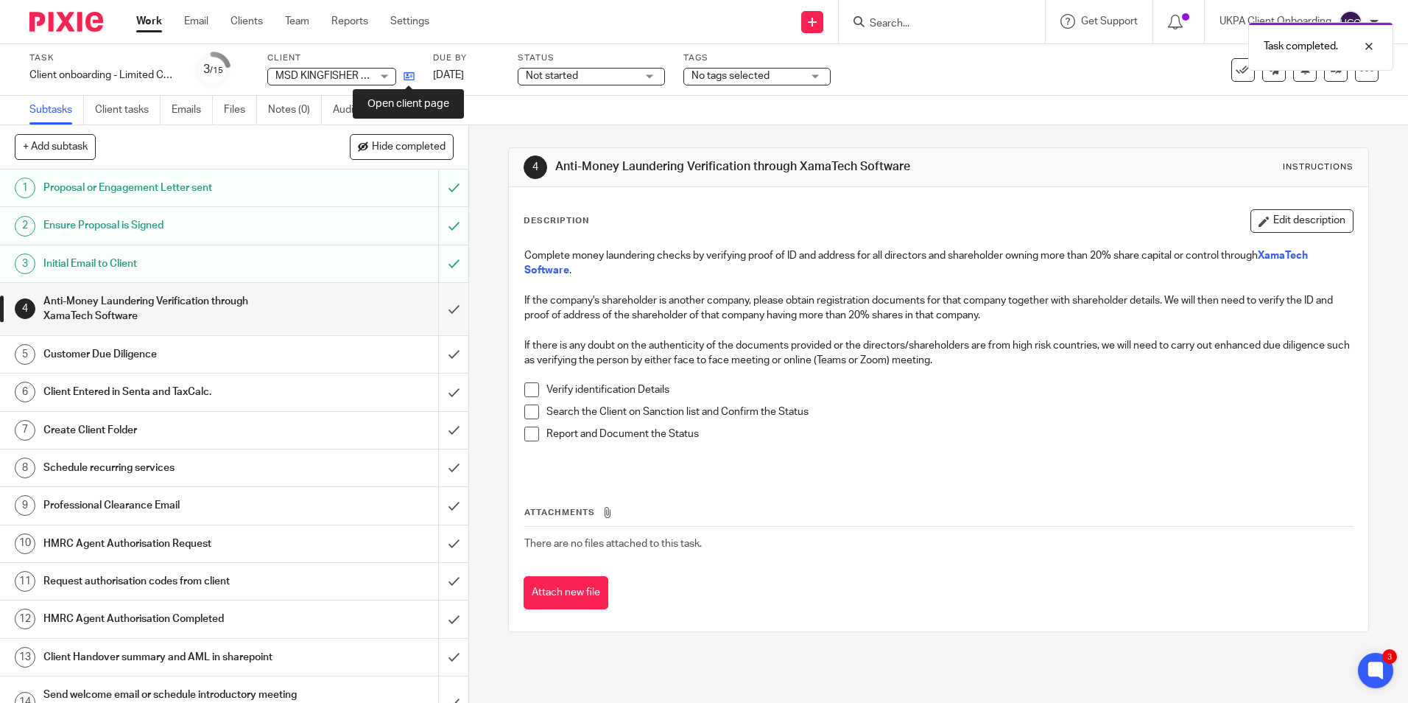
click at [406, 74] on icon at bounding box center [409, 76] width 11 height 11
click at [902, 18] on input "Search" at bounding box center [935, 24] width 133 height 13
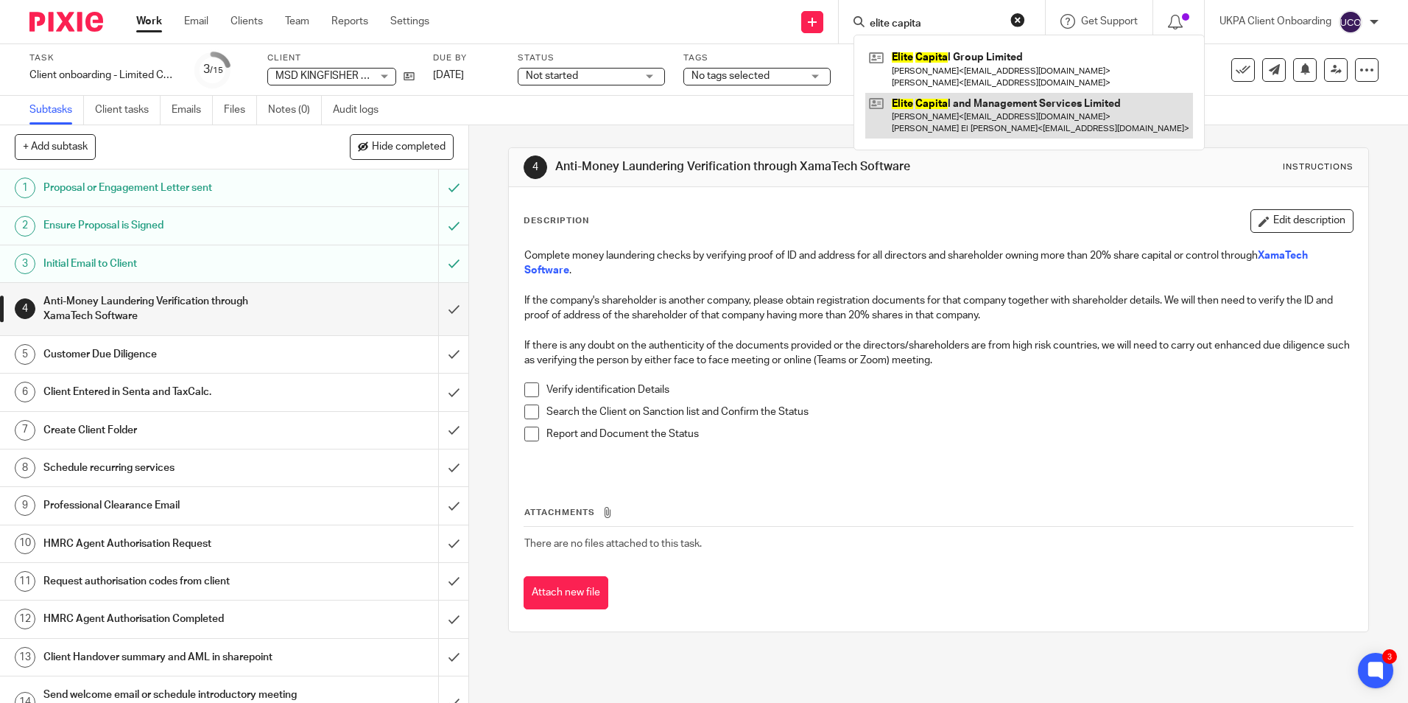
type input "elite capita"
click at [961, 106] on link at bounding box center [1030, 116] width 328 height 46
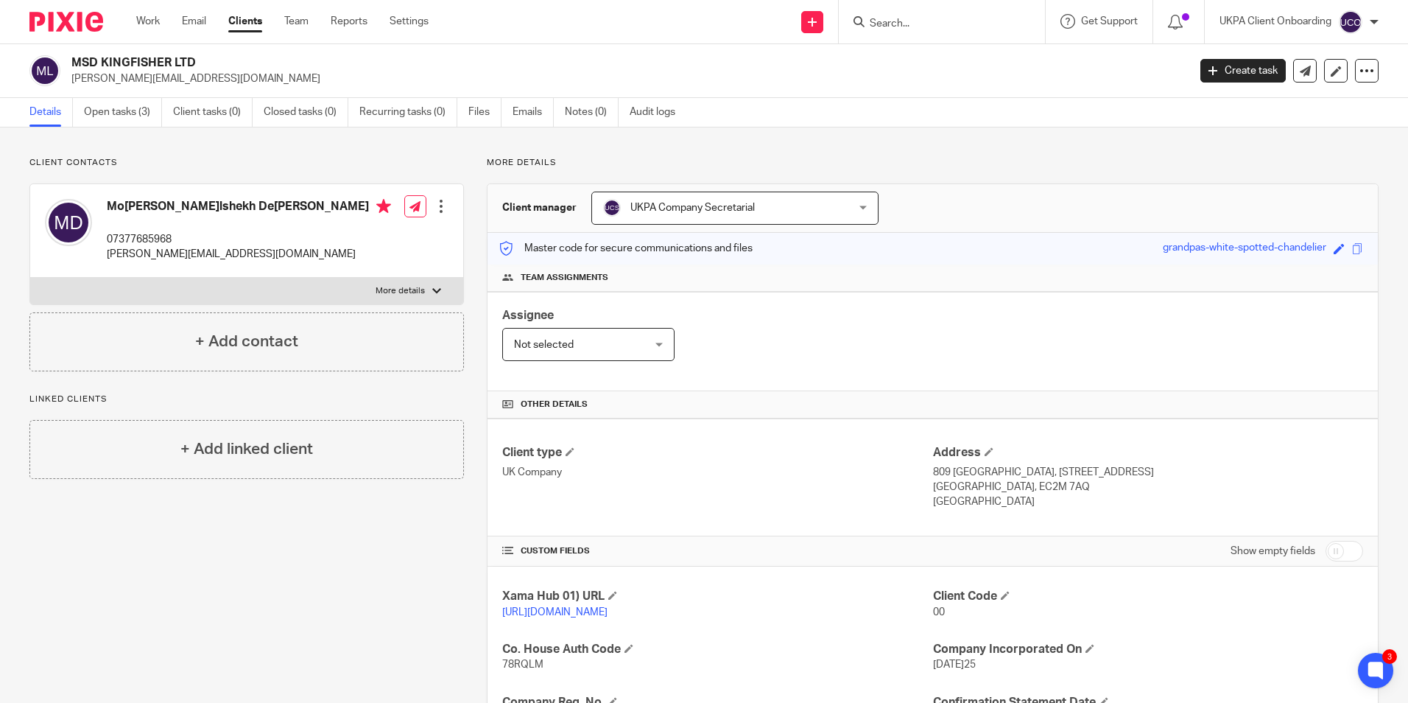
click at [926, 20] on input "Search" at bounding box center [935, 24] width 133 height 13
paste input "INGENIERÃA Y ECONOMÃA DEL TRANSPORTE S.M.E. M.P., S.A"
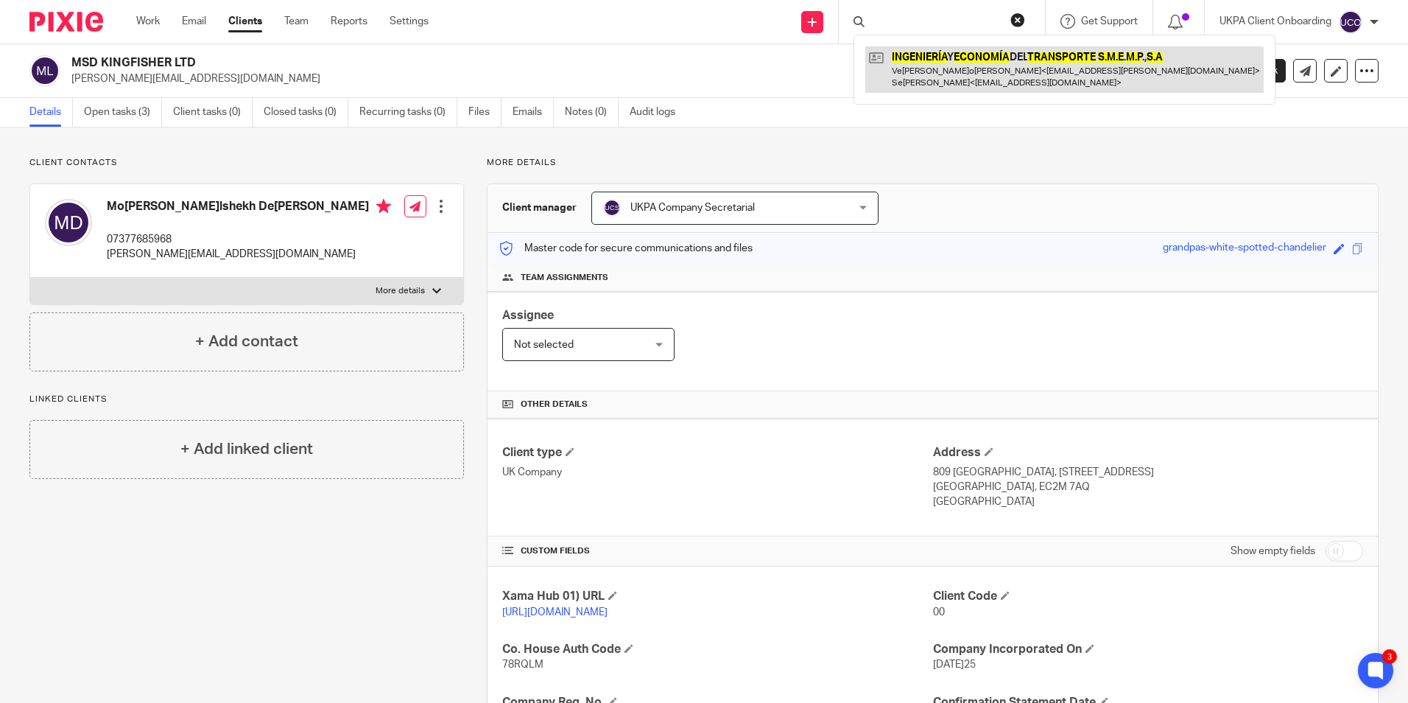
type input "INGENIERÃA Y ECONOMÃA DEL TRANSPORTE S.M.E. M.P., S.A"
click at [925, 73] on link at bounding box center [1065, 69] width 399 height 46
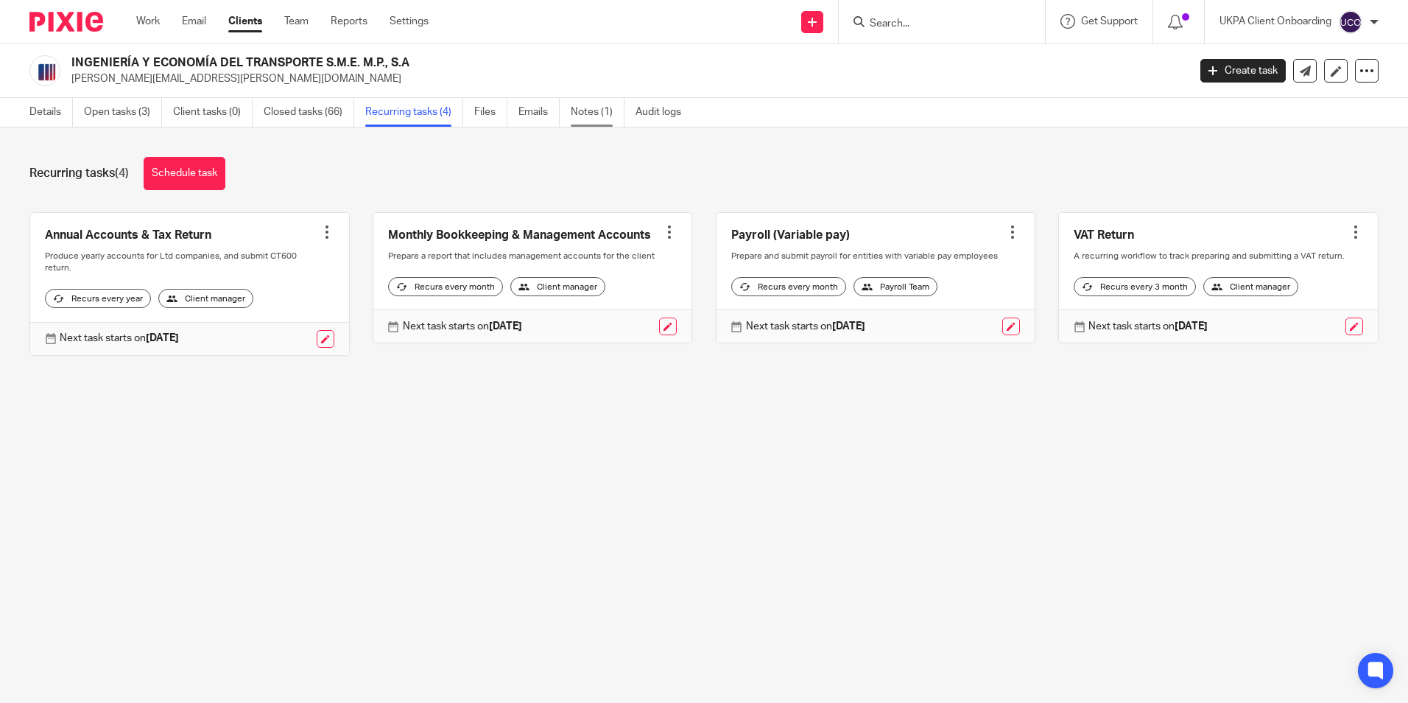
click at [590, 116] on link "Notes (1)" at bounding box center [598, 112] width 54 height 29
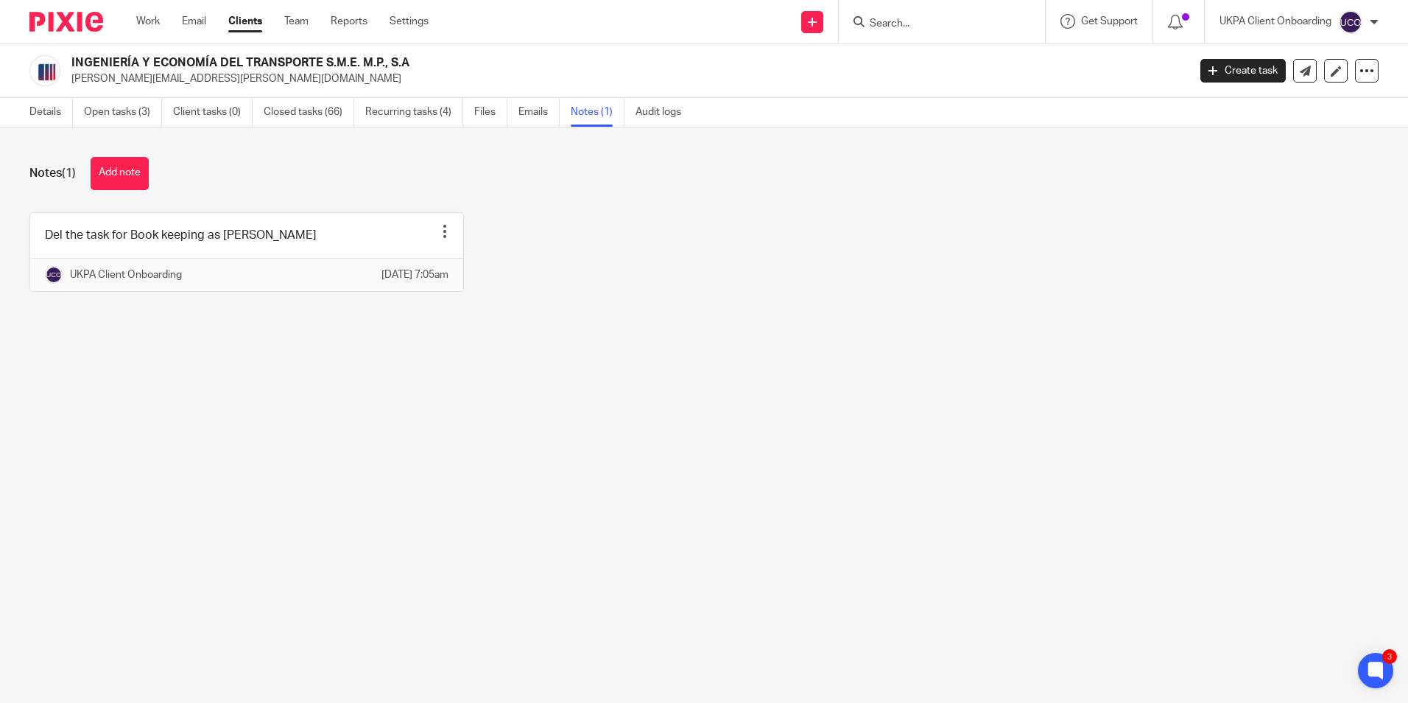
click at [953, 29] on input "Search" at bounding box center [935, 24] width 133 height 13
paste input "lcrawford@mercycrowd.com"
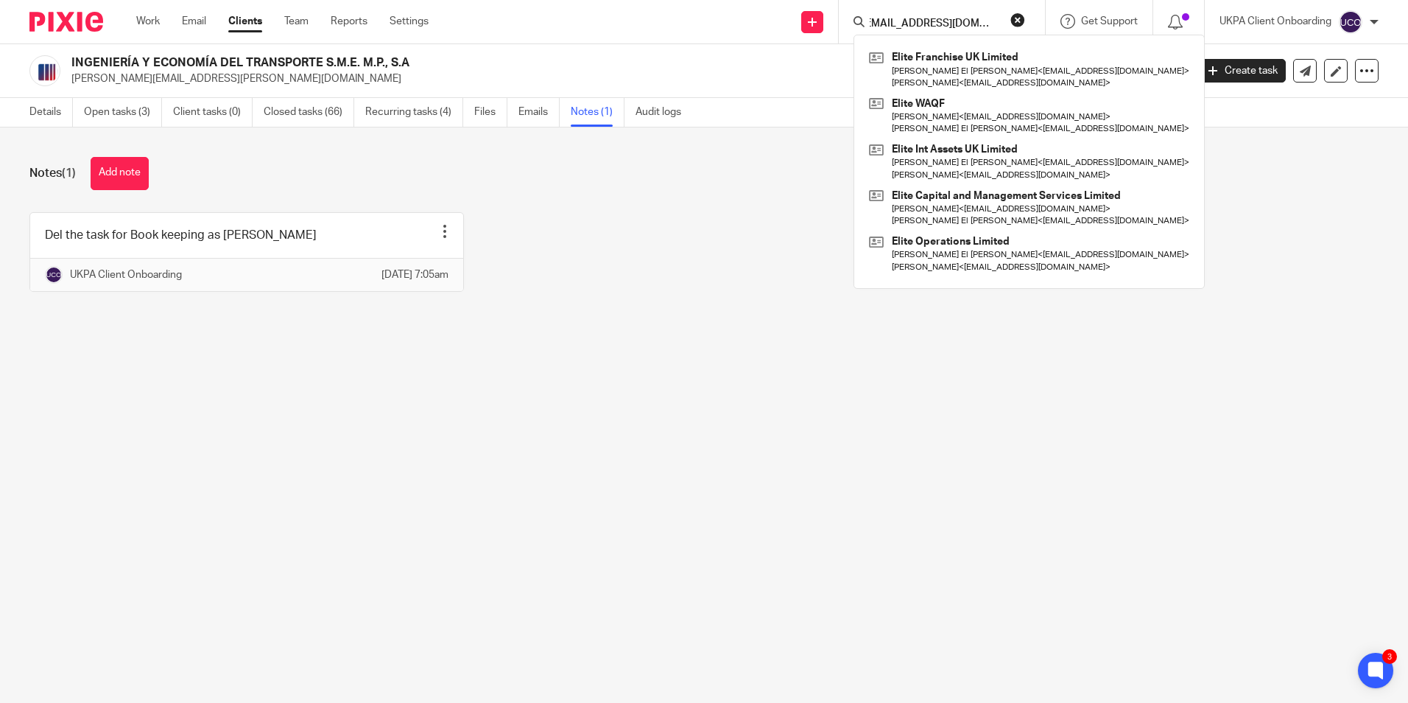
type input "lcrawford@mercycrowd.com"
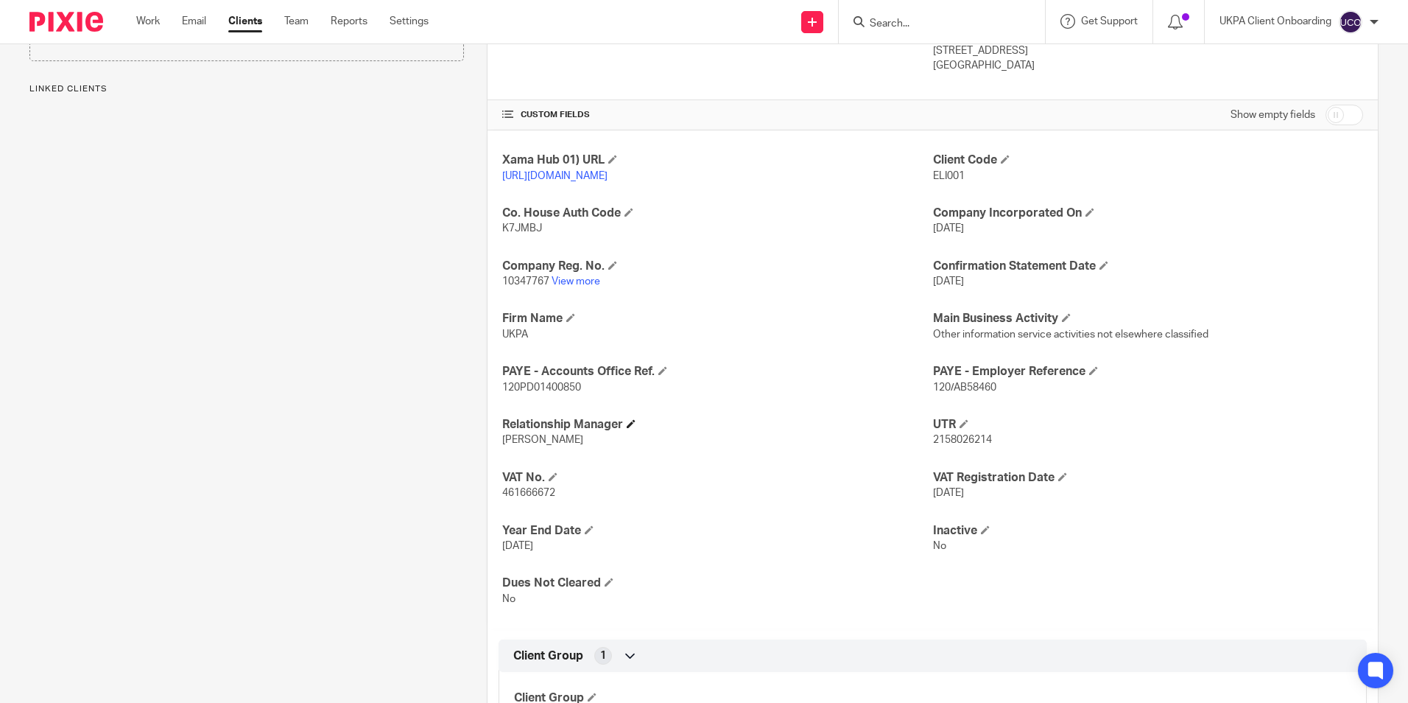
scroll to position [442, 0]
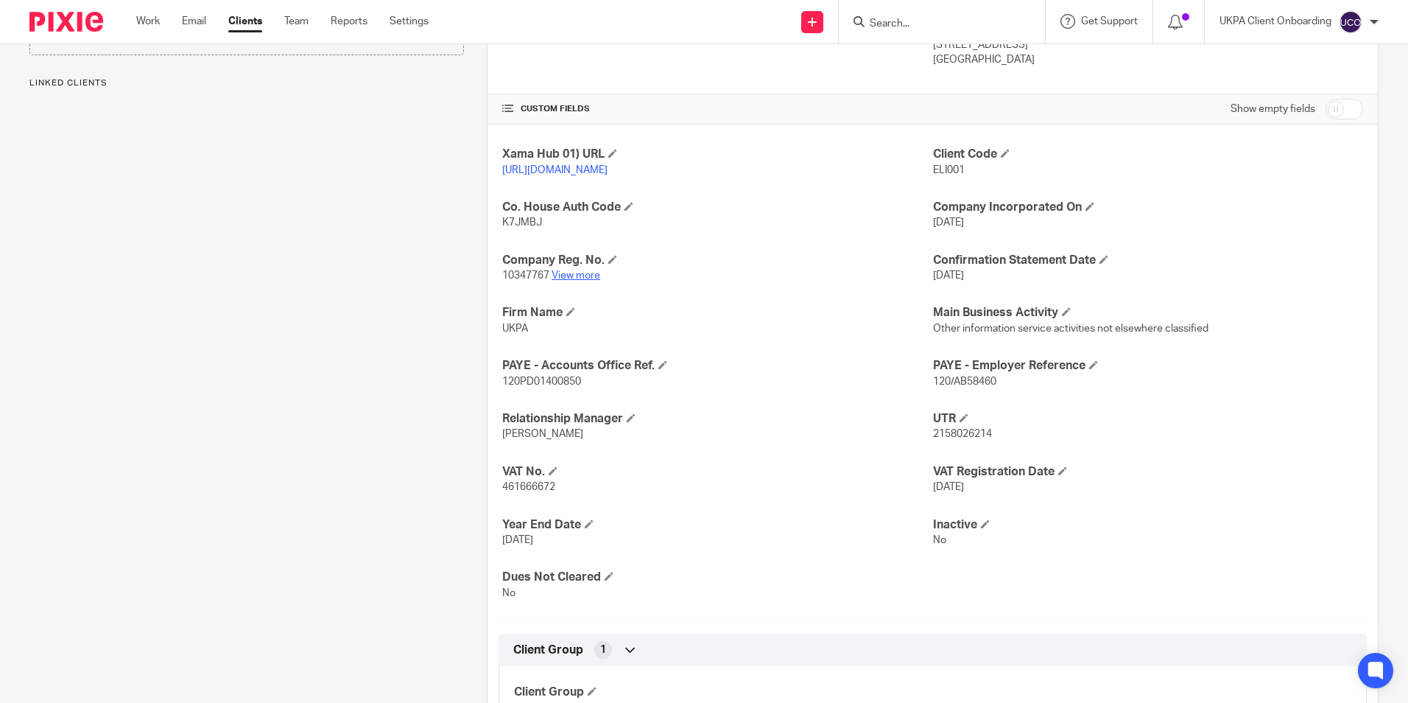
click at [568, 281] on link "View more" at bounding box center [576, 275] width 49 height 10
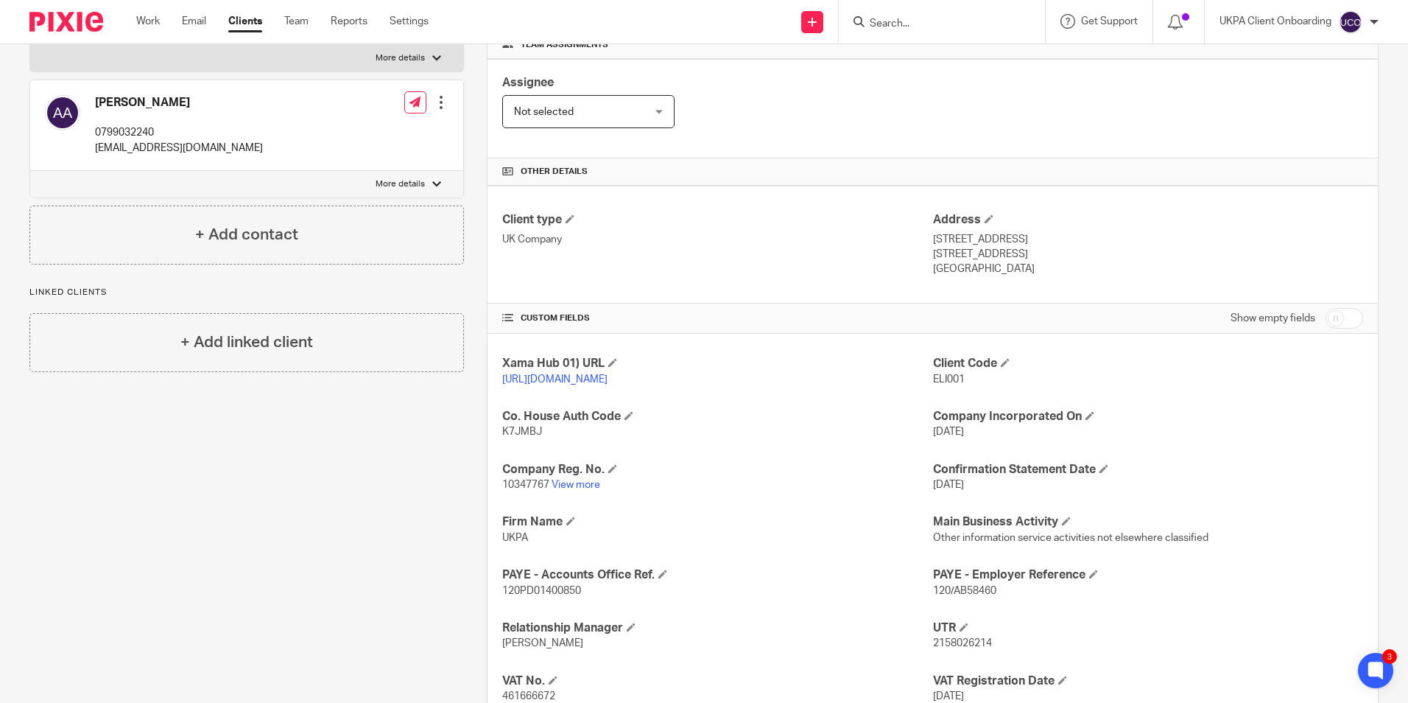
scroll to position [0, 0]
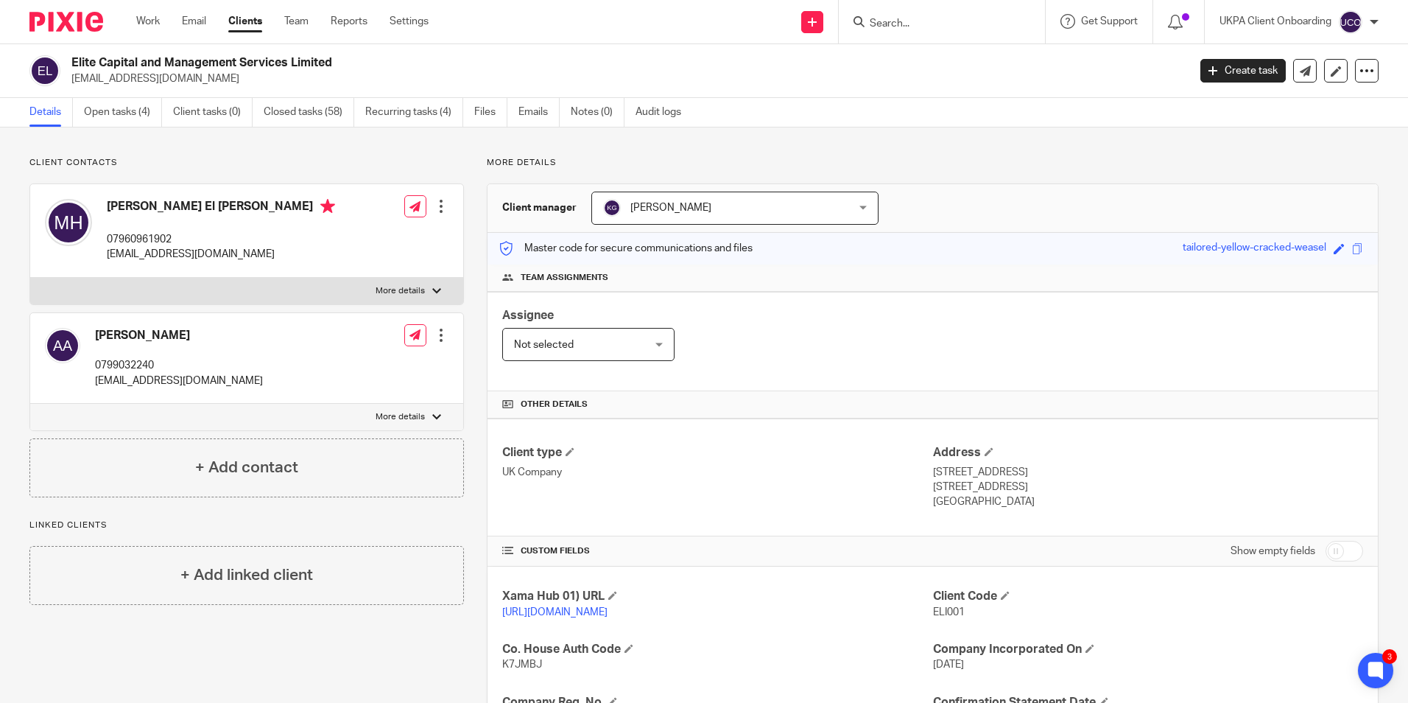
drag, startPoint x: 249, startPoint y: 466, endPoint x: 259, endPoint y: 456, distance: 13.5
click at [249, 466] on h4 "+ Add contact" at bounding box center [246, 467] width 103 height 23
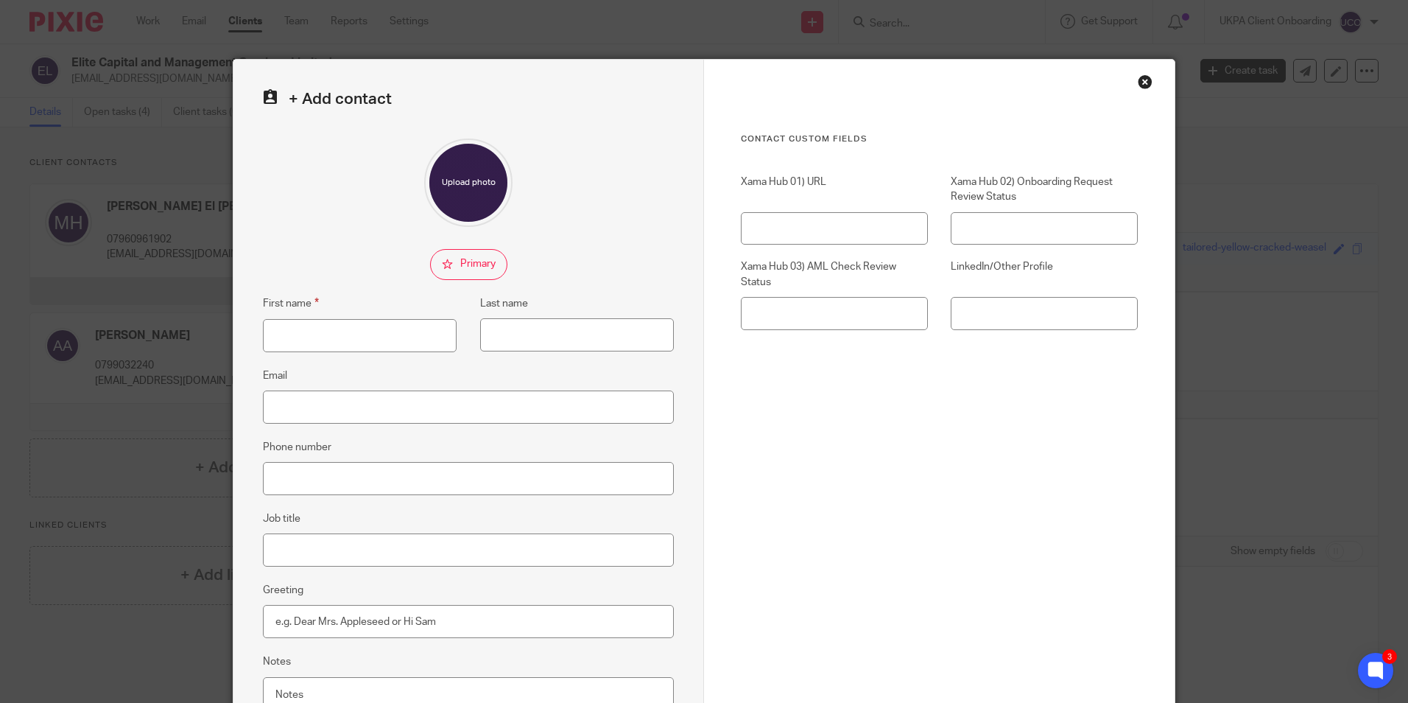
click at [367, 317] on fieldset "First name" at bounding box center [348, 323] width 217 height 57
click at [363, 321] on input "First name" at bounding box center [360, 335] width 194 height 33
paste input "Hanaa Keekeebhai"
drag, startPoint x: 301, startPoint y: 334, endPoint x: 359, endPoint y: 334, distance: 57.5
click at [359, 334] on input "Hanaa Keekeebhai" at bounding box center [360, 335] width 194 height 33
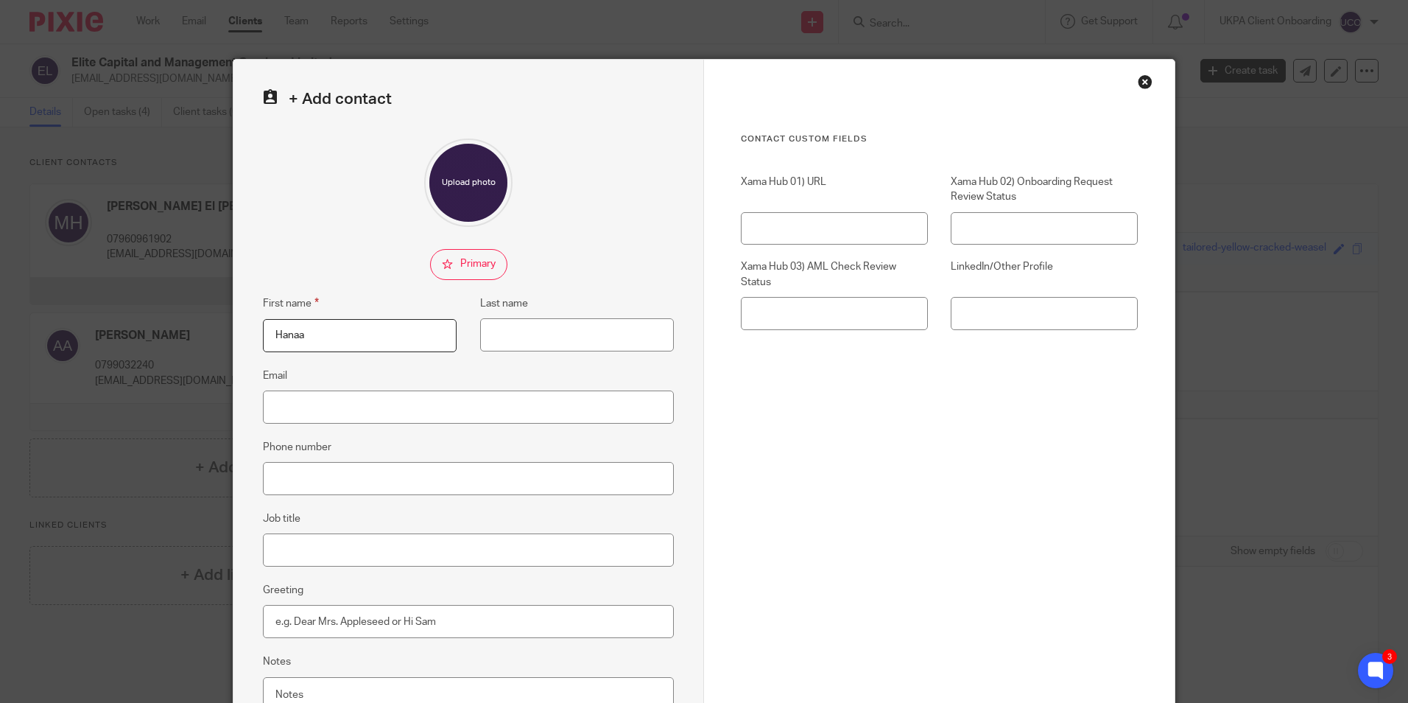
type input "Hanaa"
click at [518, 342] on input "Last name" at bounding box center [577, 334] width 194 height 33
paste input "Keekeebhai"
type input "Keekeebhai"
click at [320, 468] on input "Phone number" at bounding box center [468, 478] width 411 height 33
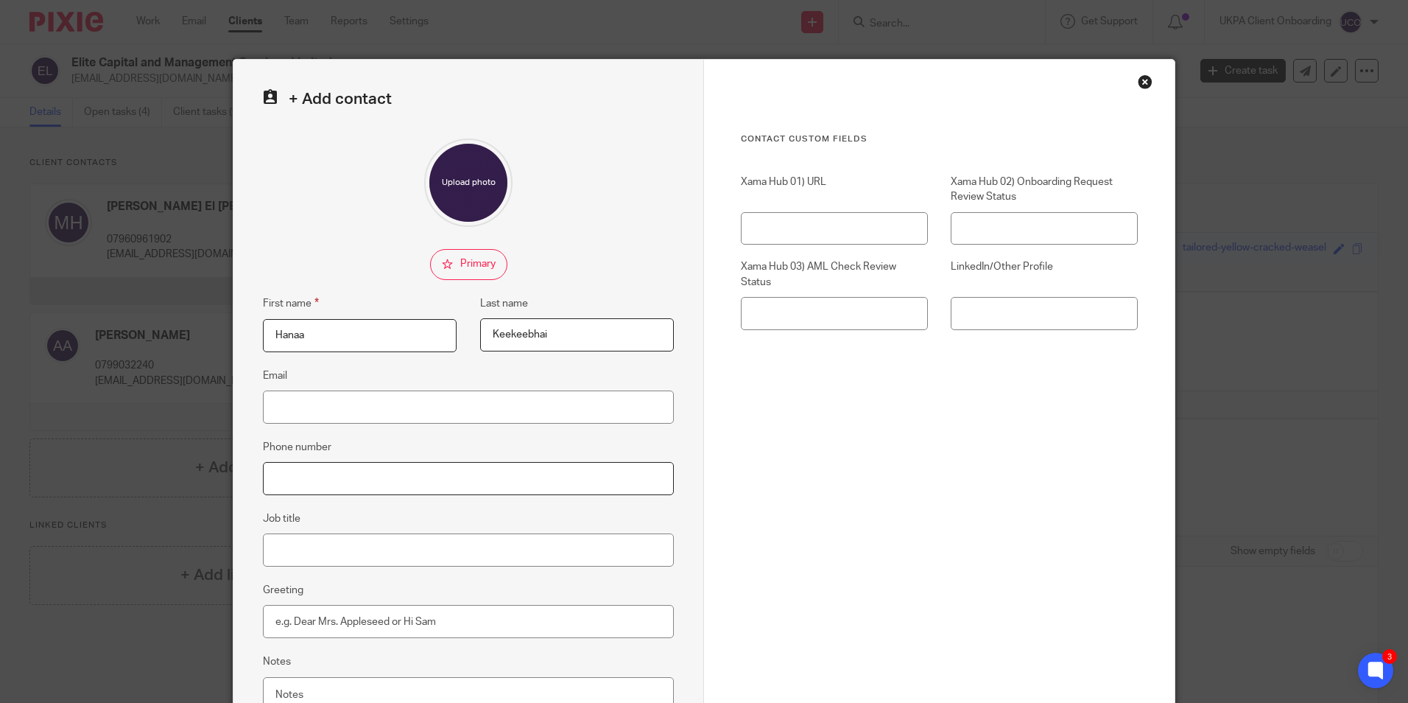
paste input "(+44 7493 091814"
click at [270, 476] on input "(+44 7493 091814" at bounding box center [468, 478] width 411 height 33
type input "[PHONE_NUMBER]"
click at [468, 267] on input "checkbox" at bounding box center [468, 264] width 77 height 31
checkbox input "true"
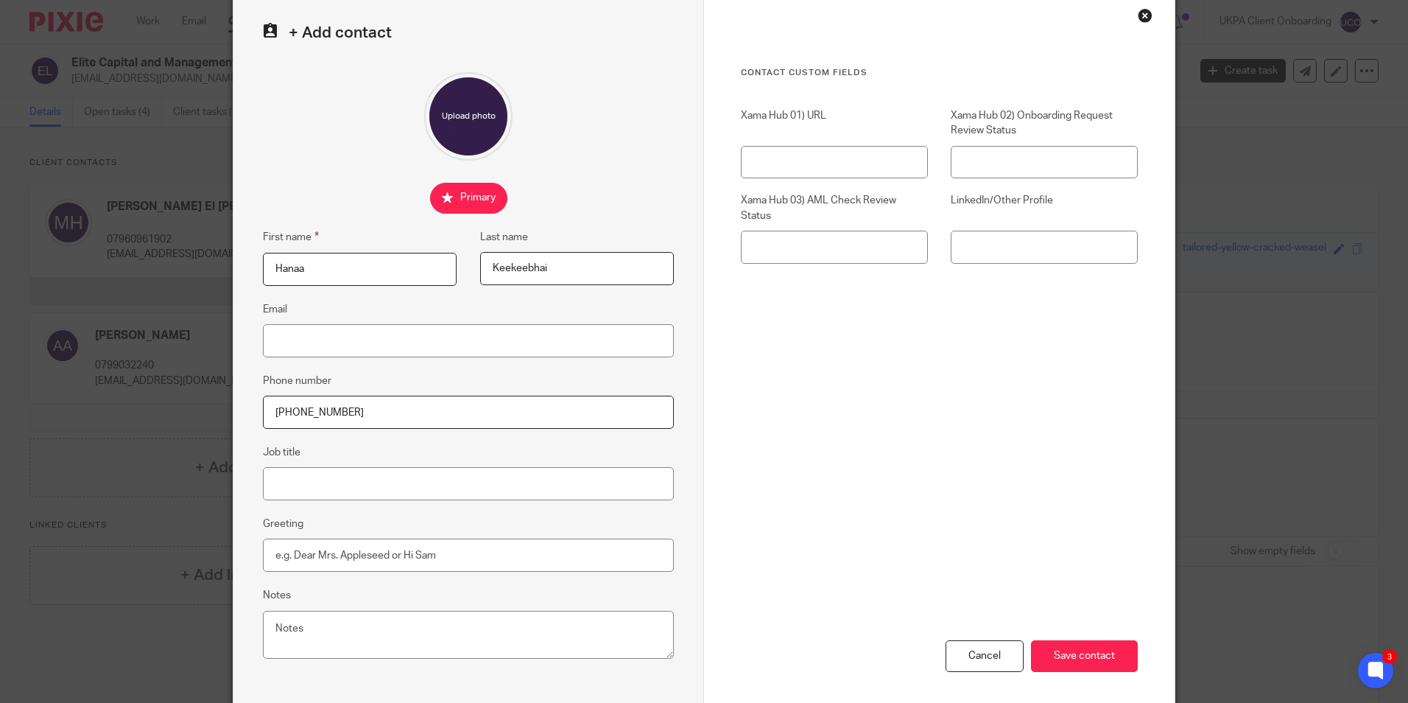
scroll to position [132, 0]
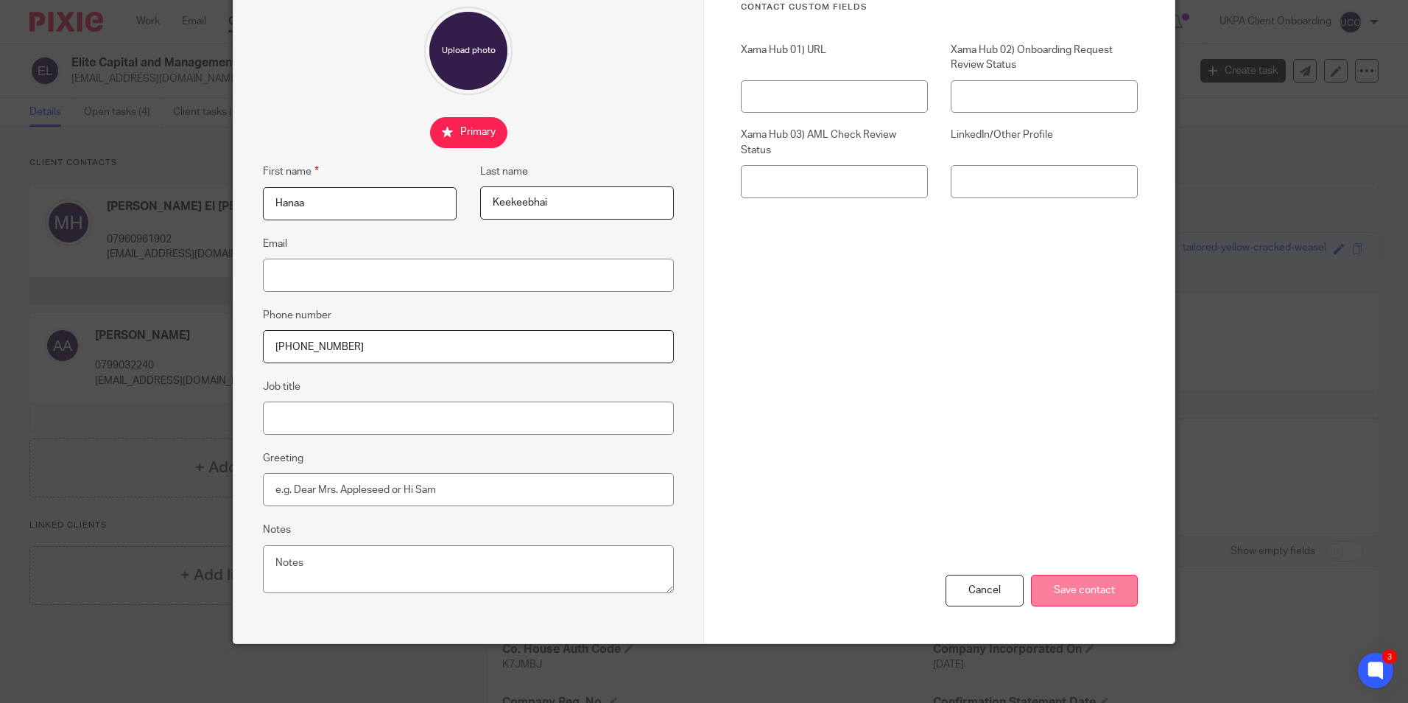
click at [1070, 580] on input "Save contact" at bounding box center [1084, 591] width 107 height 32
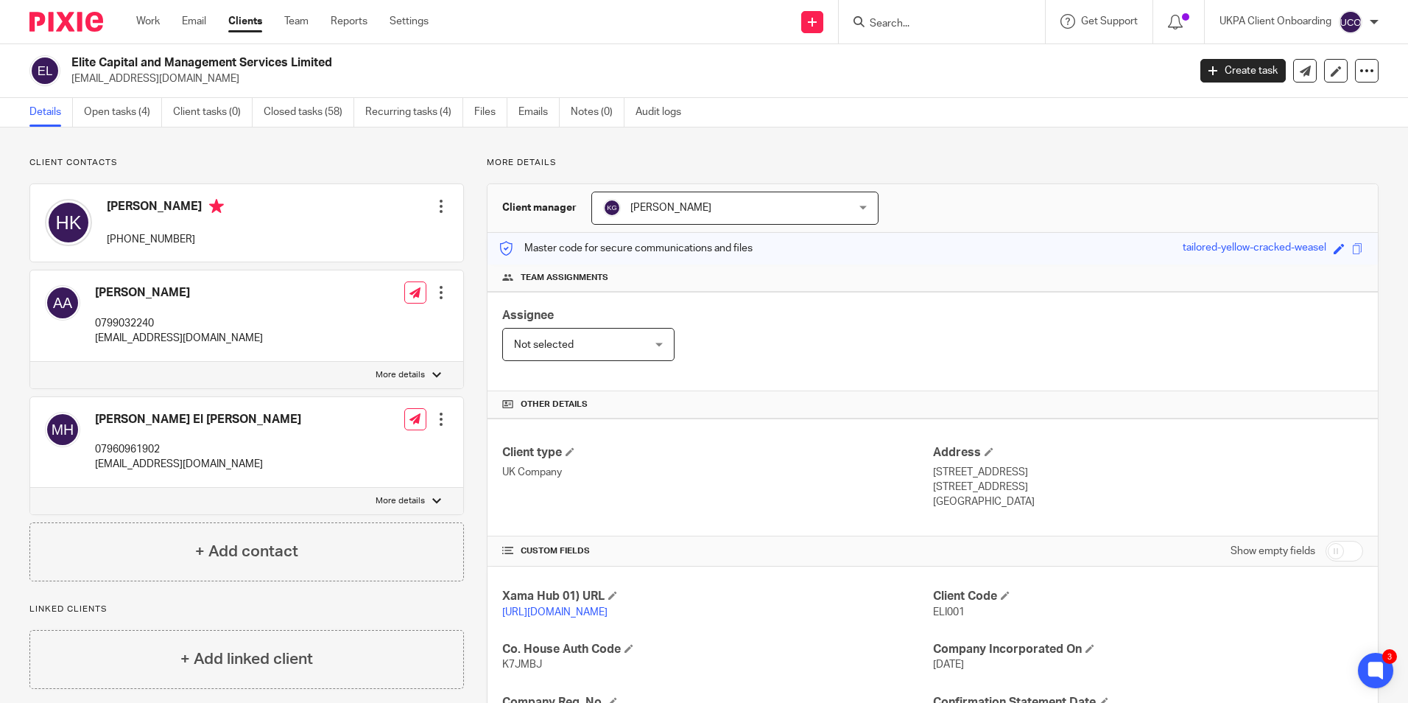
click at [435, 208] on div at bounding box center [441, 206] width 15 height 15
click at [381, 241] on link "Edit contact" at bounding box center [371, 238] width 141 height 21
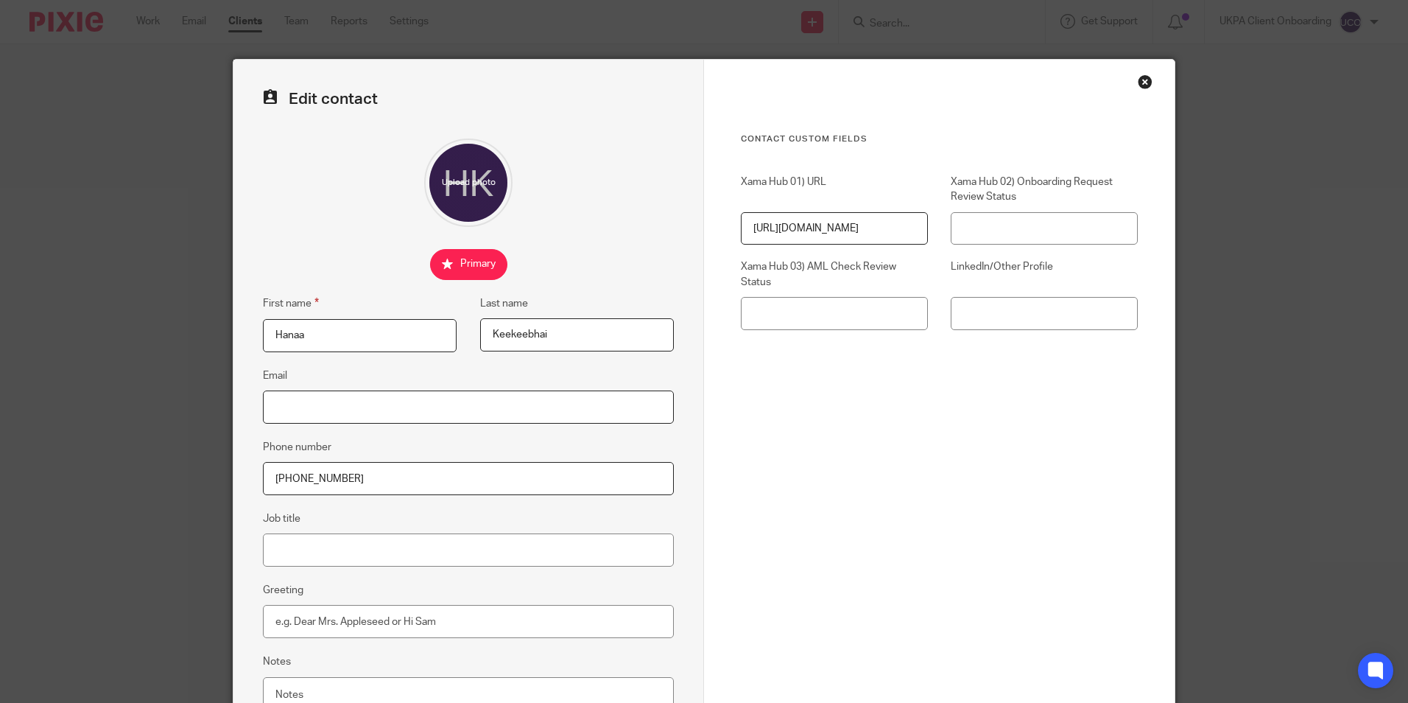
click at [326, 404] on input "Email" at bounding box center [468, 406] width 411 height 33
paste input "[EMAIL_ADDRESS][DOMAIN_NAME]"
type input "[EMAIL_ADDRESS][DOMAIN_NAME]"
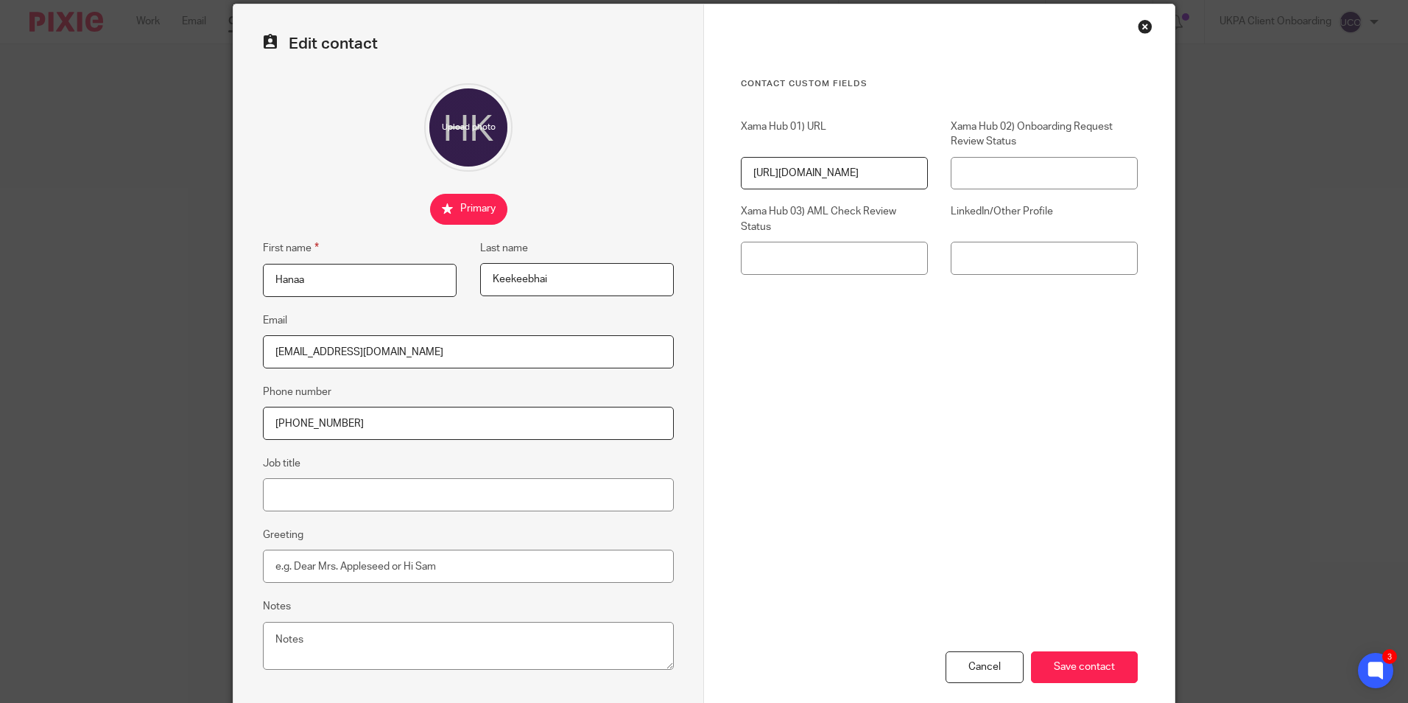
scroll to position [132, 0]
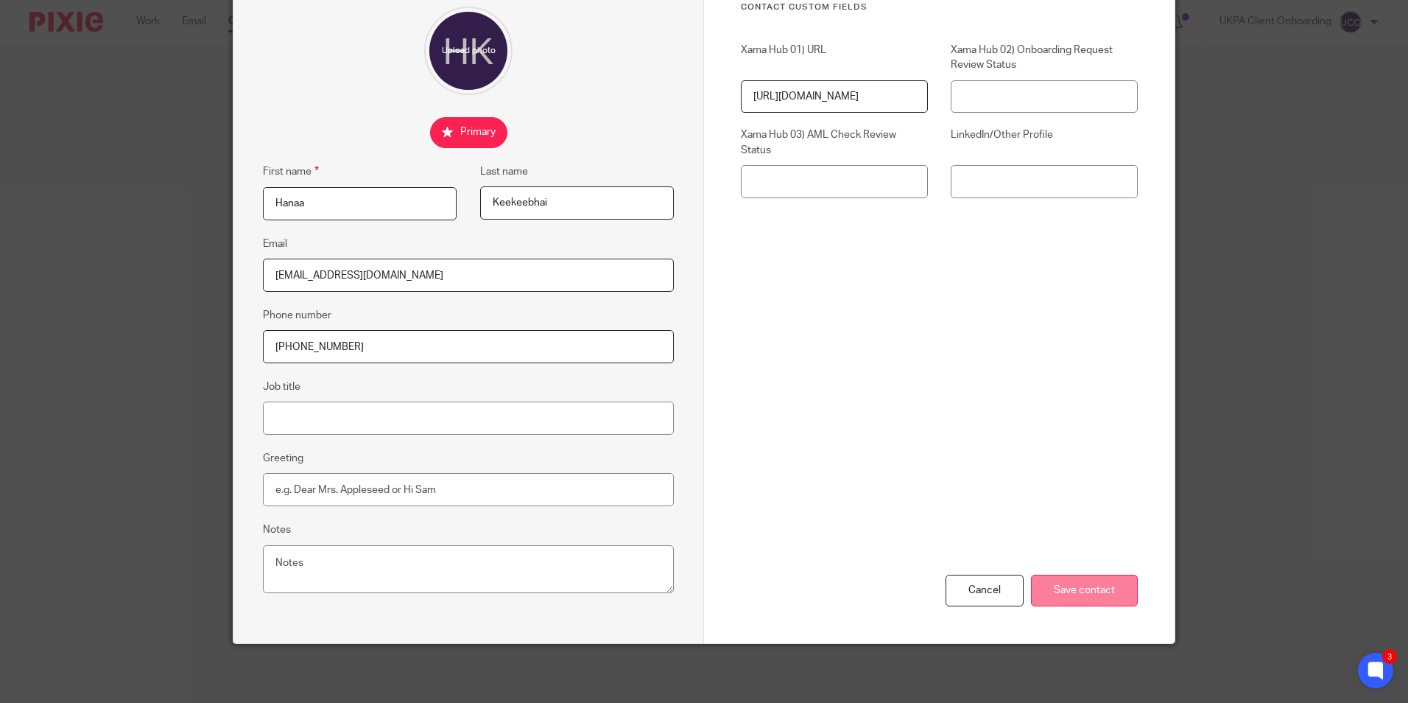
click at [1076, 586] on input "Save contact" at bounding box center [1084, 591] width 107 height 32
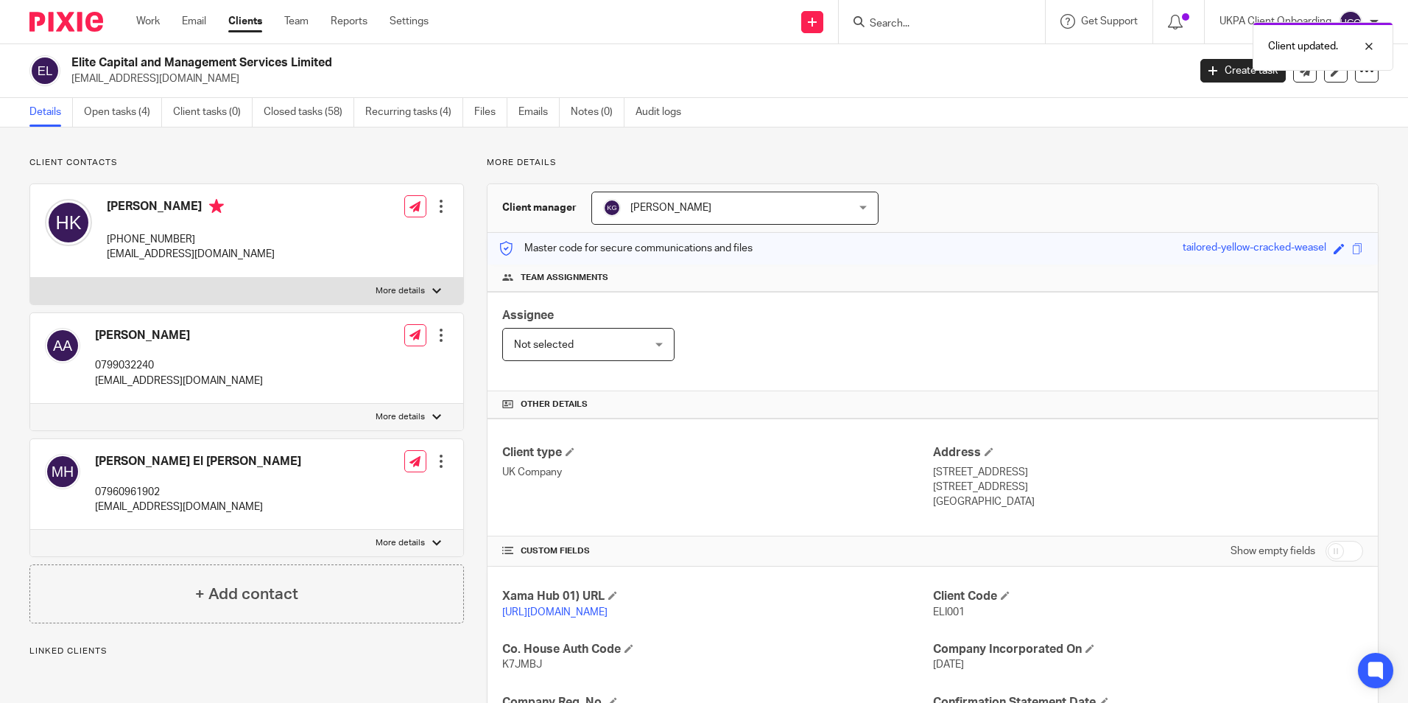
click at [164, 82] on p "[EMAIL_ADDRESS][DOMAIN_NAME]" at bounding box center [624, 78] width 1107 height 15
copy main "[EMAIL_ADDRESS][DOMAIN_NAME] Create task Update from Companies House Export dat…"
drag, startPoint x: 964, startPoint y: 6, endPoint x: 953, endPoint y: 22, distance: 19.6
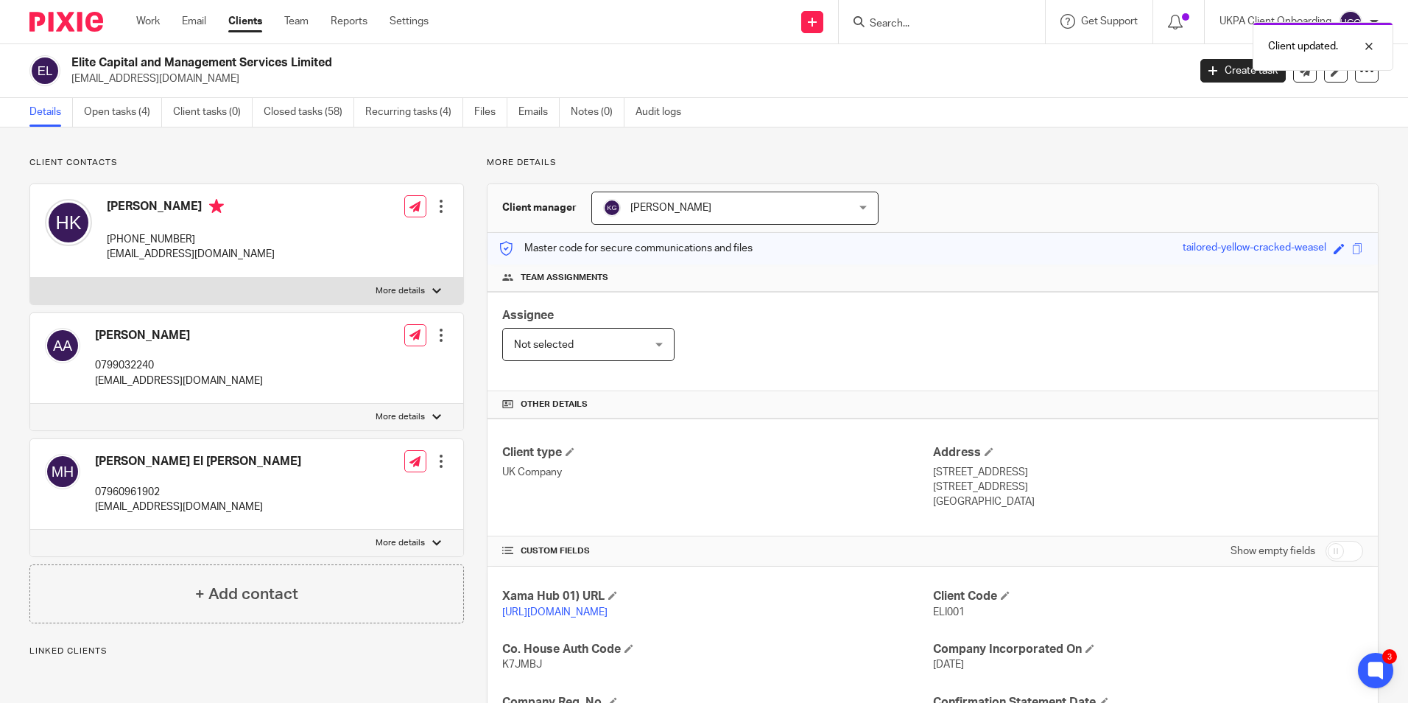
click at [964, 7] on div at bounding box center [942, 21] width 206 height 43
click at [941, 32] on div "Client updated." at bounding box center [1048, 43] width 689 height 56
click at [936, 24] on div "Client updated." at bounding box center [1048, 43] width 689 height 56
click at [880, 20] on div "Client updated." at bounding box center [1048, 43] width 689 height 56
